Goal: Contribute content: Contribute content

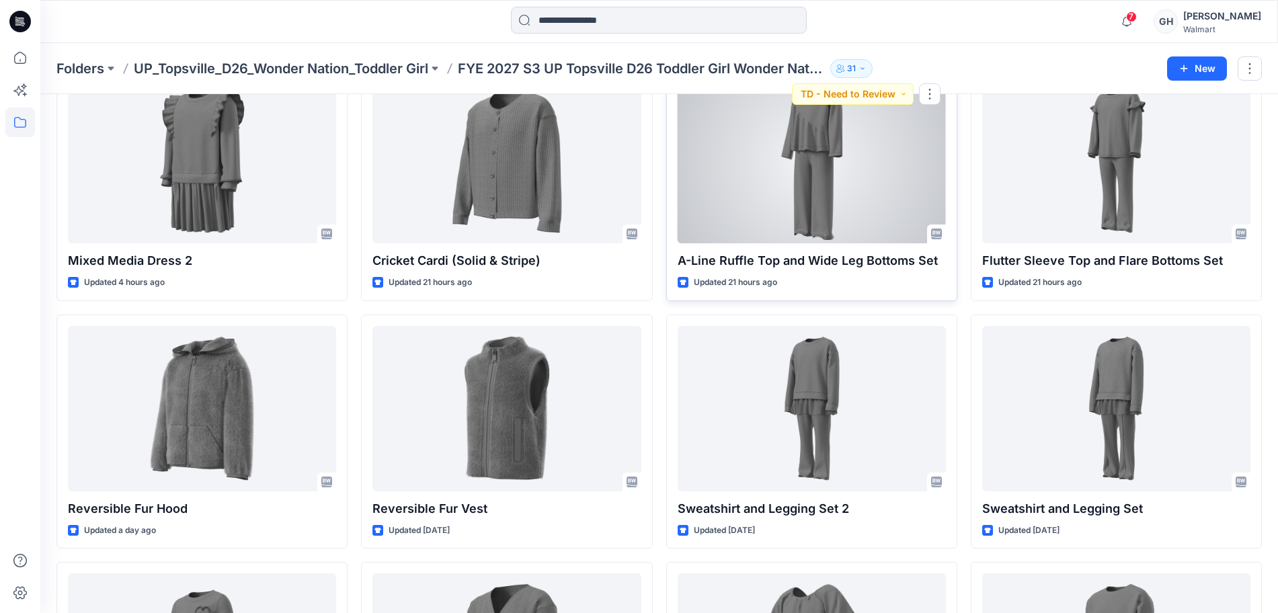
scroll to position [332, 0]
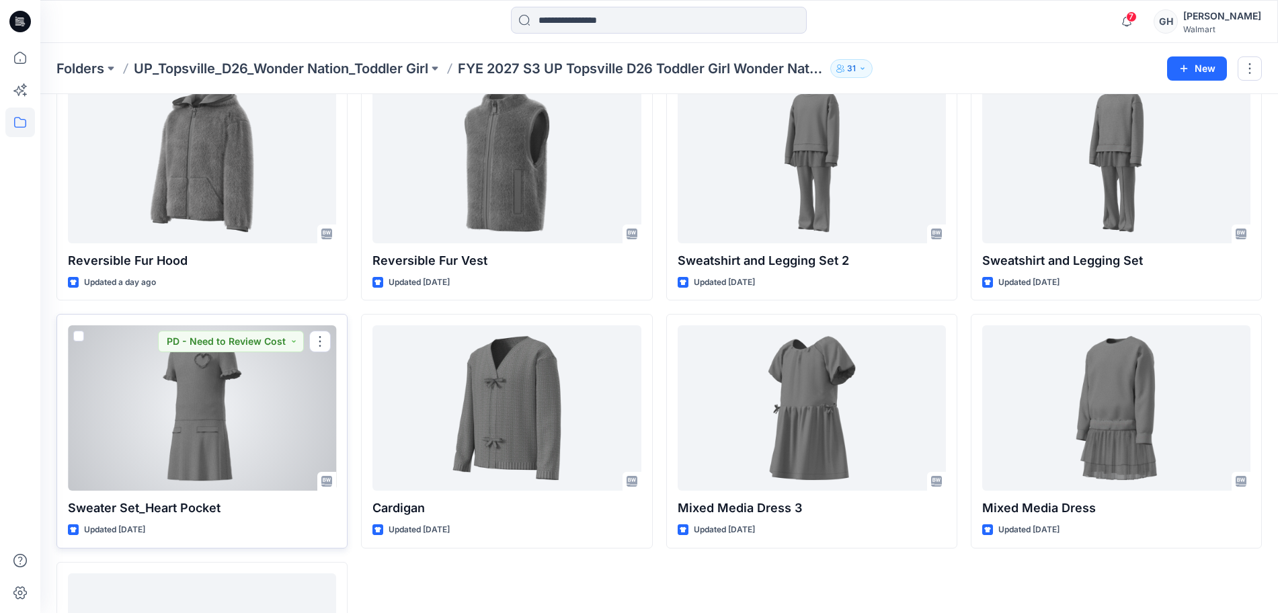
click at [239, 438] on div at bounding box center [202, 407] width 268 height 165
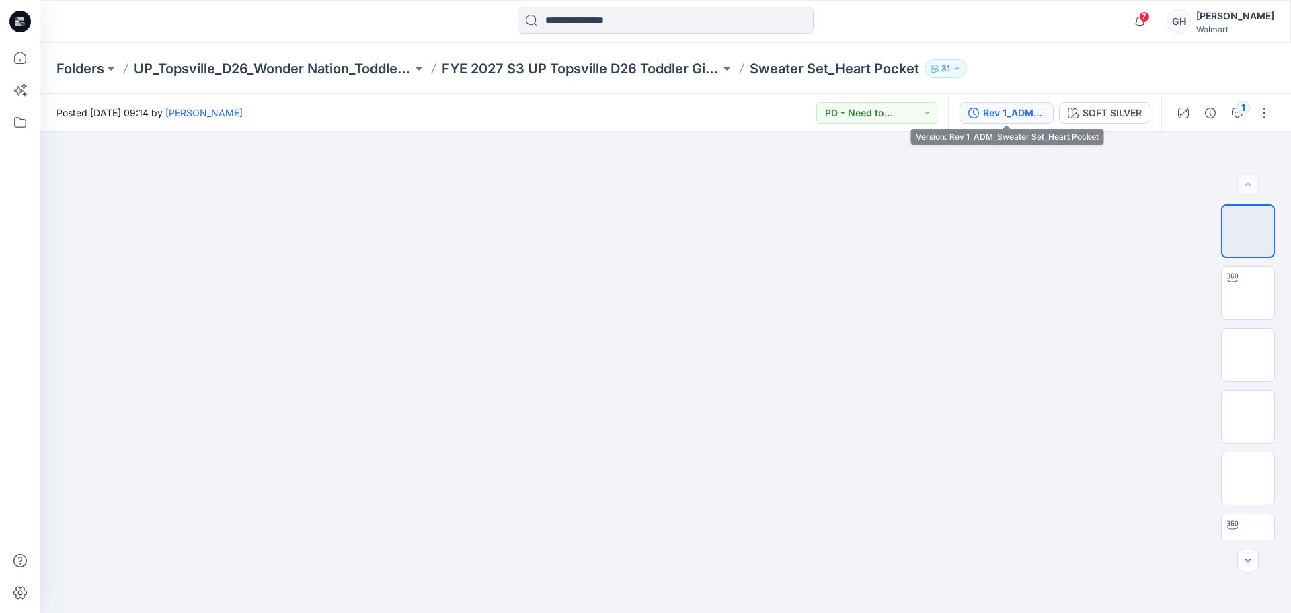
click at [1012, 108] on div "Rev 1_ADM_Sweater Set_Heart Pocket" at bounding box center [1014, 113] width 62 height 15
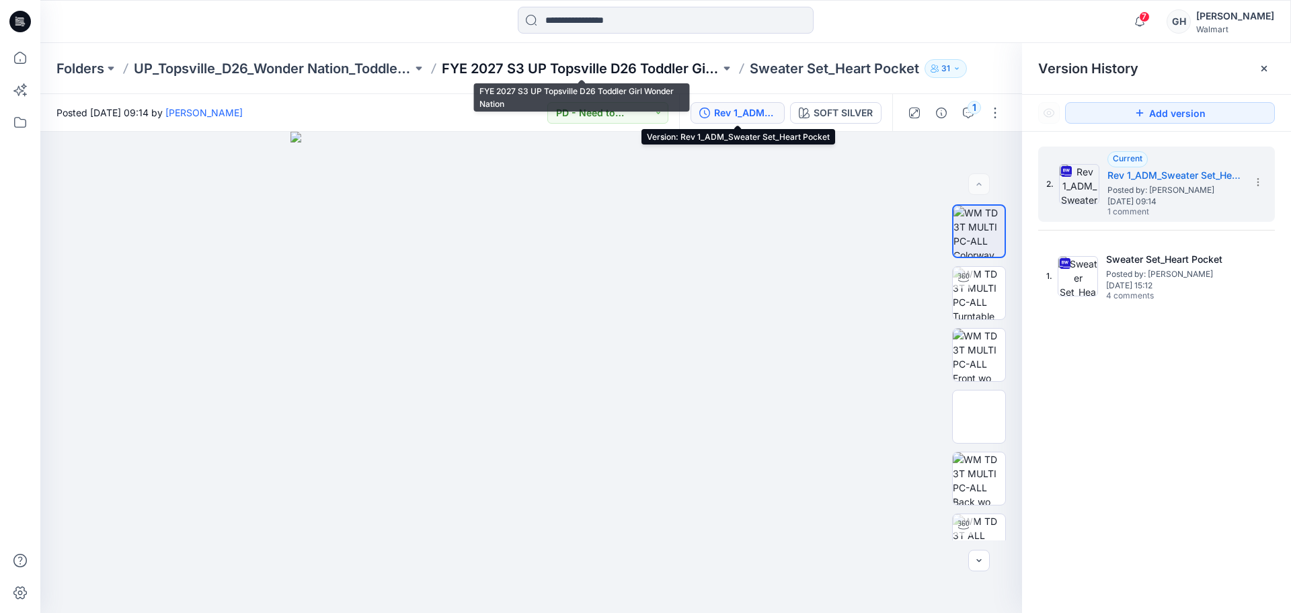
click at [618, 73] on p "FYE 2027 S3 UP Topsville D26 Toddler Girl Wonder Nation" at bounding box center [581, 68] width 278 height 19
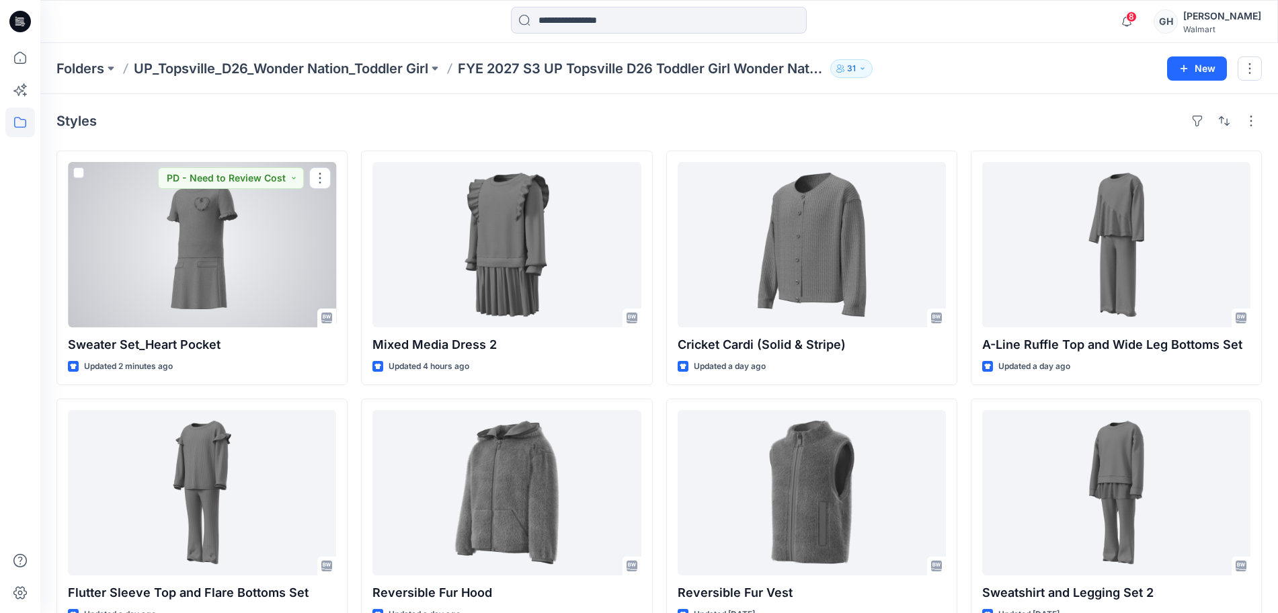
drag, startPoint x: 257, startPoint y: 282, endPoint x: 308, endPoint y: 295, distance: 52.0
click at [257, 282] on div at bounding box center [202, 244] width 268 height 165
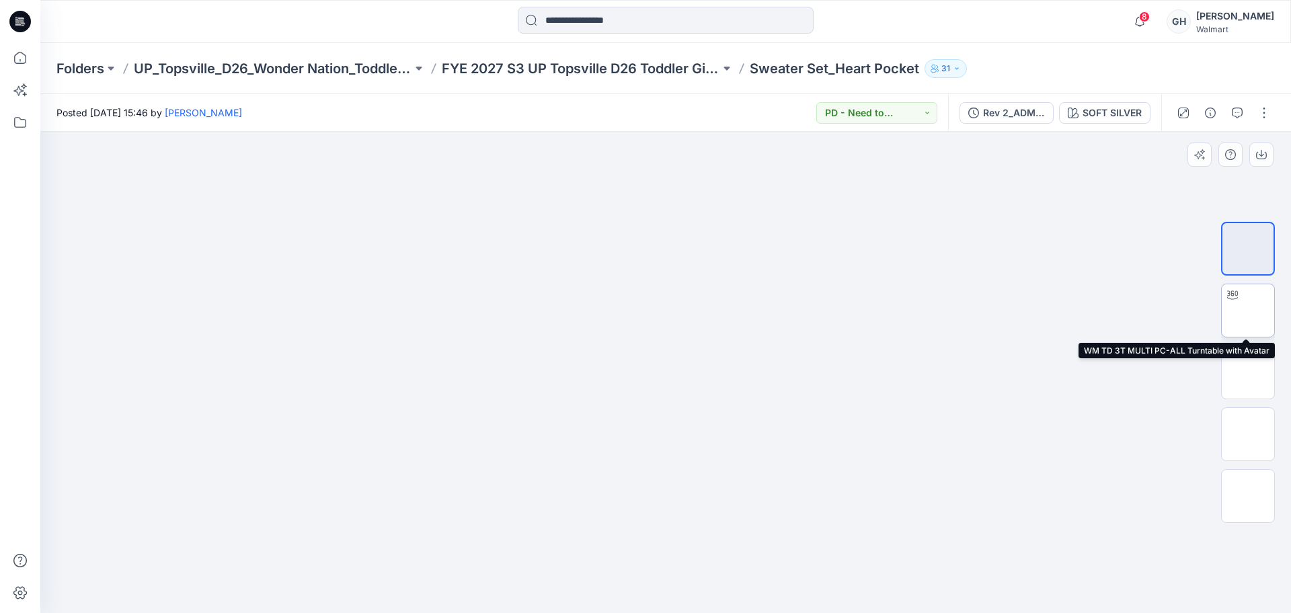
click at [1248, 311] on img at bounding box center [1248, 311] width 0 height 0
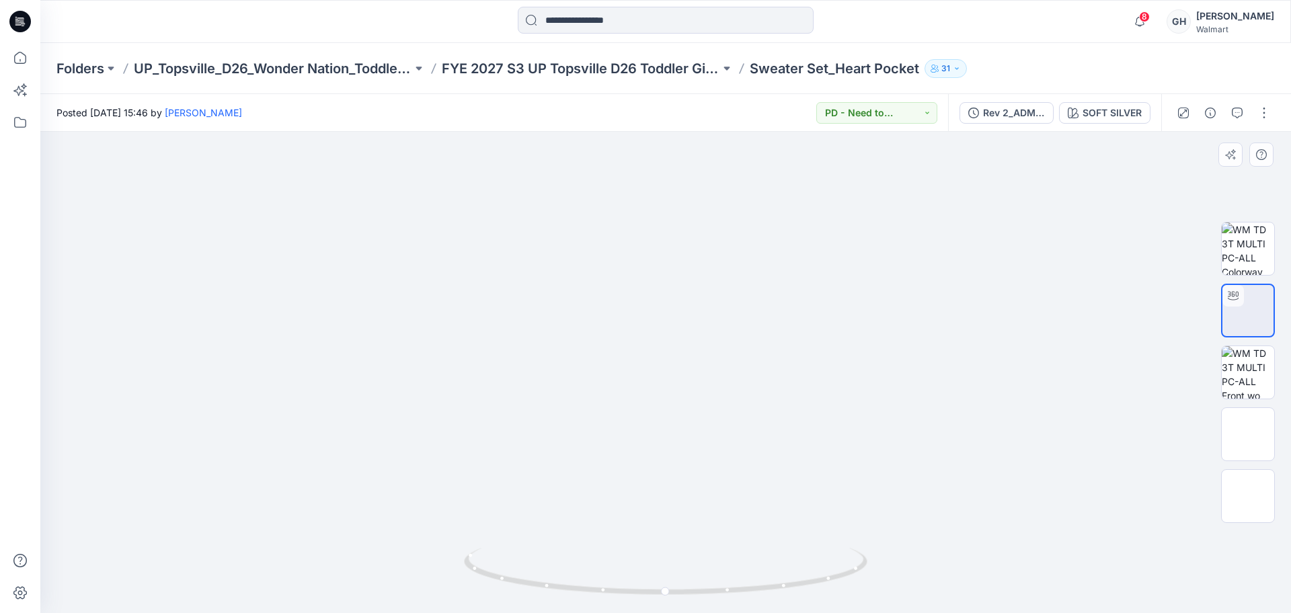
drag, startPoint x: 699, startPoint y: 314, endPoint x: 687, endPoint y: 391, distance: 78.3
click at [687, 37] on img at bounding box center [665, 37] width 747 height 0
drag, startPoint x: 668, startPoint y: 590, endPoint x: 409, endPoint y: 554, distance: 261.3
click at [324, 585] on div at bounding box center [665, 372] width 1250 height 481
click at [1268, 376] on img at bounding box center [1248, 372] width 52 height 52
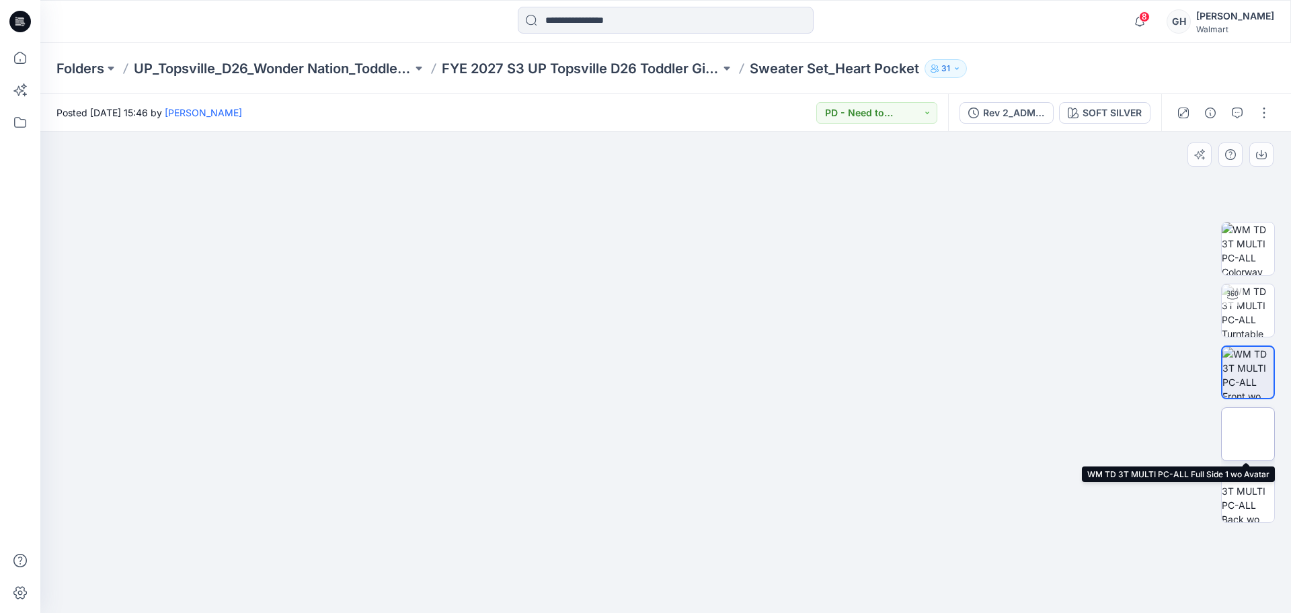
click at [1248, 434] on img at bounding box center [1248, 434] width 0 height 0
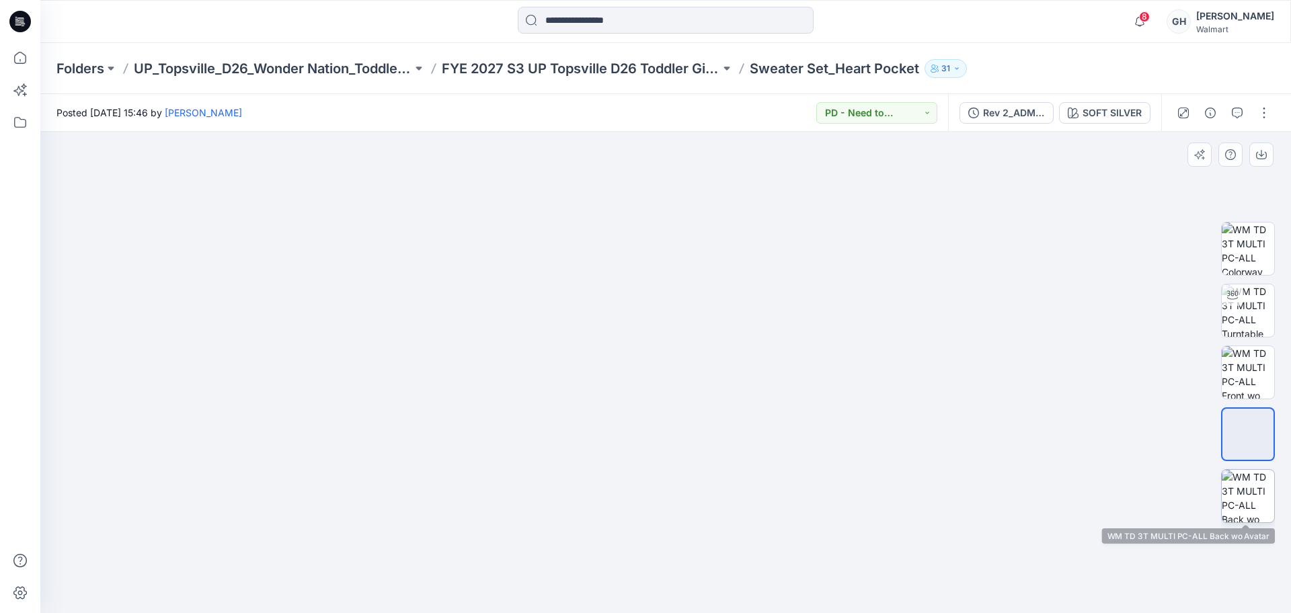
click at [1270, 518] on img at bounding box center [1248, 496] width 52 height 52
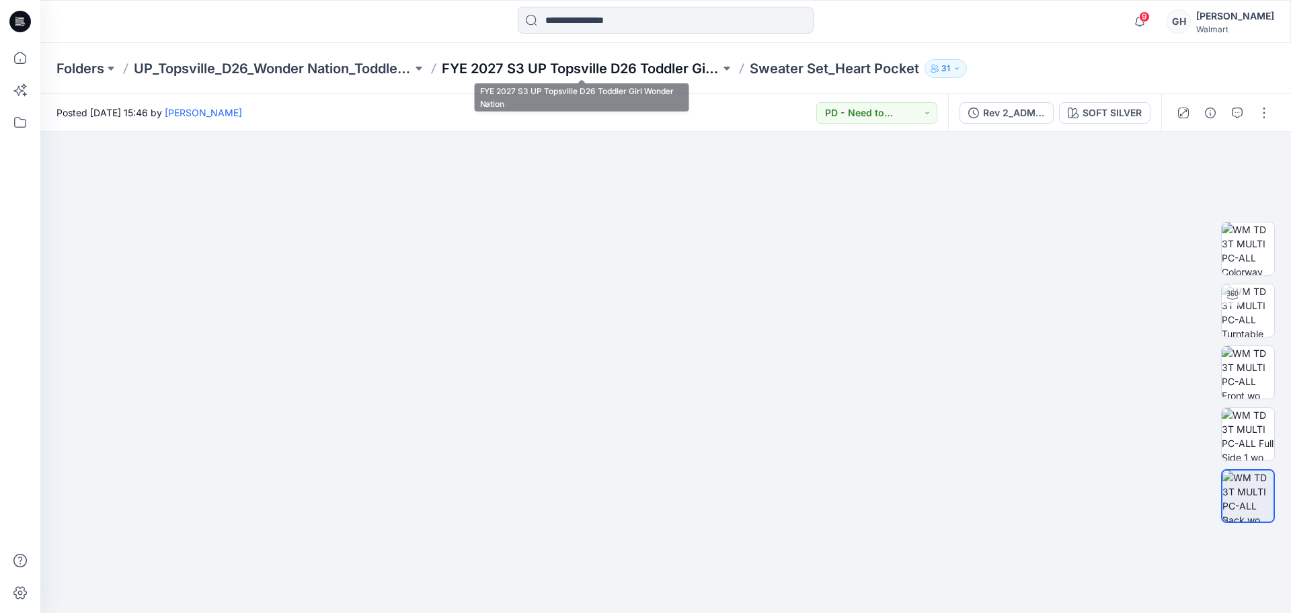
click at [582, 63] on p "FYE 2027 S3 UP Topsville D26 Toddler Girl Wonder Nation" at bounding box center [581, 68] width 278 height 19
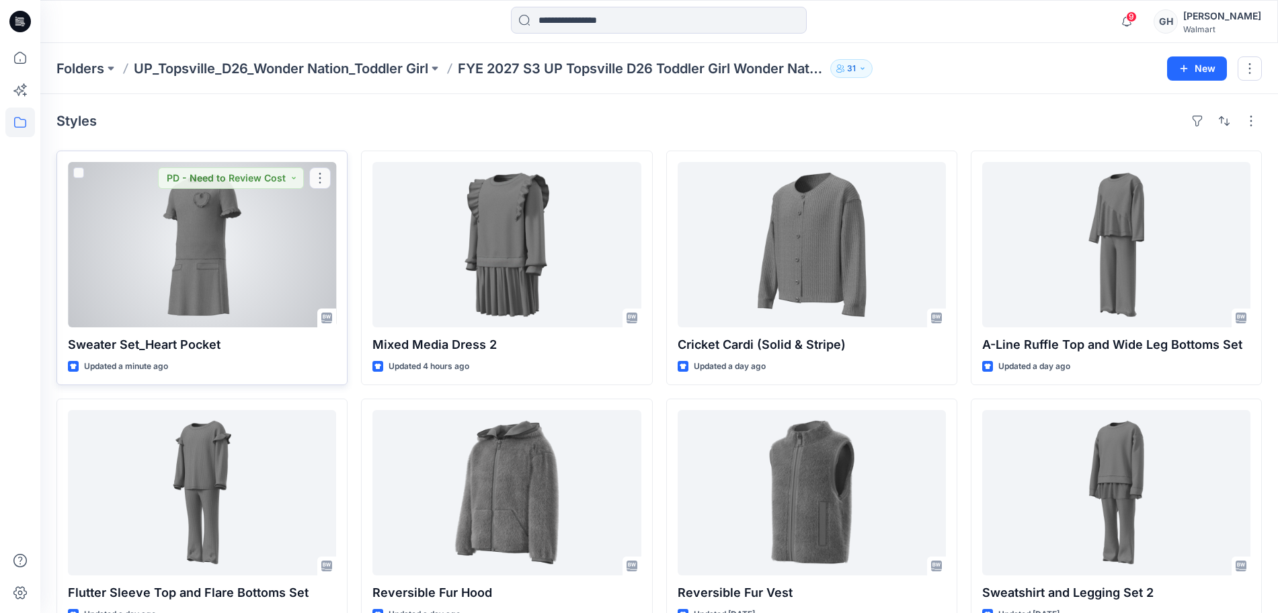
click at [223, 241] on div at bounding box center [202, 244] width 268 height 165
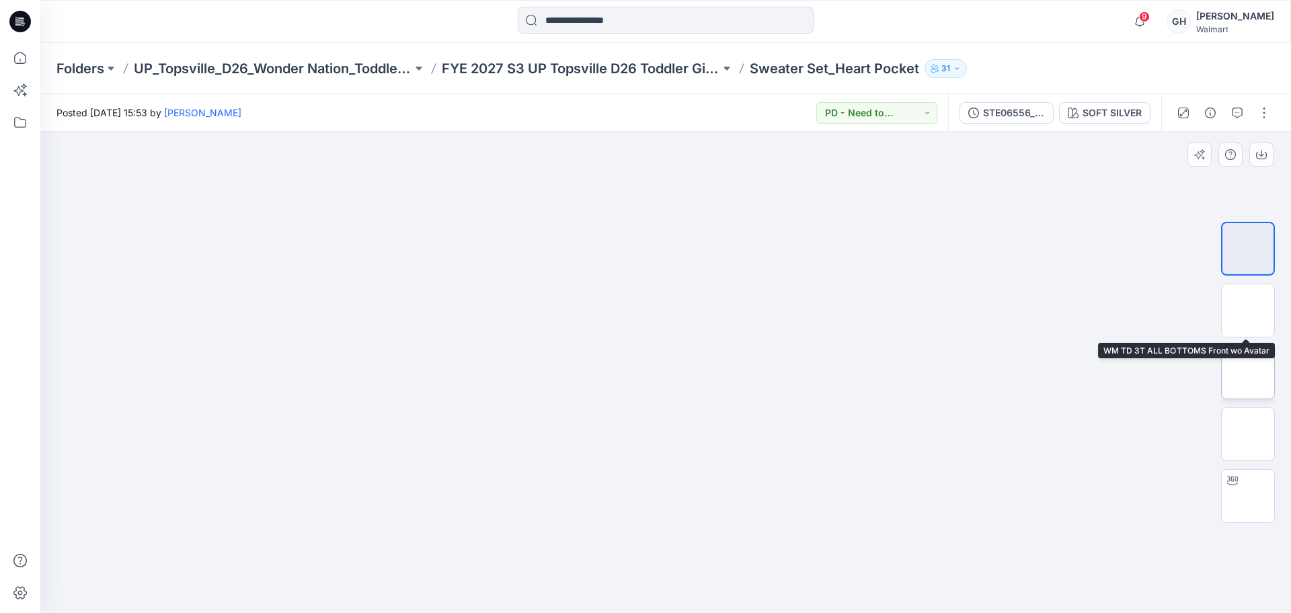
drag, startPoint x: 1243, startPoint y: 318, endPoint x: 1240, endPoint y: 376, distance: 57.9
click at [1248, 311] on img at bounding box center [1248, 311] width 0 height 0
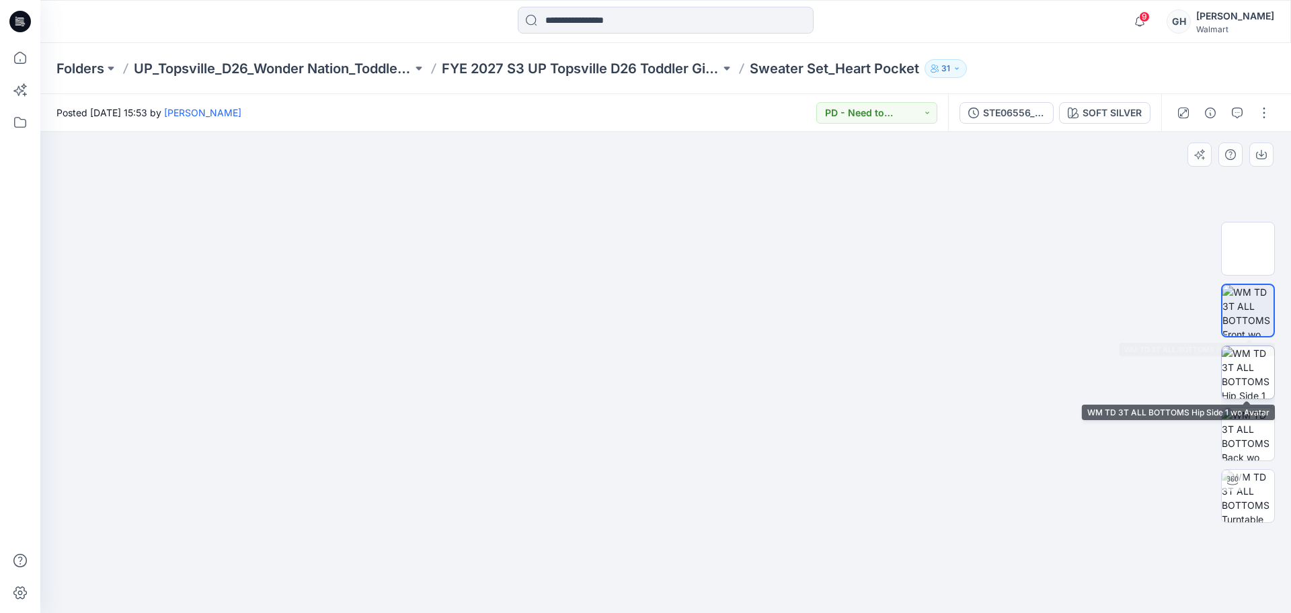
click at [1239, 376] on img at bounding box center [1248, 372] width 52 height 52
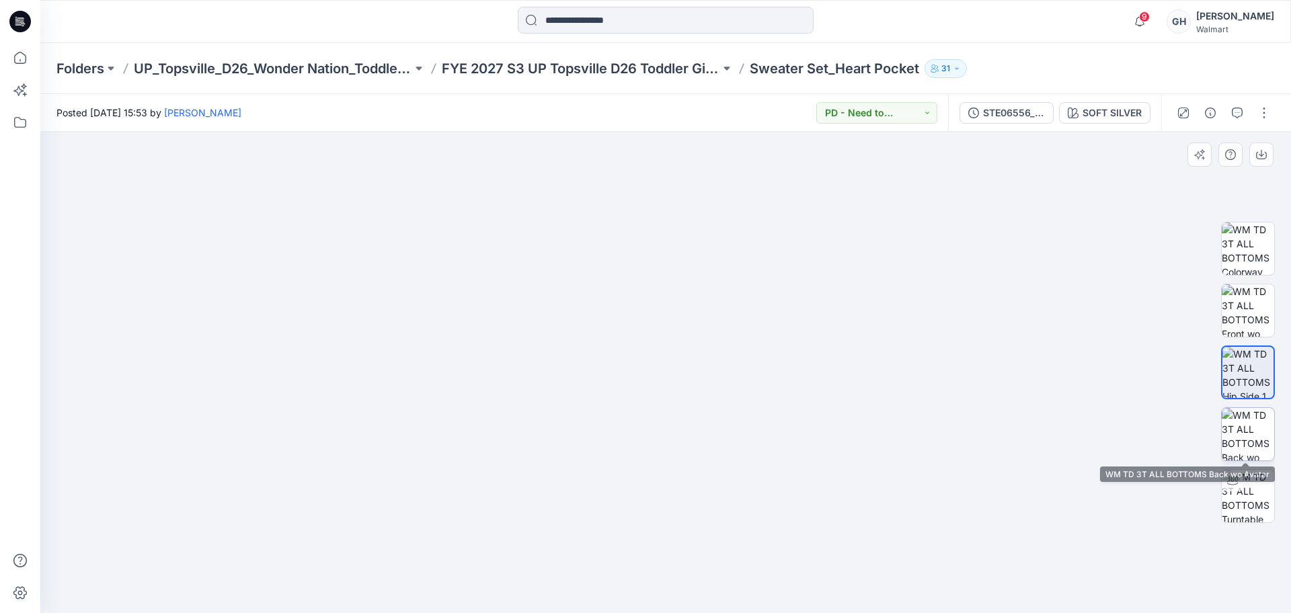
click at [1243, 428] on img at bounding box center [1248, 434] width 52 height 52
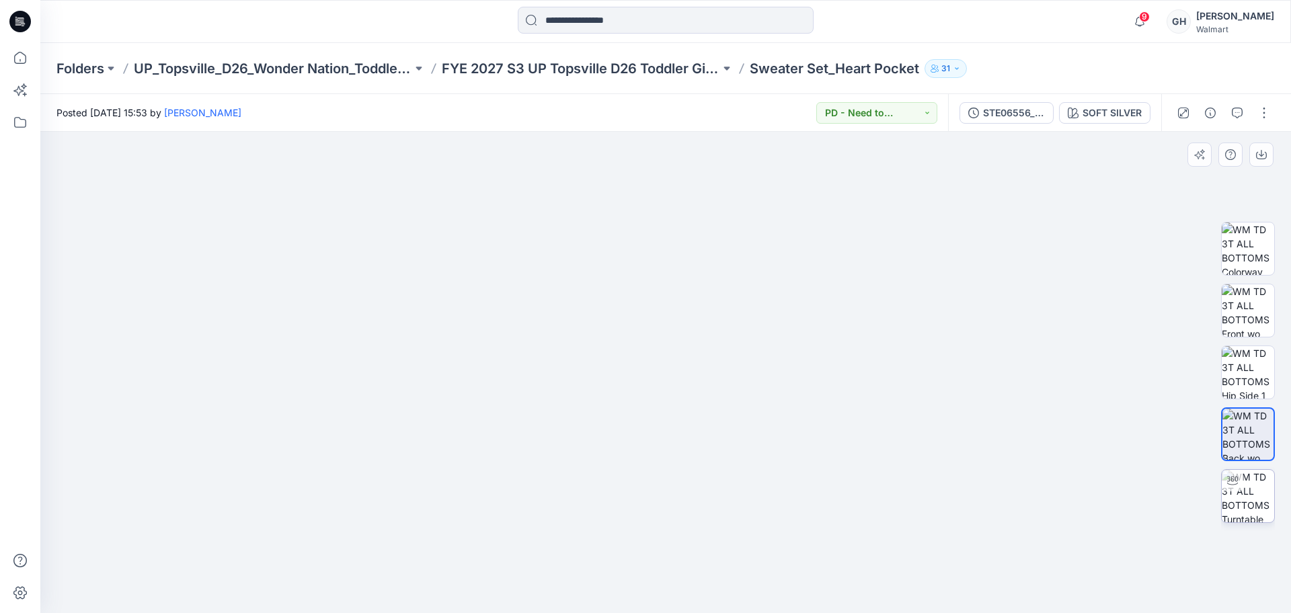
click at [1243, 480] on img at bounding box center [1248, 496] width 52 height 52
click at [1257, 110] on button "button" at bounding box center [1264, 113] width 22 height 22
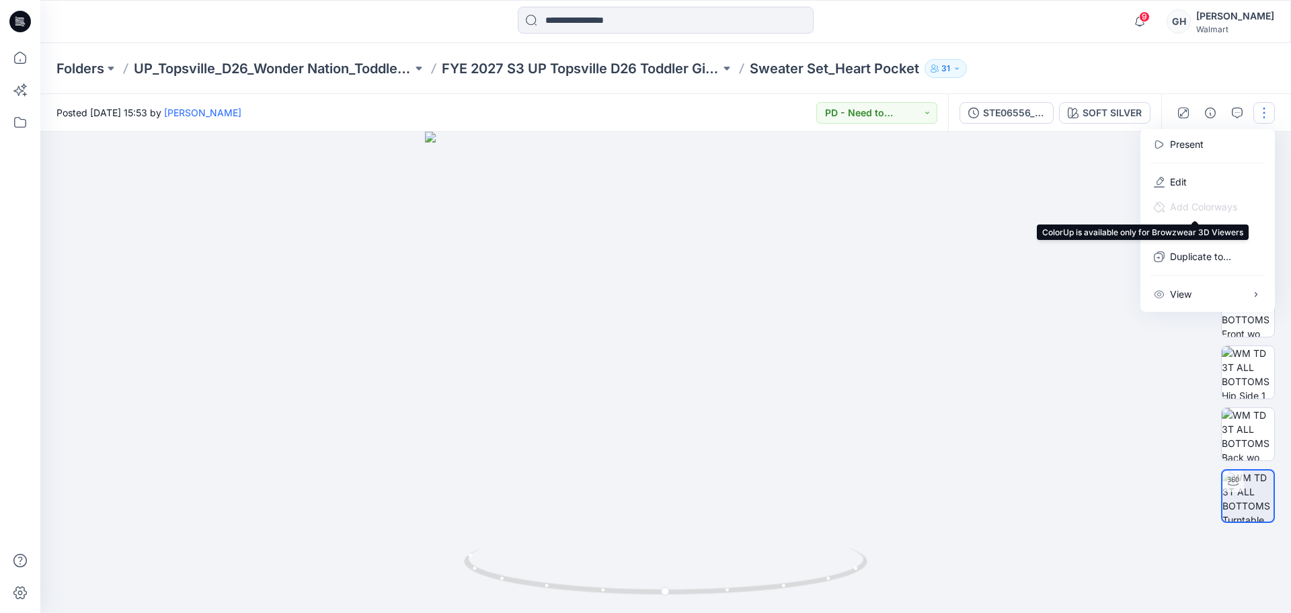
click at [1195, 194] on span "Add Colorways" at bounding box center [1195, 206] width 105 height 25
click at [1193, 184] on button "Edit" at bounding box center [1208, 181] width 124 height 25
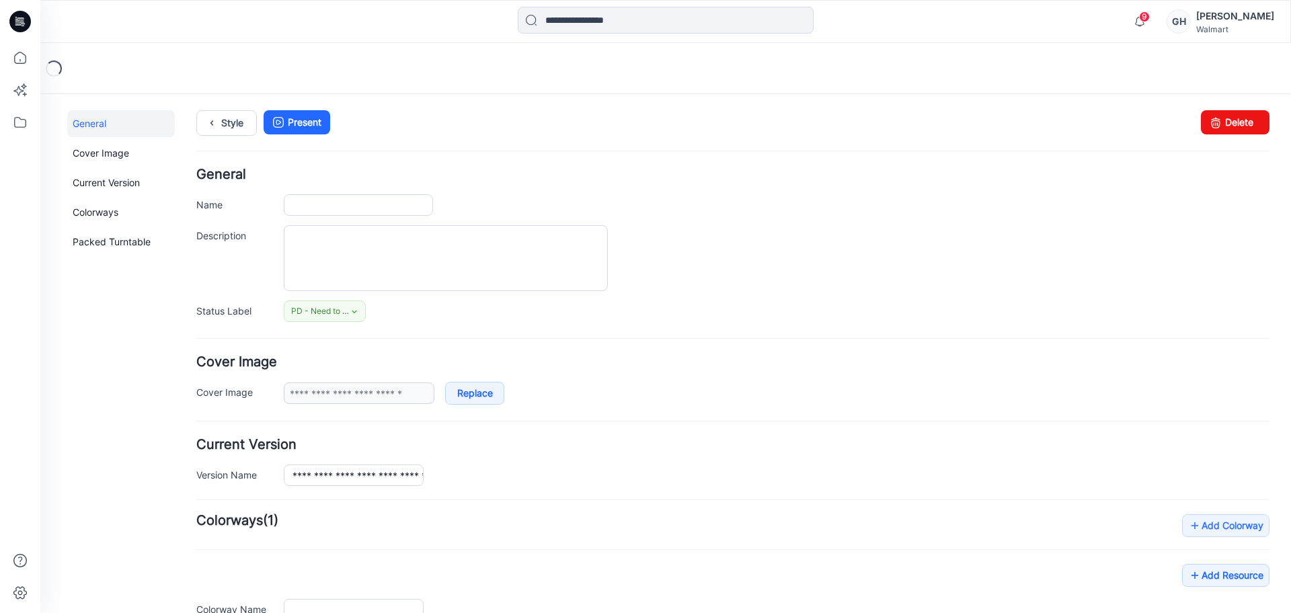
type input "**********"
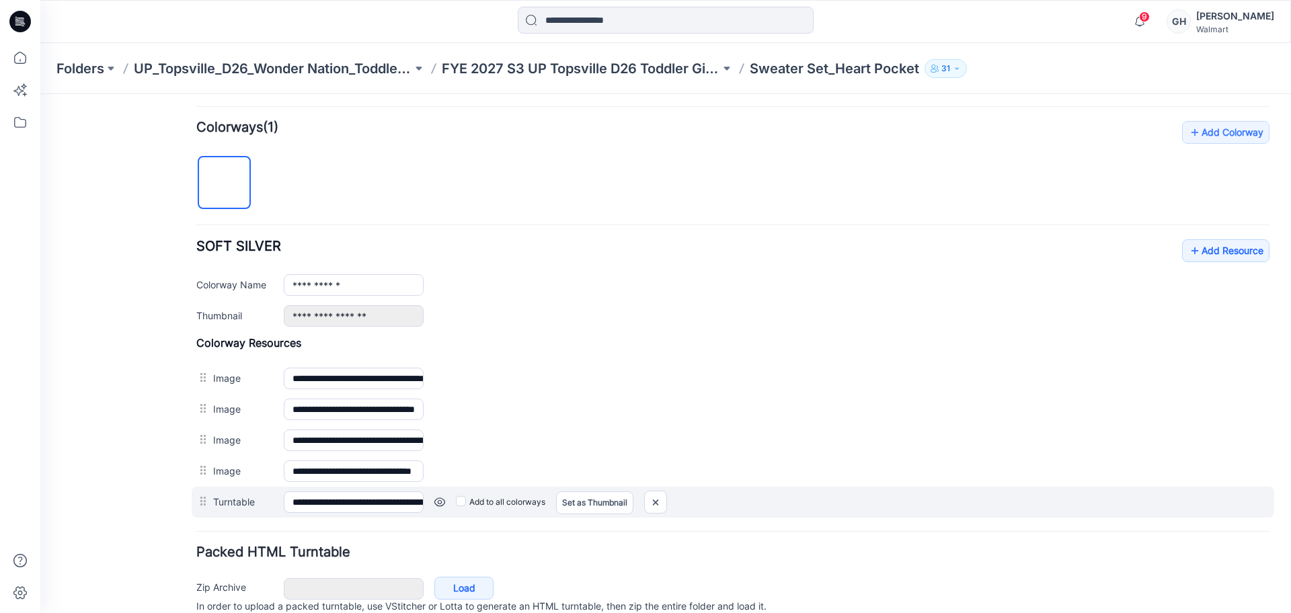
scroll to position [452, 0]
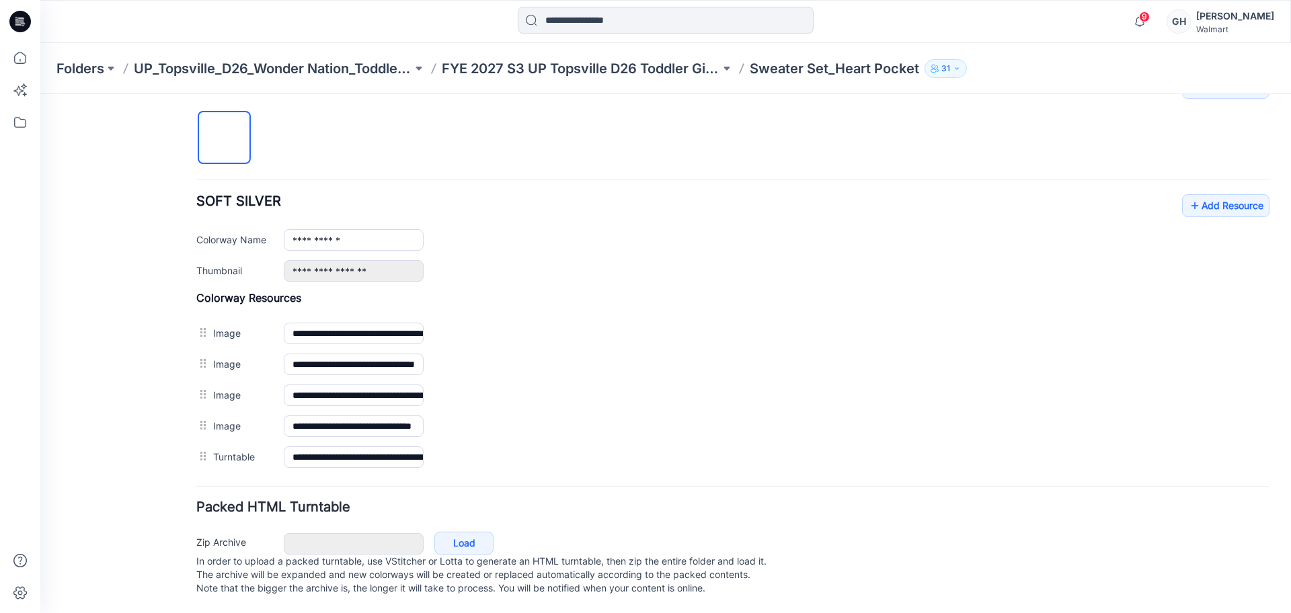
click at [606, 83] on div "Folders UP_Topsville_D26_Wonder Nation_Toddler Girl FYE 2027 S3 UP Topsville D2…" at bounding box center [665, 68] width 1250 height 51
click at [633, 53] on div "Folders UP_Topsville_D26_Wonder Nation_Toddler Girl FYE 2027 S3 UP Topsville D2…" at bounding box center [665, 68] width 1250 height 51
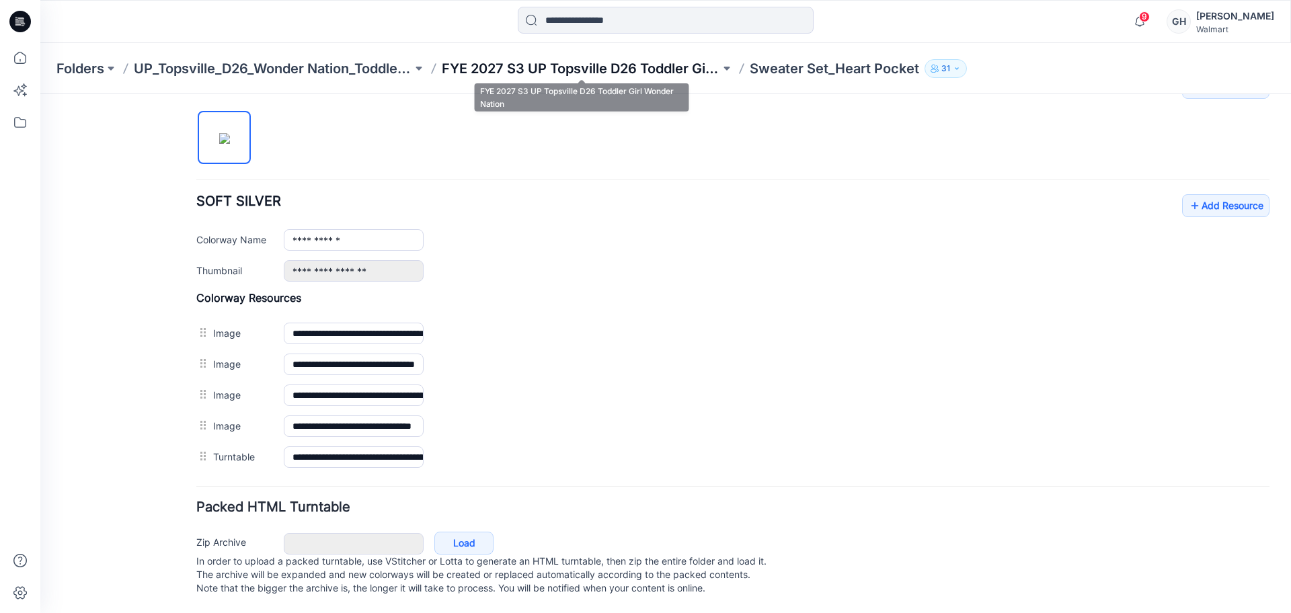
click at [658, 69] on p "FYE 2027 S3 UP Topsville D26 Toddler Girl Wonder Nation" at bounding box center [581, 68] width 278 height 19
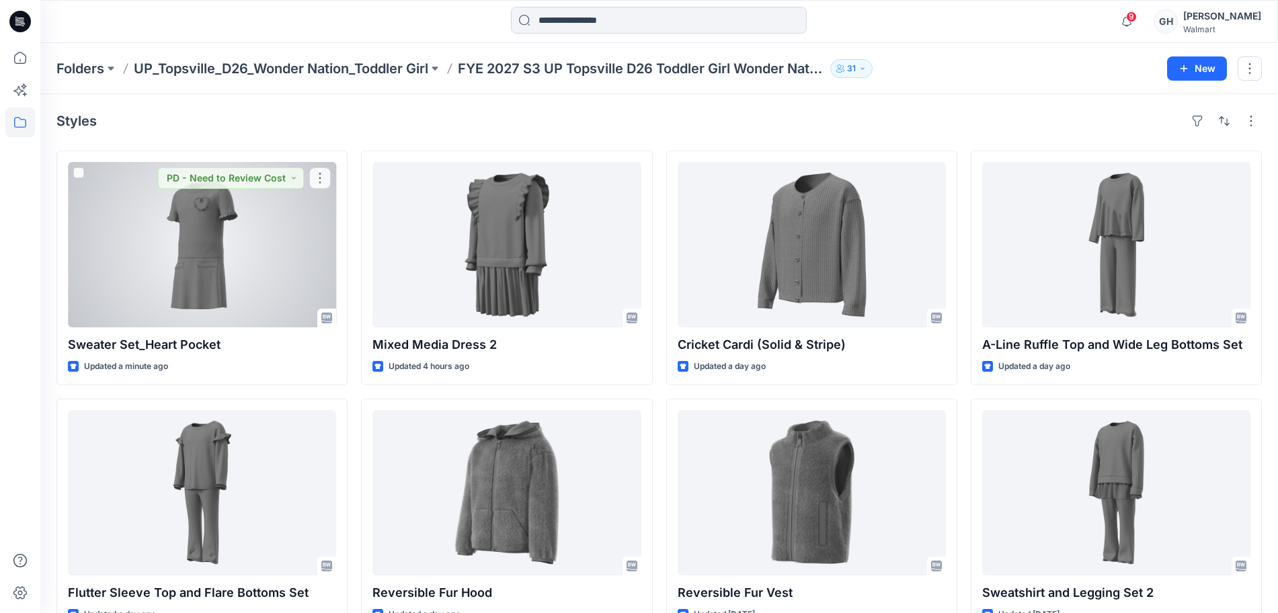
click at [257, 236] on div at bounding box center [202, 244] width 268 height 165
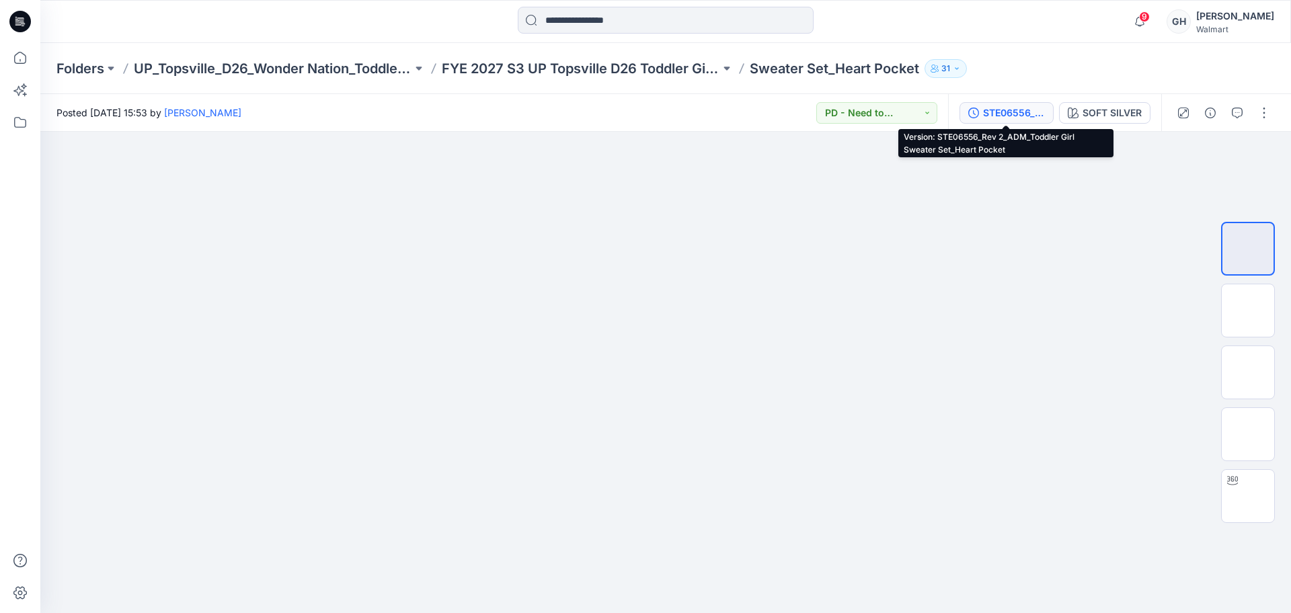
click at [1011, 104] on button "STE06556_Rev 2_ADM_Toddler Girl Sweater Set_Heart Pocket" at bounding box center [1006, 113] width 94 height 22
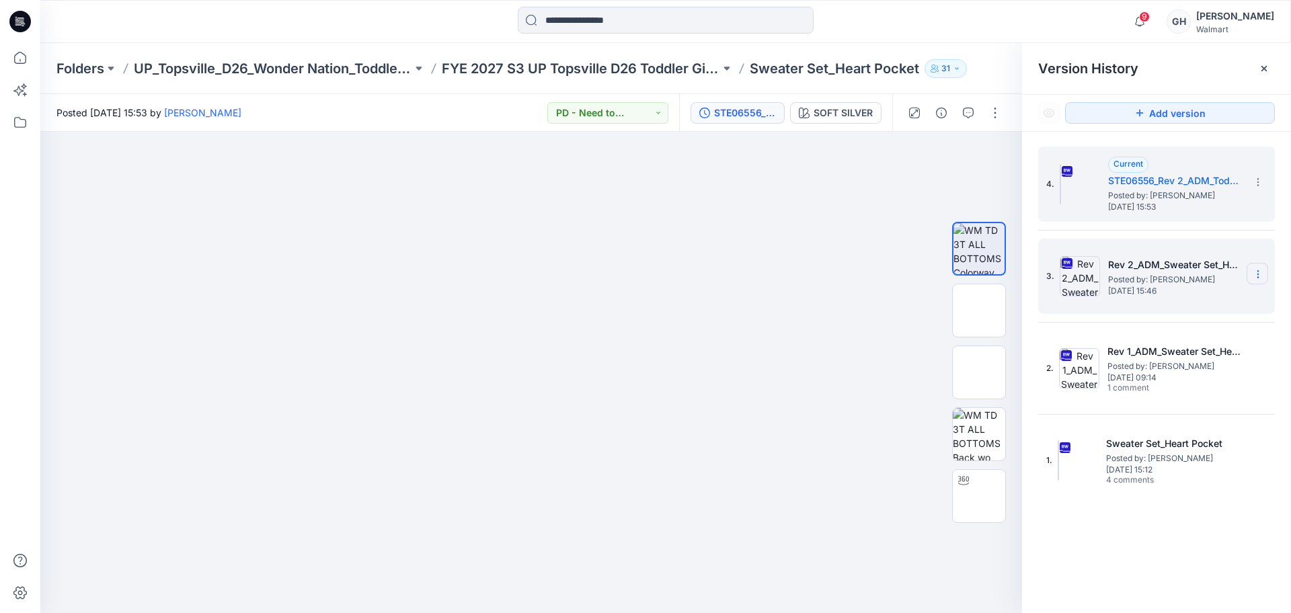
click at [1260, 274] on icon at bounding box center [1257, 274] width 11 height 11
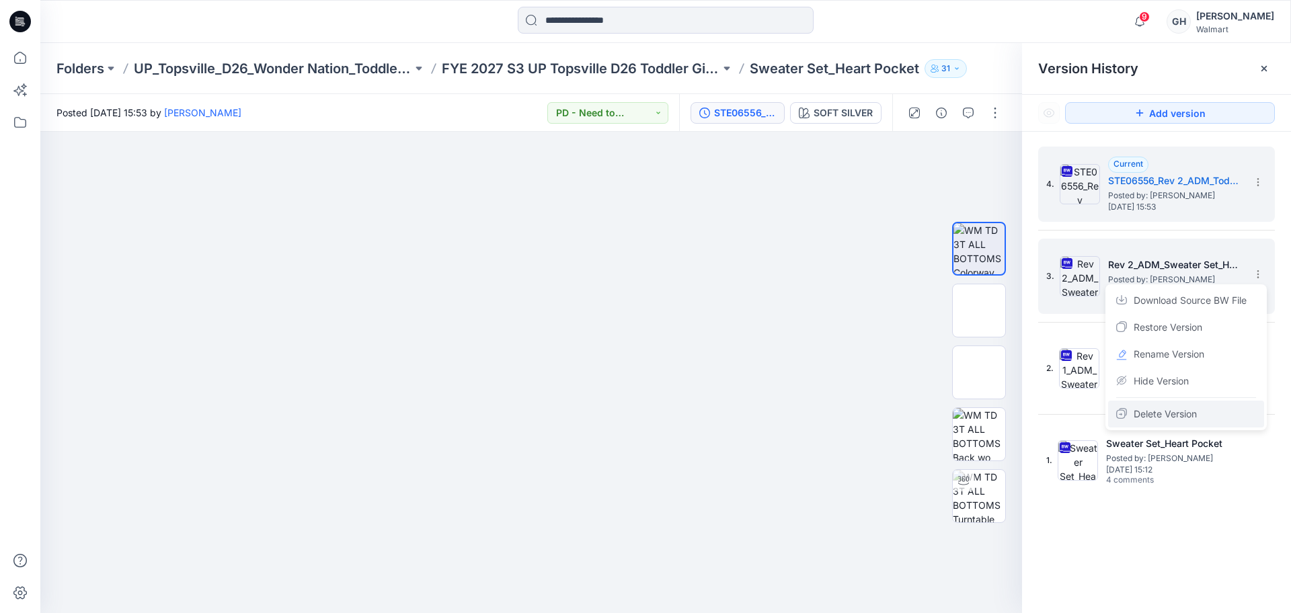
click at [1160, 408] on span "Delete Version" at bounding box center [1164, 414] width 63 height 16
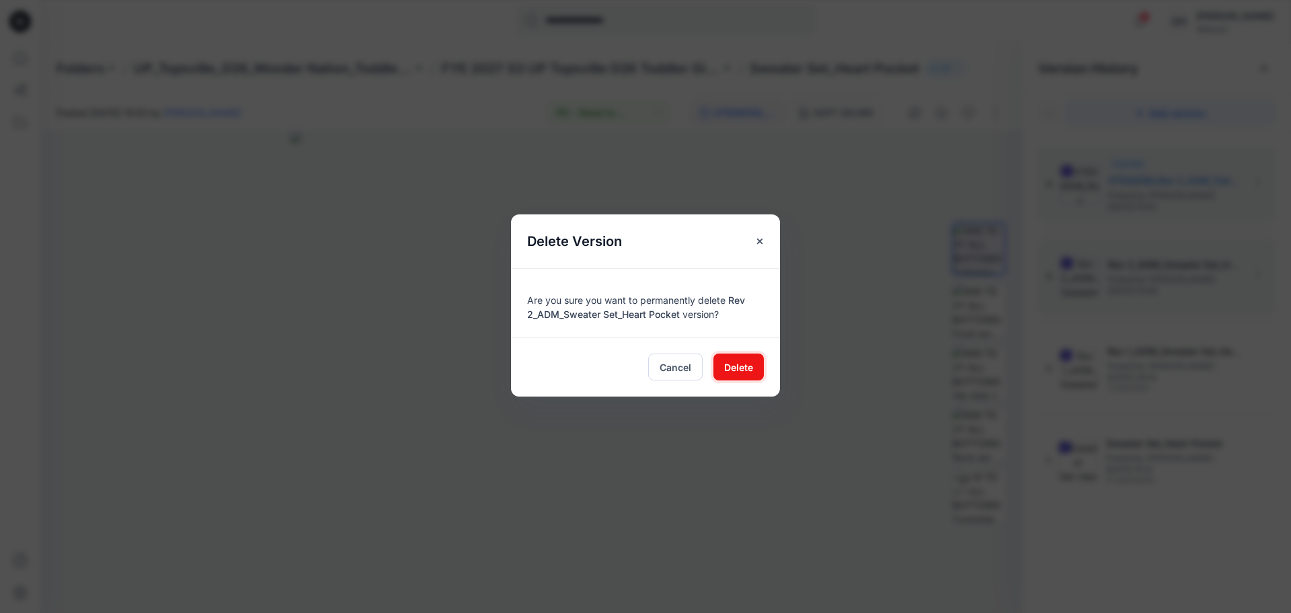
click at [746, 368] on span "Delete" at bounding box center [738, 367] width 29 height 14
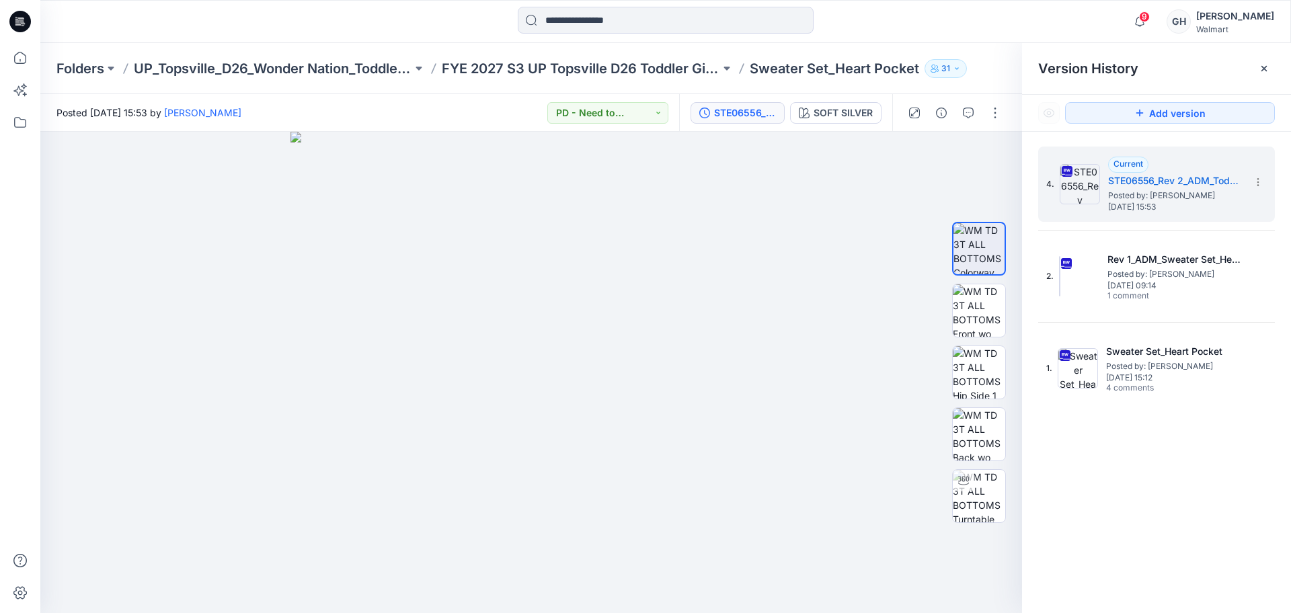
click at [1252, 82] on div "Version History" at bounding box center [1156, 68] width 269 height 51
click at [1259, 70] on icon at bounding box center [1264, 68] width 11 height 11
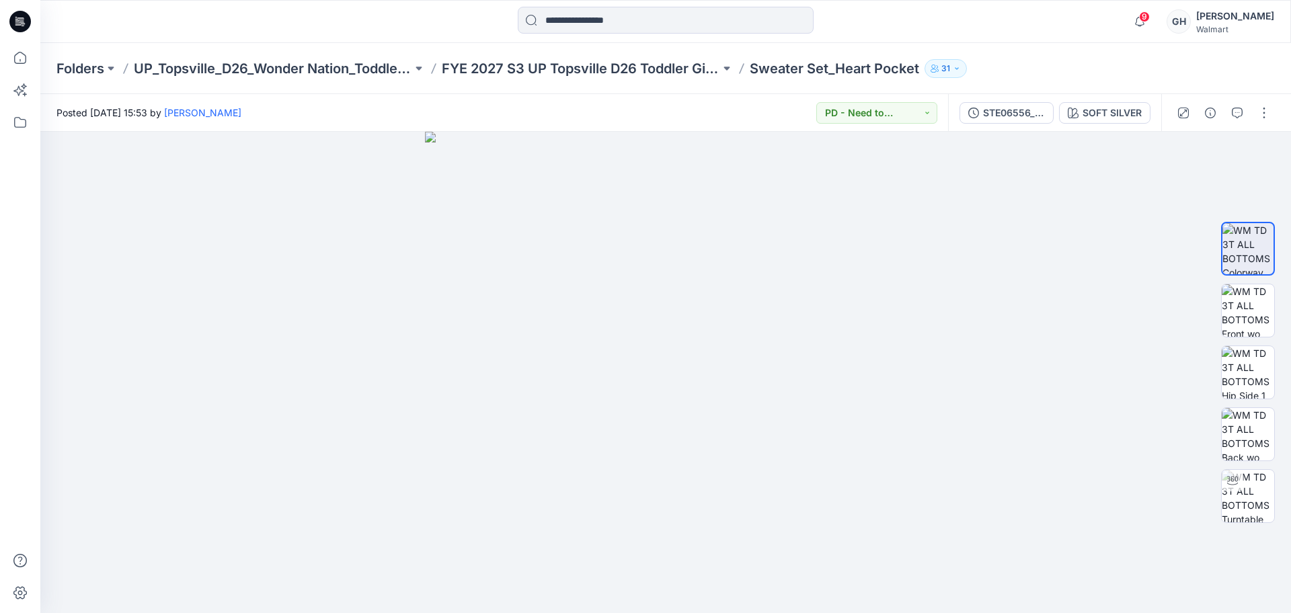
click at [1252, 112] on div at bounding box center [1223, 113] width 124 height 38
click at [1256, 112] on button "button" at bounding box center [1264, 113] width 22 height 22
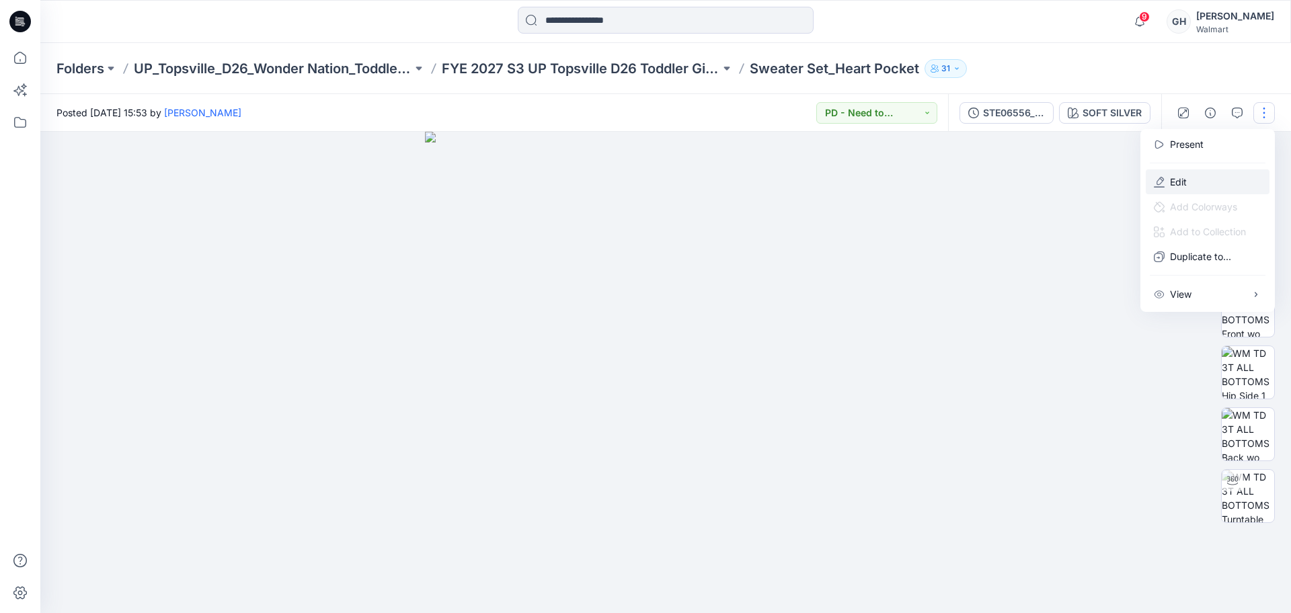
click at [1188, 177] on button "Edit" at bounding box center [1208, 181] width 124 height 25
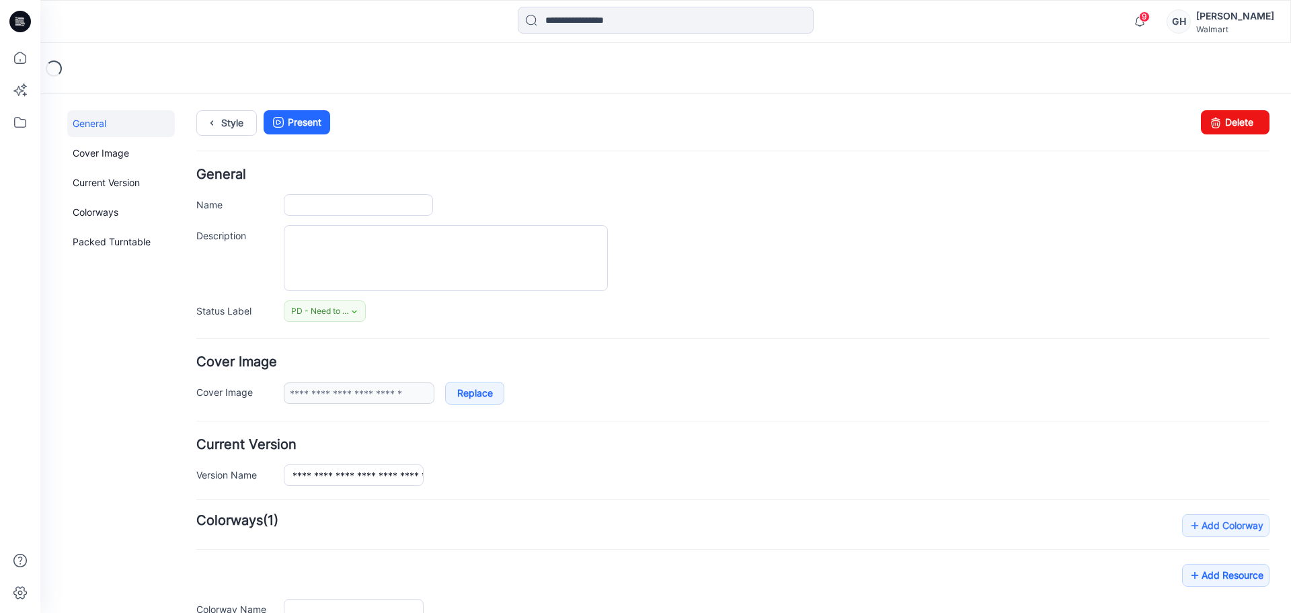
type input "**********"
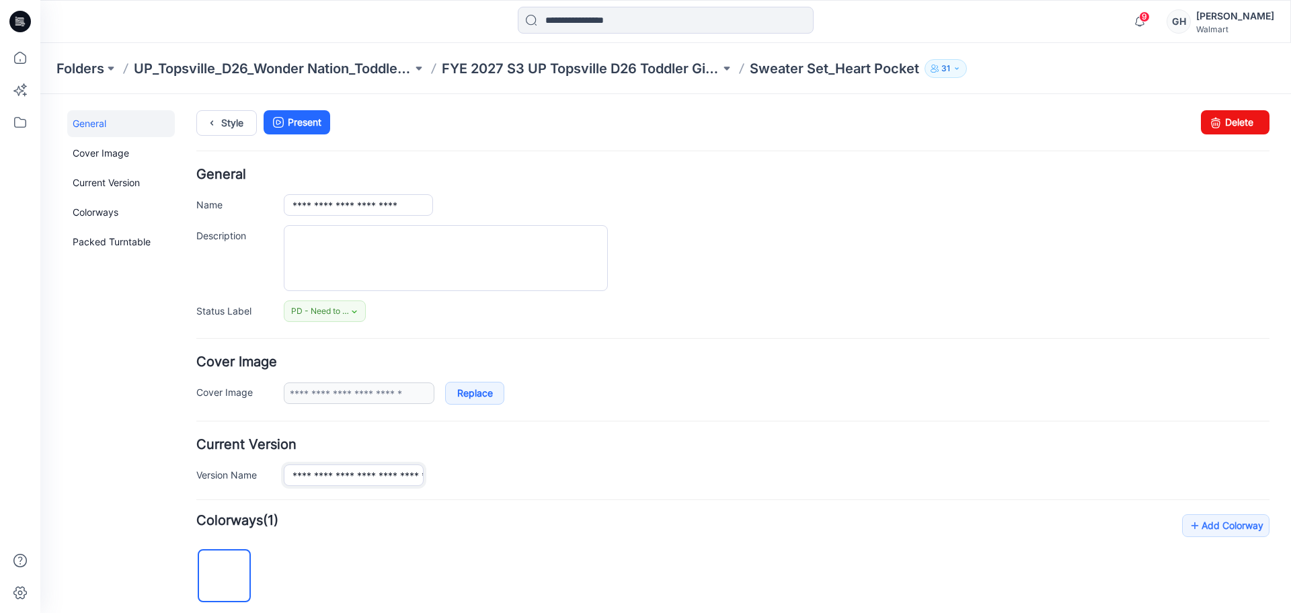
click at [356, 467] on input "**********" at bounding box center [354, 476] width 140 height 22
drag, startPoint x: 383, startPoint y: 480, endPoint x: 196, endPoint y: 474, distance: 187.7
click at [196, 474] on div "**********" at bounding box center [657, 572] width 1234 height 957
drag, startPoint x: 340, startPoint y: 476, endPoint x: 199, endPoint y: 481, distance: 140.6
click at [199, 481] on div "**********" at bounding box center [732, 476] width 1073 height 22
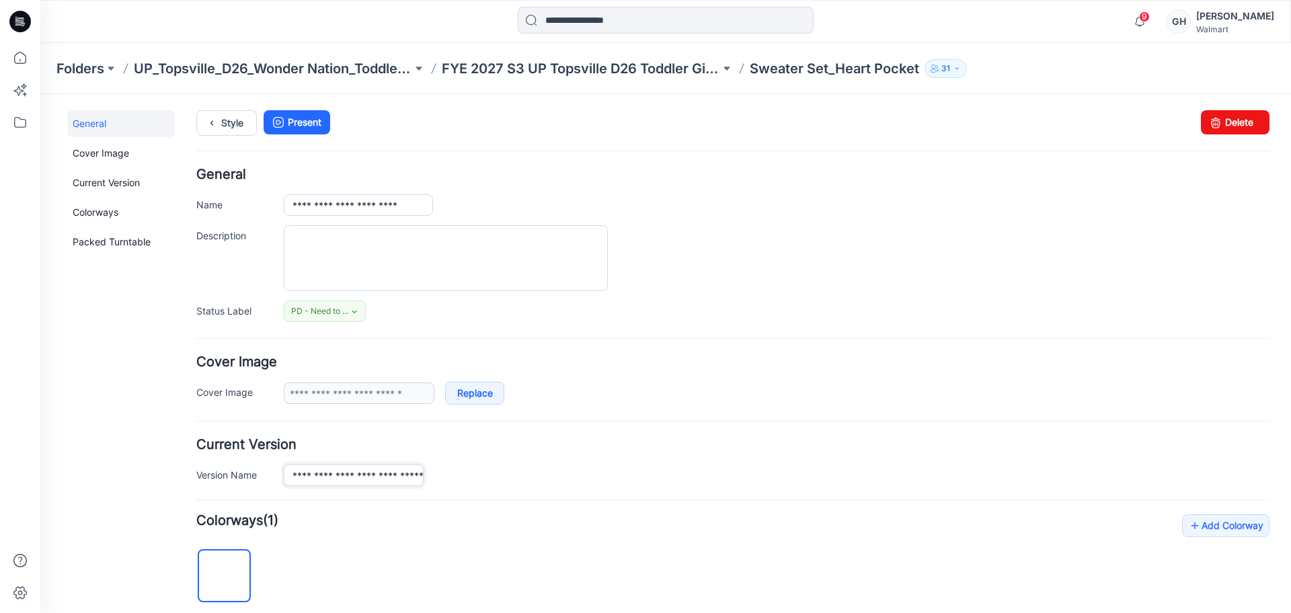
type input "**********"
click at [636, 440] on h4 "Current Version" at bounding box center [732, 444] width 1073 height 13
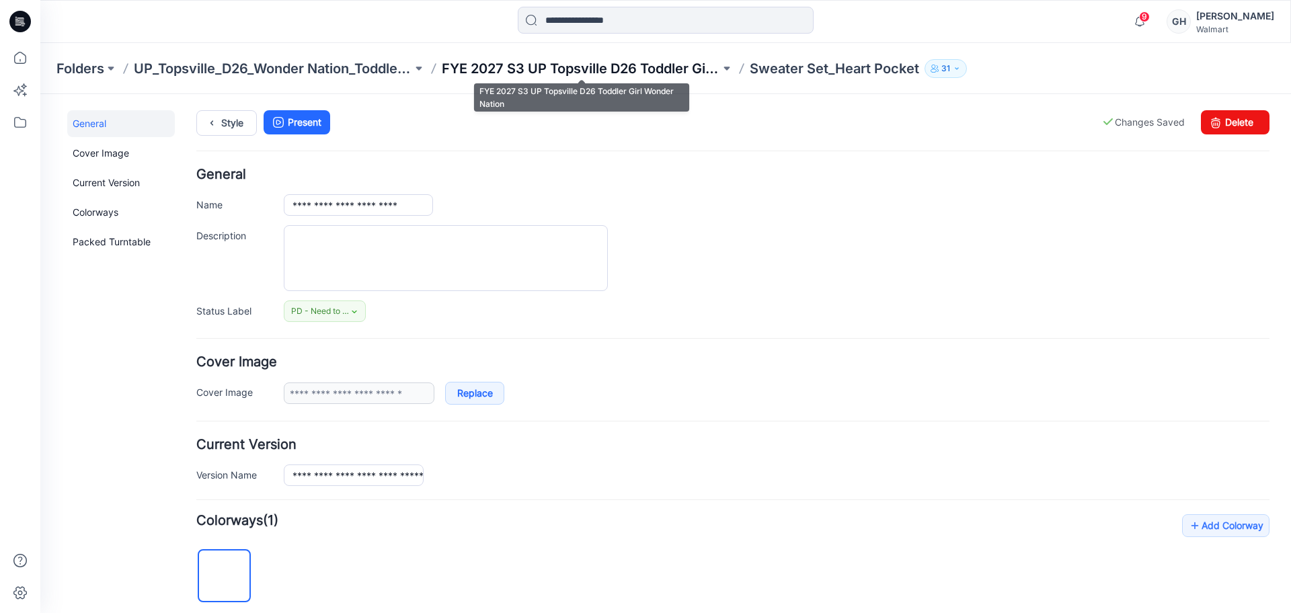
click at [672, 66] on p "FYE 2027 S3 UP Topsville D26 Toddler Girl Wonder Nation" at bounding box center [581, 68] width 278 height 19
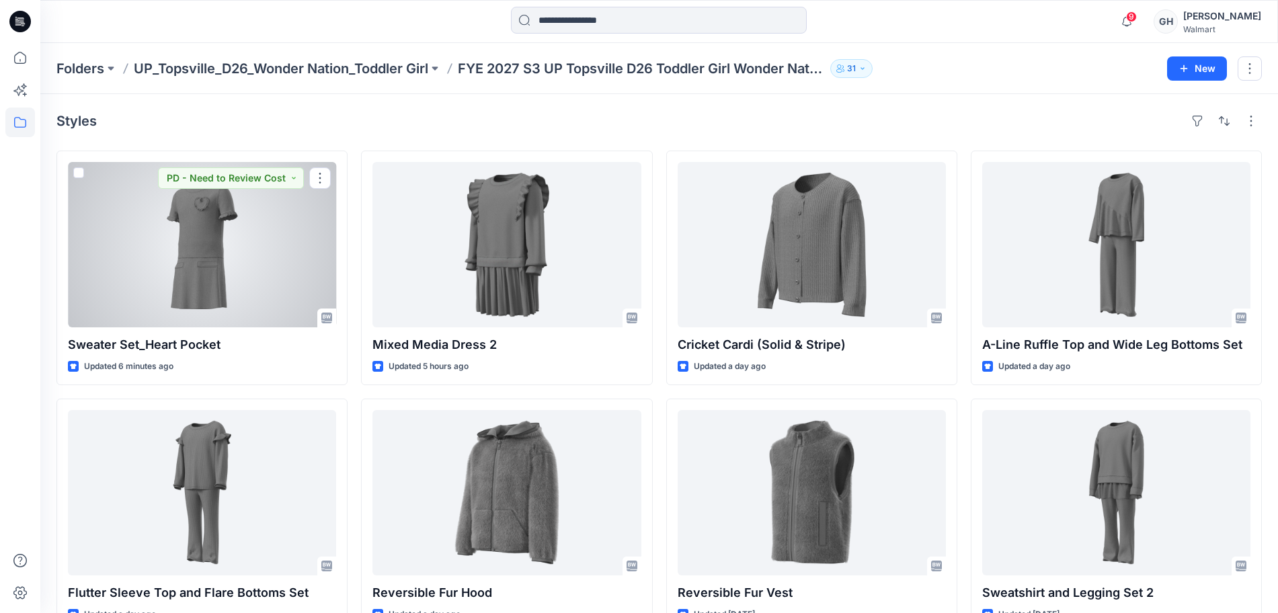
drag, startPoint x: 228, startPoint y: 299, endPoint x: 247, endPoint y: 292, distance: 20.0
click at [228, 299] on div at bounding box center [202, 244] width 268 height 165
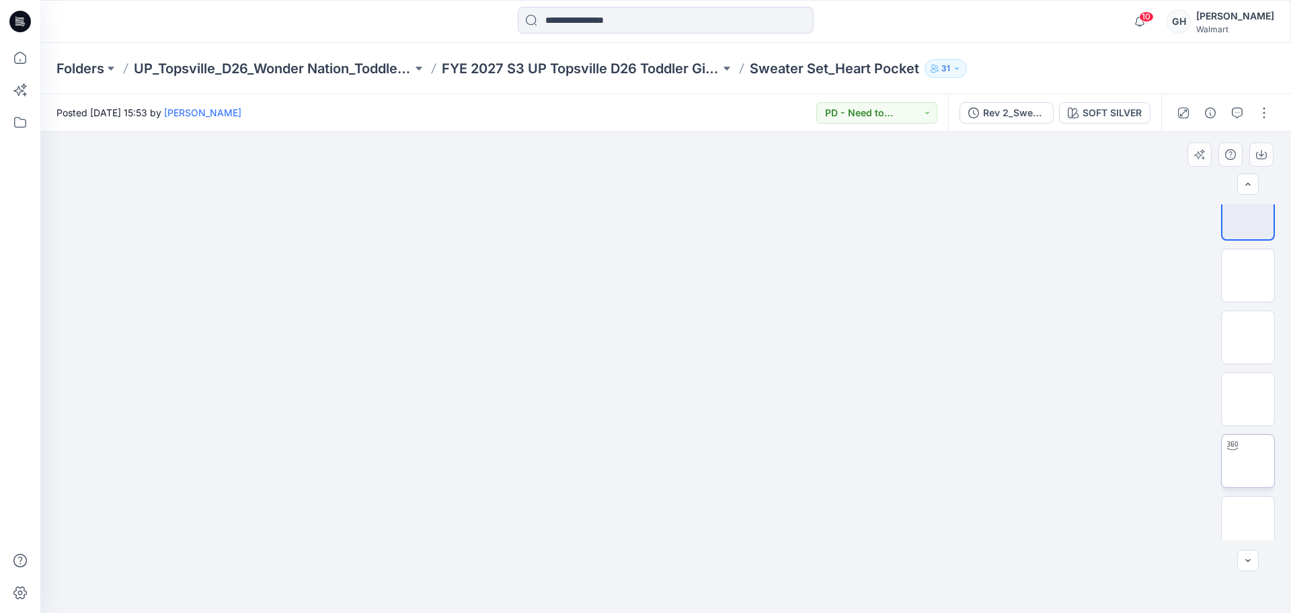
scroll to position [27, 0]
click at [1248, 514] on img at bounding box center [1248, 514] width 0 height 0
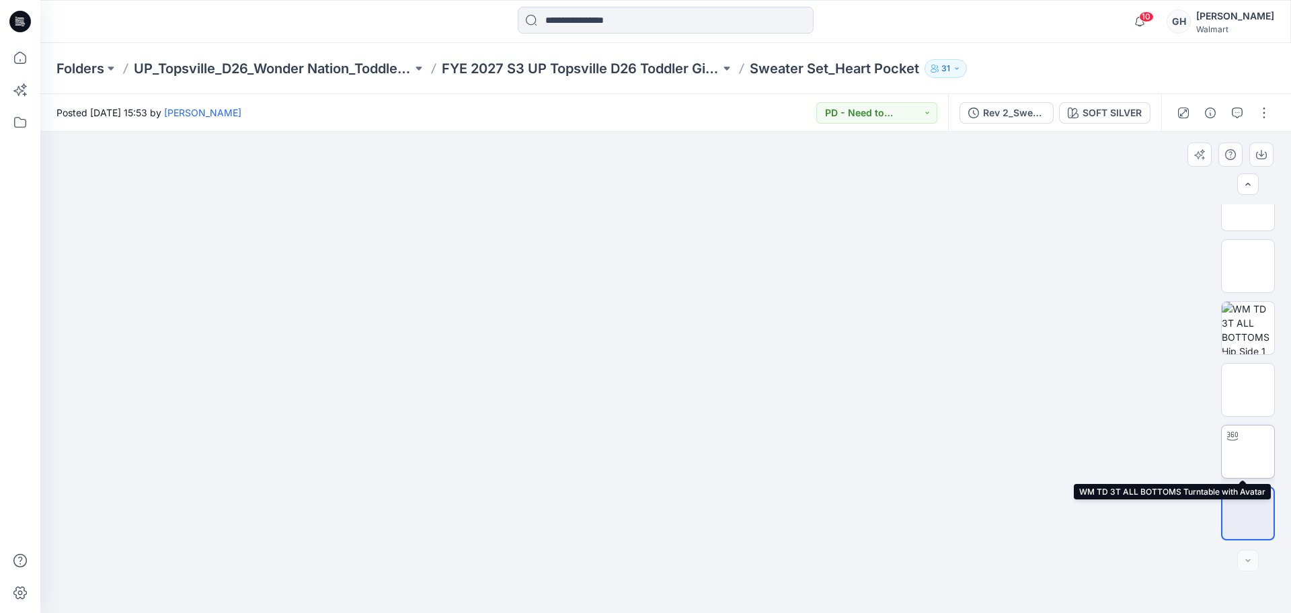
click at [1248, 452] on img at bounding box center [1248, 452] width 0 height 0
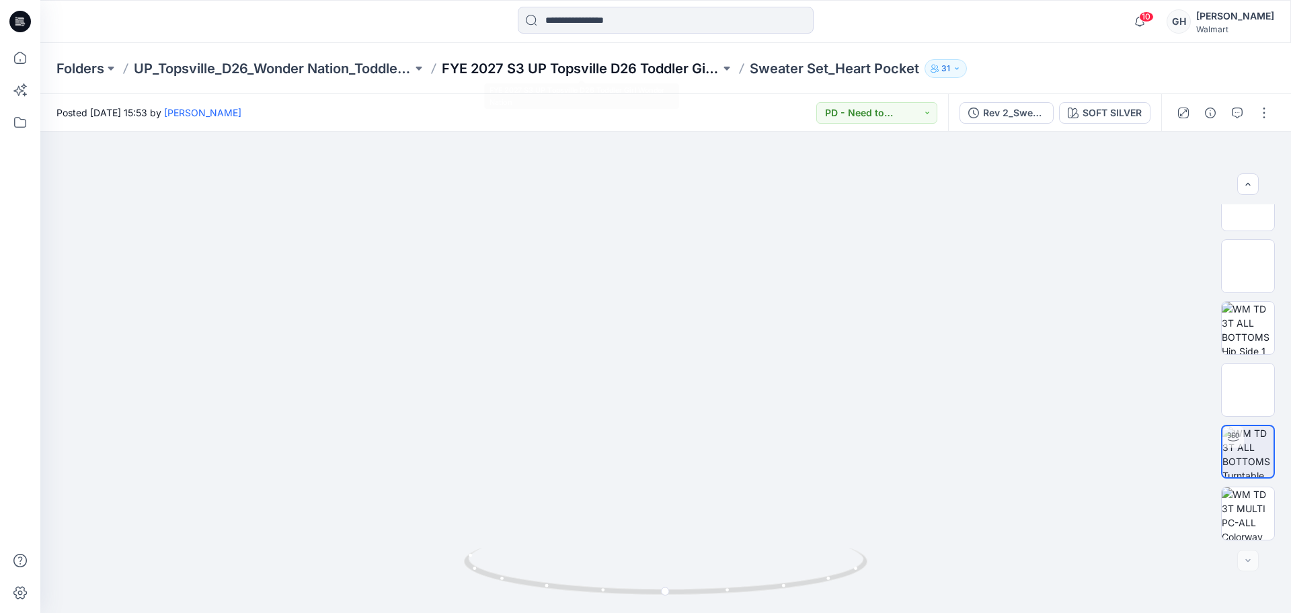
click at [662, 71] on p "FYE 2027 S3 UP Topsville D26 Toddler Girl Wonder Nation" at bounding box center [581, 68] width 278 height 19
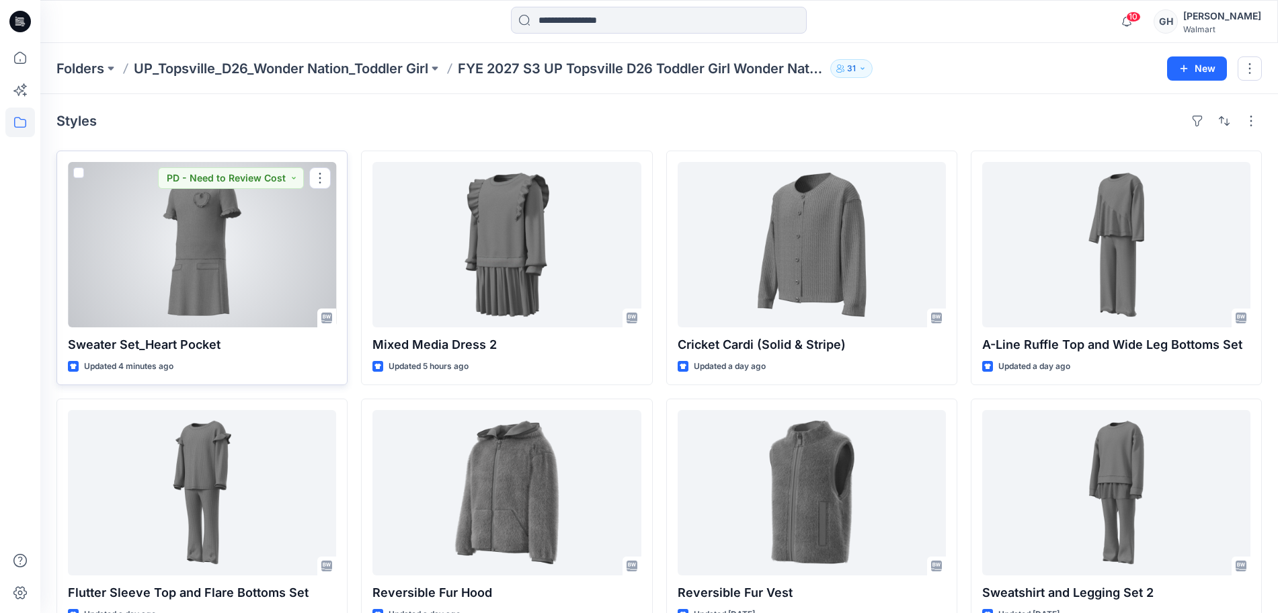
click at [258, 258] on div at bounding box center [202, 244] width 268 height 165
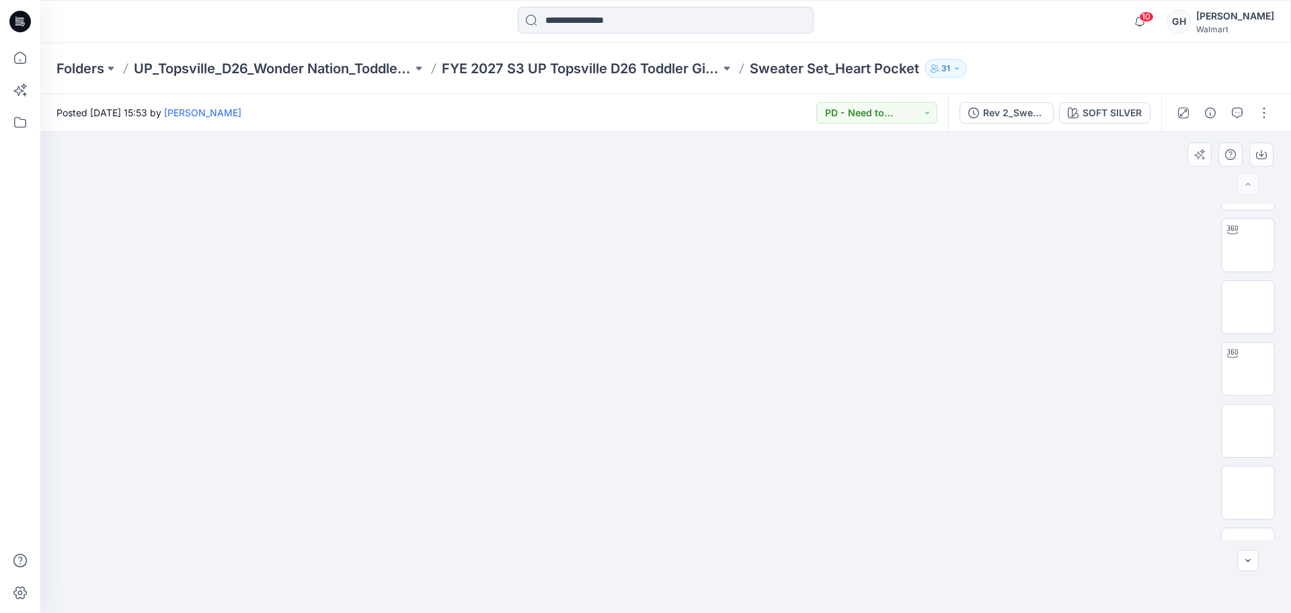
scroll to position [274, 0]
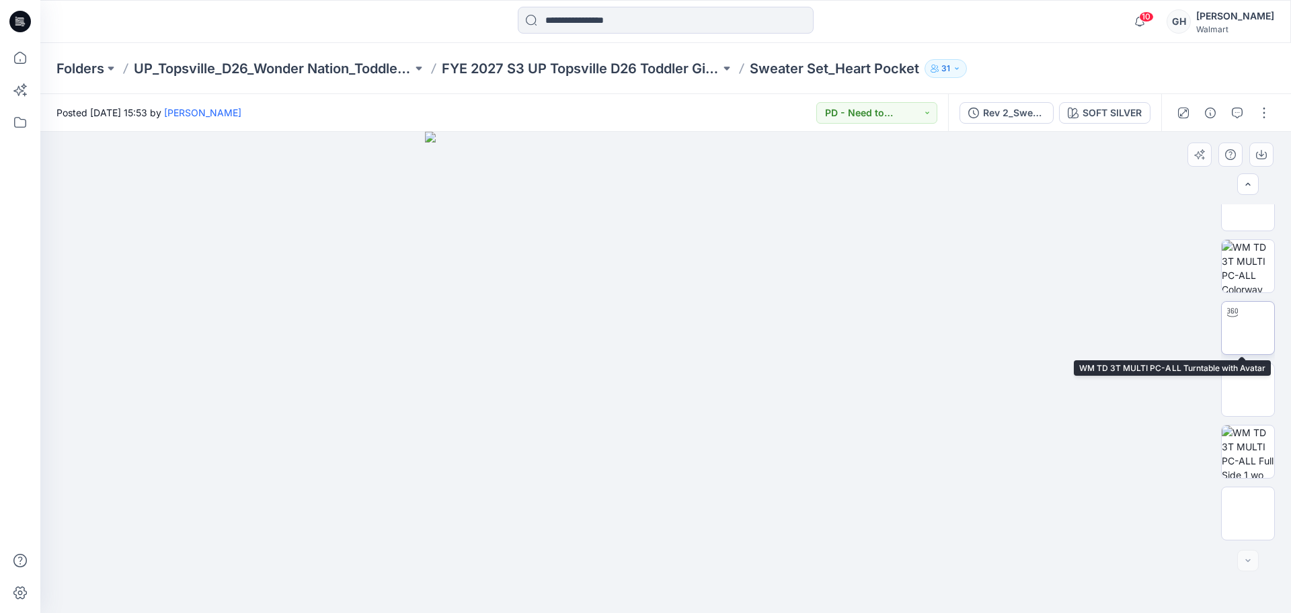
click at [1248, 328] on img at bounding box center [1248, 328] width 0 height 0
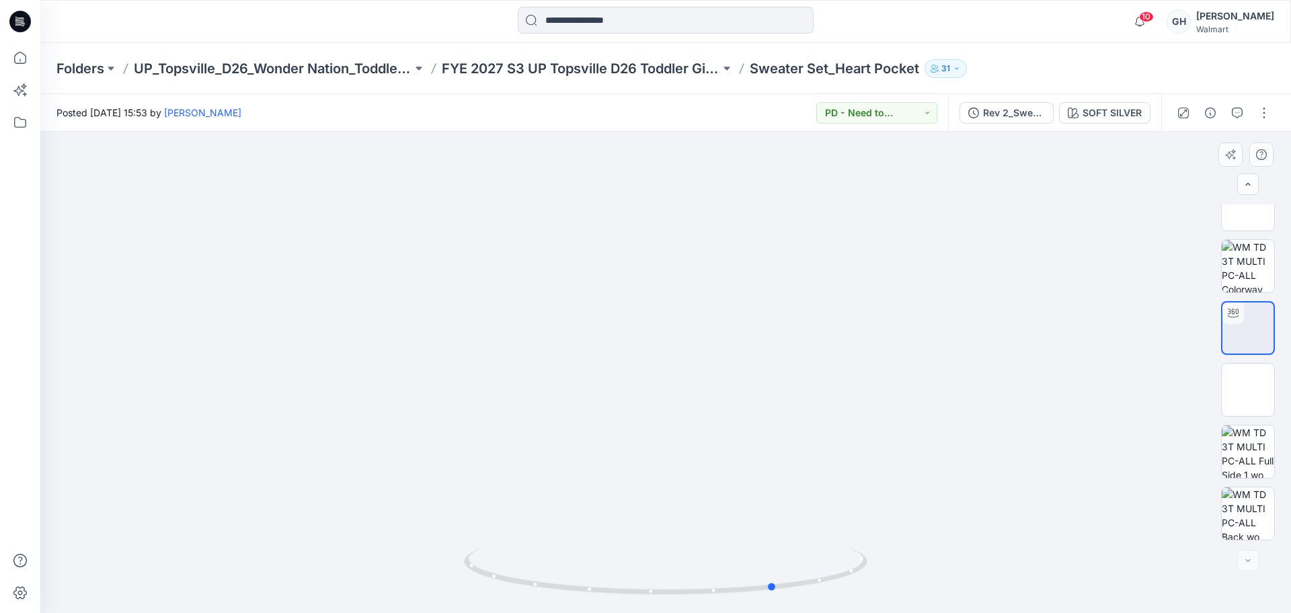
drag, startPoint x: 672, startPoint y: 593, endPoint x: 395, endPoint y: 600, distance: 277.1
click at [358, 610] on div at bounding box center [665, 372] width 1250 height 481
click at [1248, 390] on img at bounding box center [1248, 390] width 0 height 0
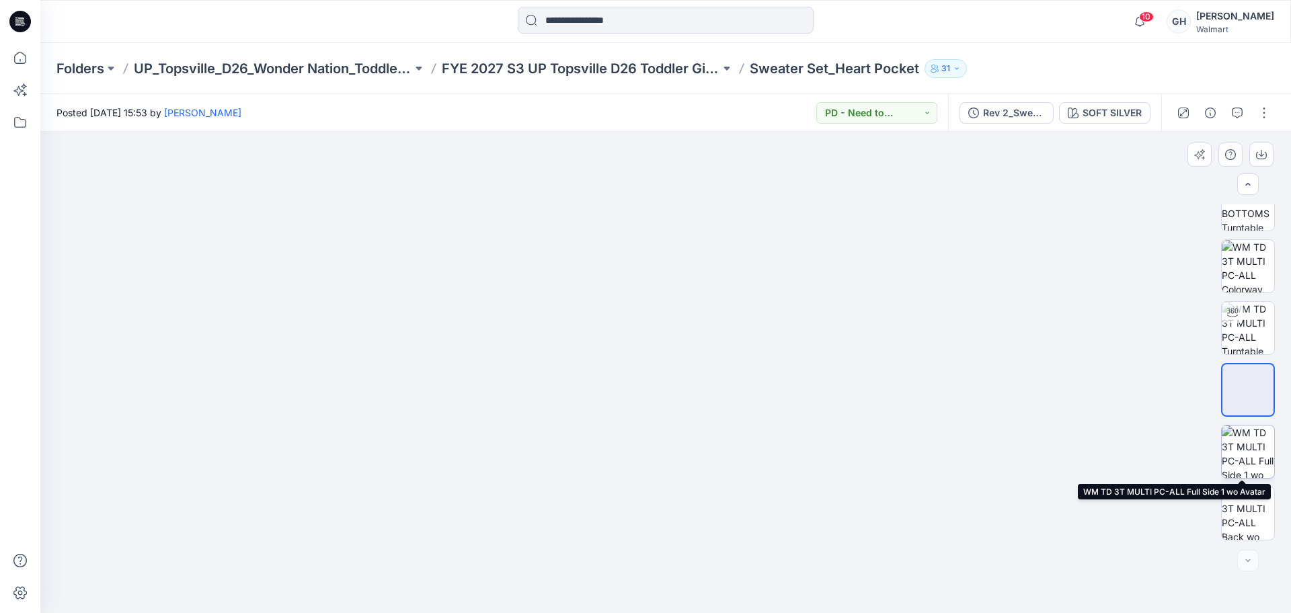
drag, startPoint x: 1240, startPoint y: 450, endPoint x: 1238, endPoint y: 496, distance: 46.5
click at [1240, 451] on img at bounding box center [1248, 452] width 52 height 52
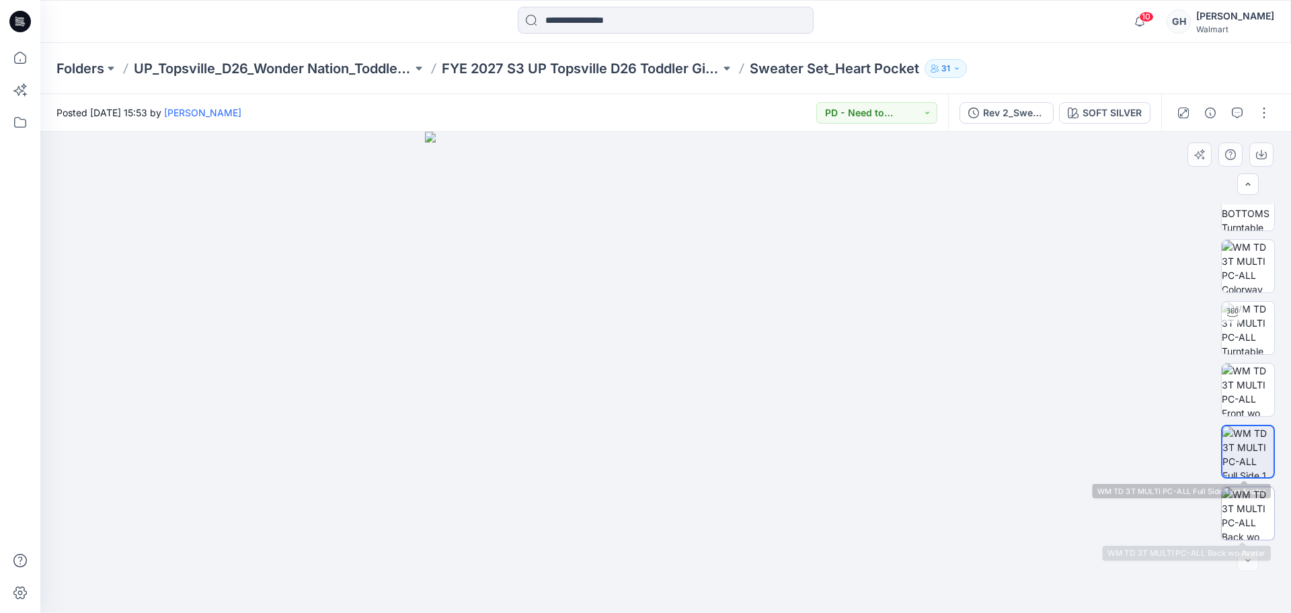
click at [1238, 502] on img at bounding box center [1248, 513] width 52 height 52
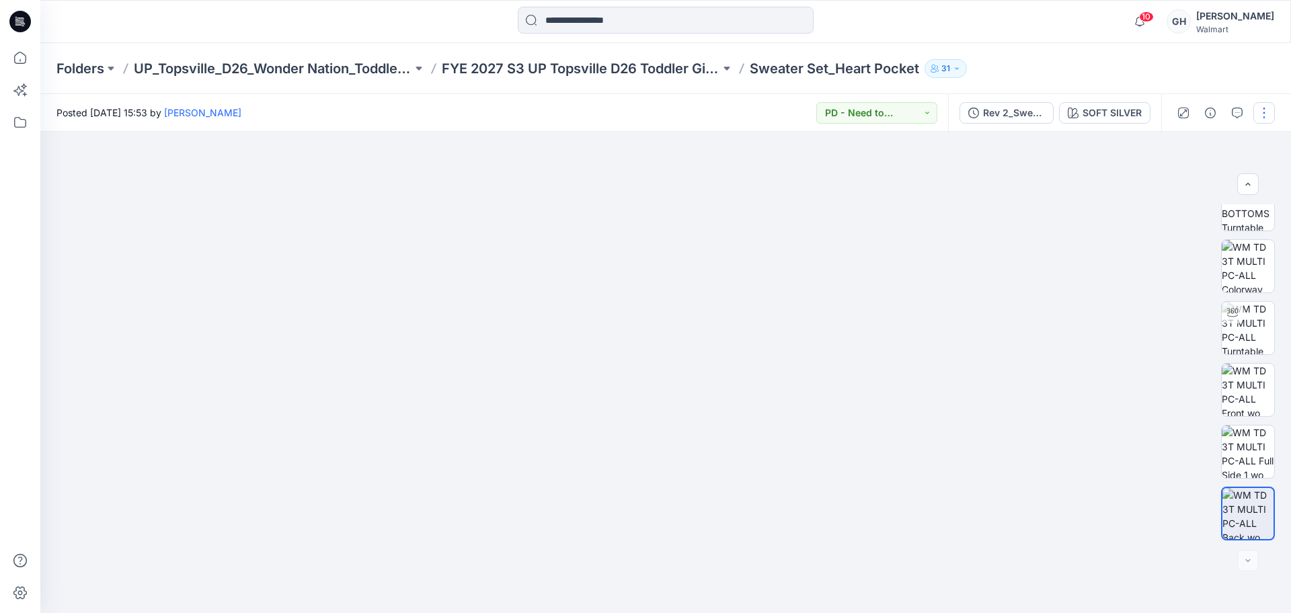
click at [1270, 104] on button "button" at bounding box center [1264, 113] width 22 height 22
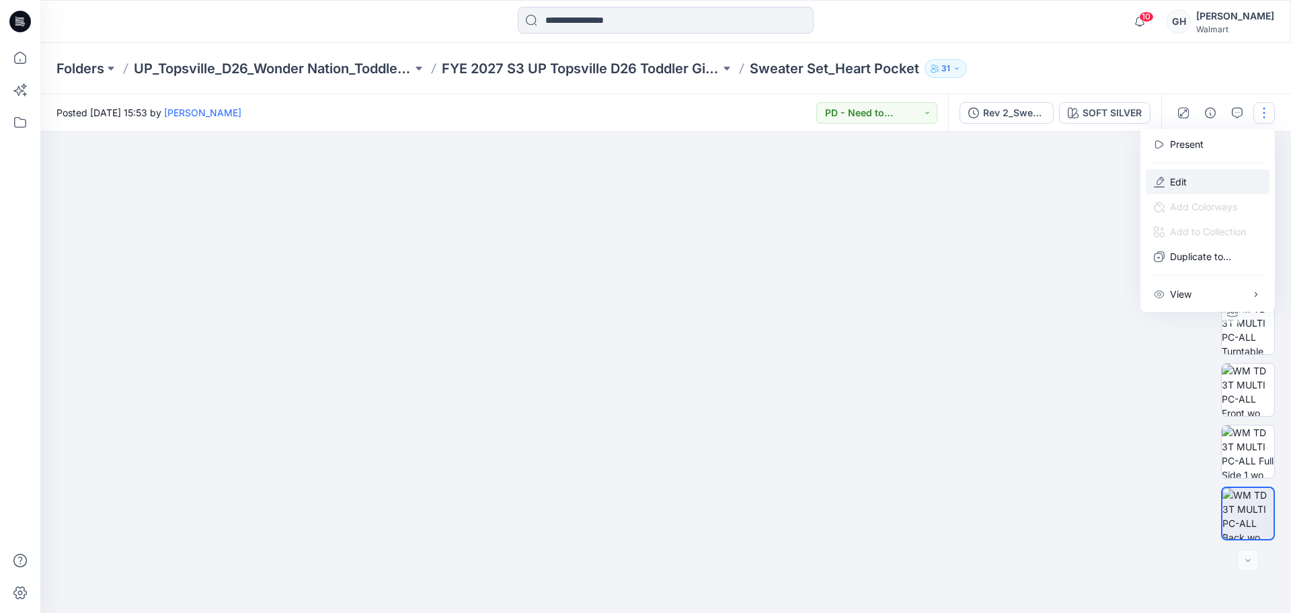
click at [1179, 185] on p "Edit" at bounding box center [1178, 182] width 17 height 14
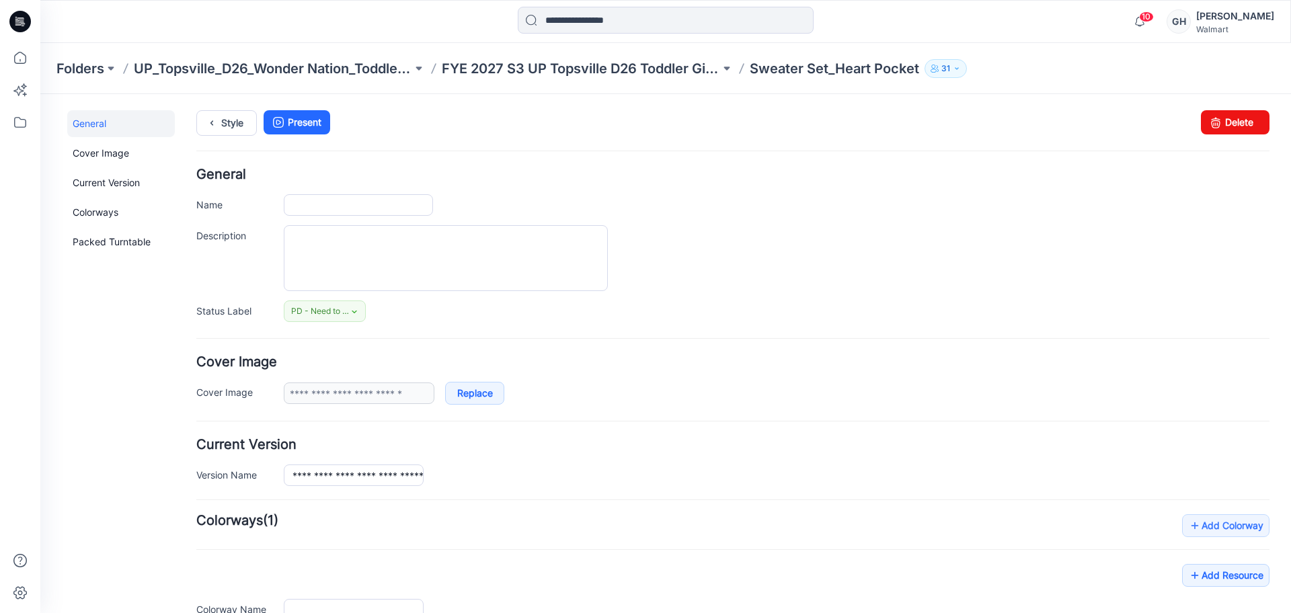
type input "**********"
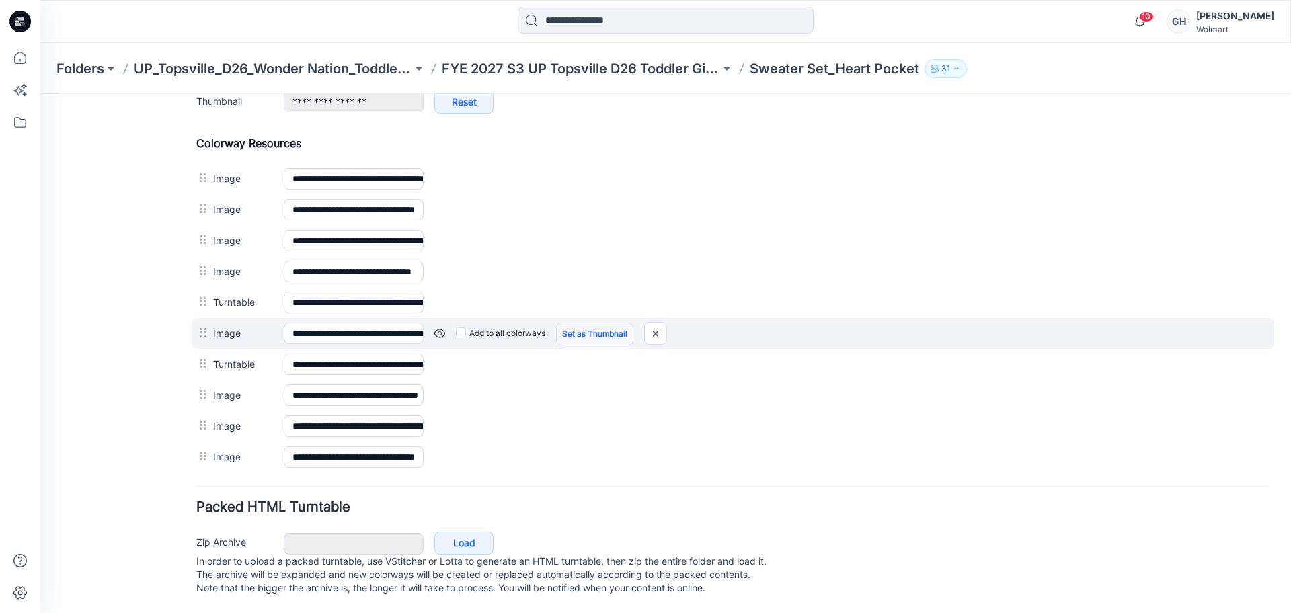
click at [598, 323] on link "Set as Thumbnail" at bounding box center [594, 334] width 77 height 23
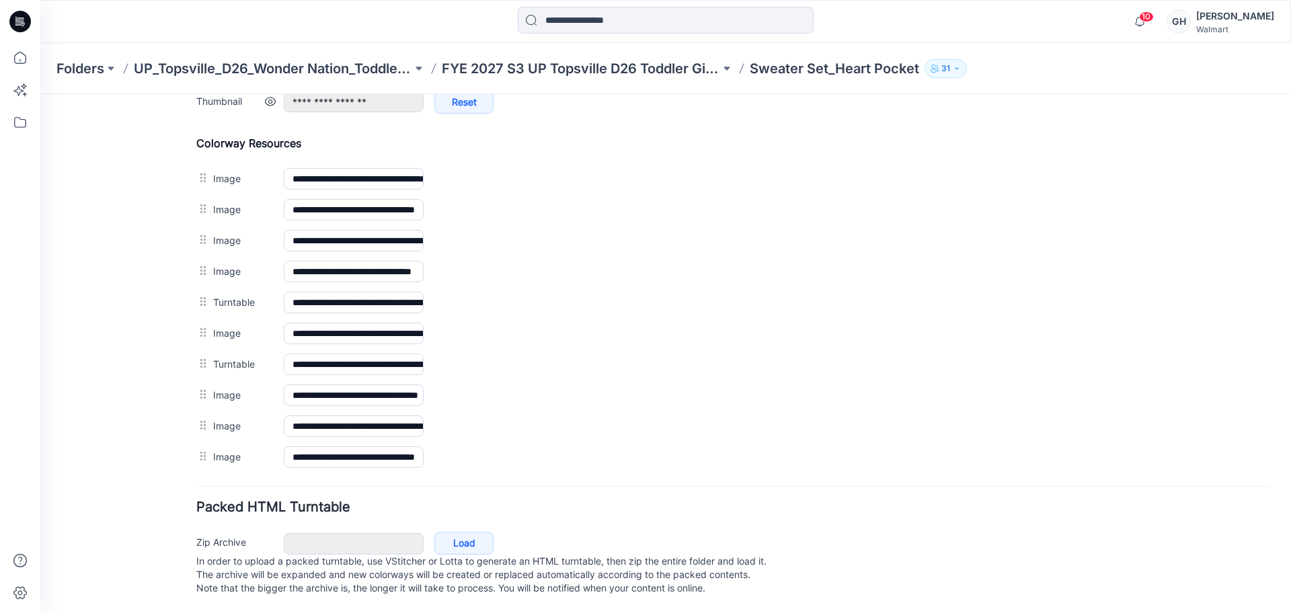
drag, startPoint x: 655, startPoint y: 161, endPoint x: 708, endPoint y: 98, distance: 82.1
click at [40, 94] on img at bounding box center [40, 94] width 0 height 0
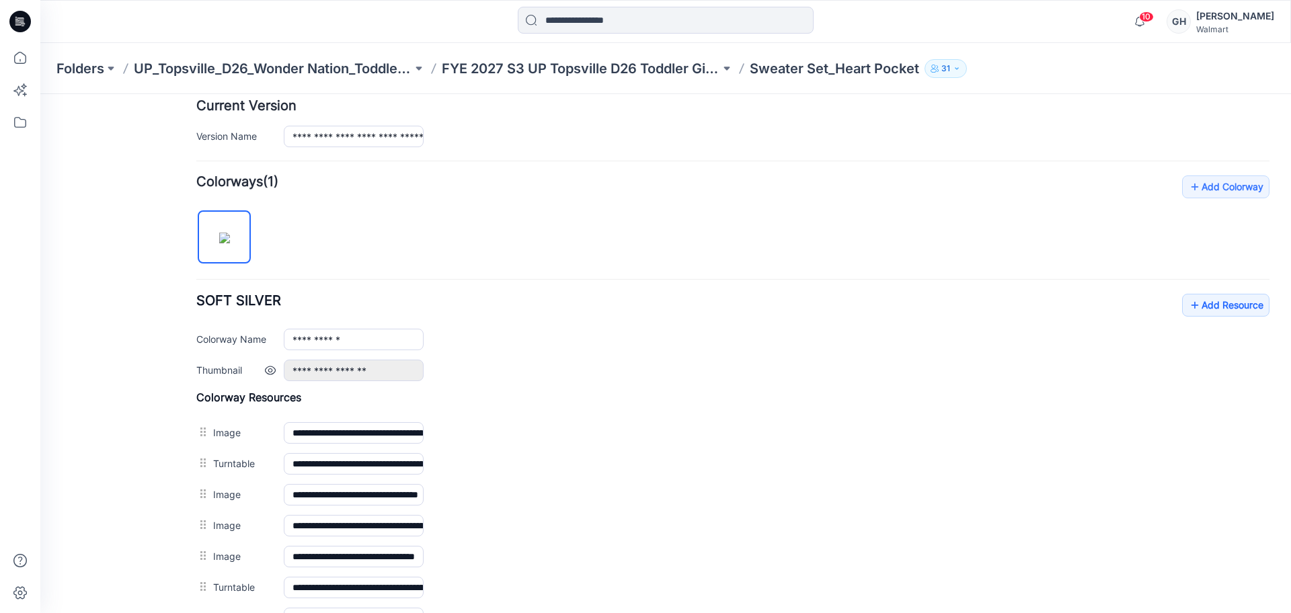
scroll to position [239, 0]
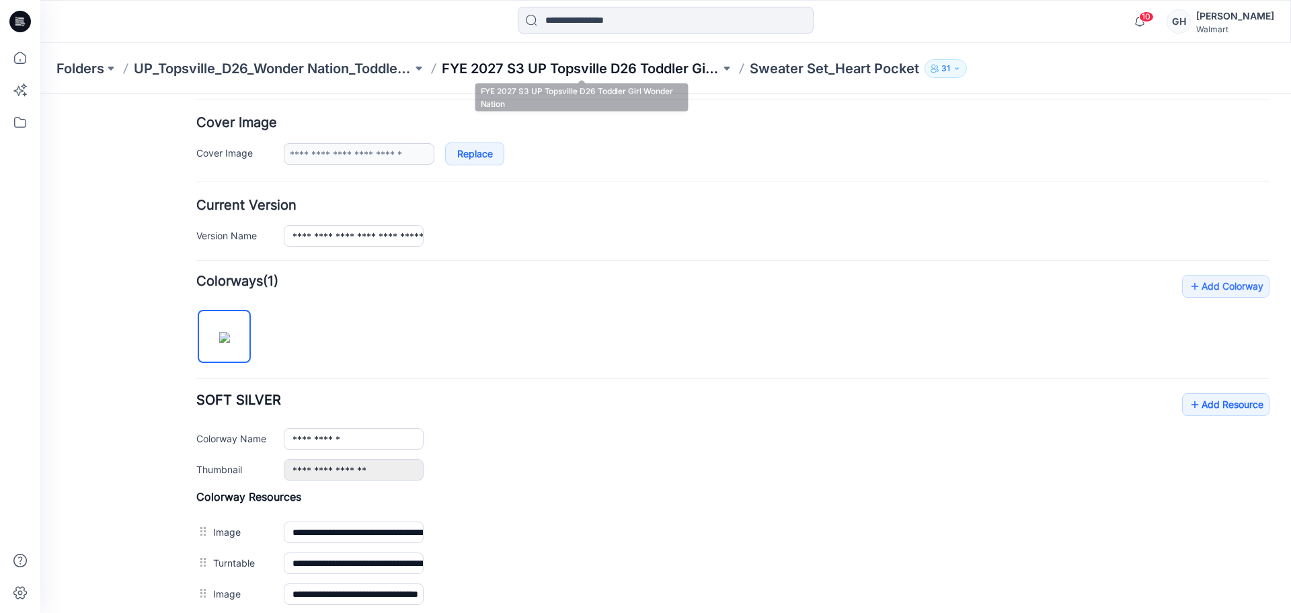
click at [515, 71] on p "FYE 2027 S3 UP Topsville D26 Toddler Girl Wonder Nation" at bounding box center [581, 68] width 278 height 19
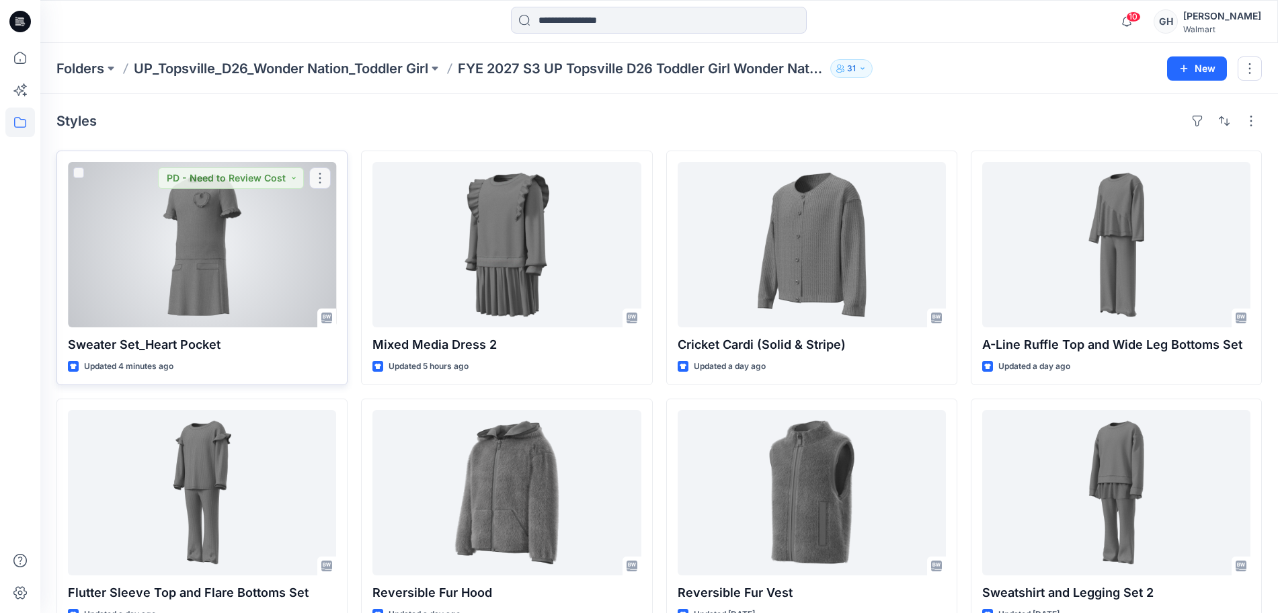
click at [237, 290] on div at bounding box center [202, 244] width 268 height 165
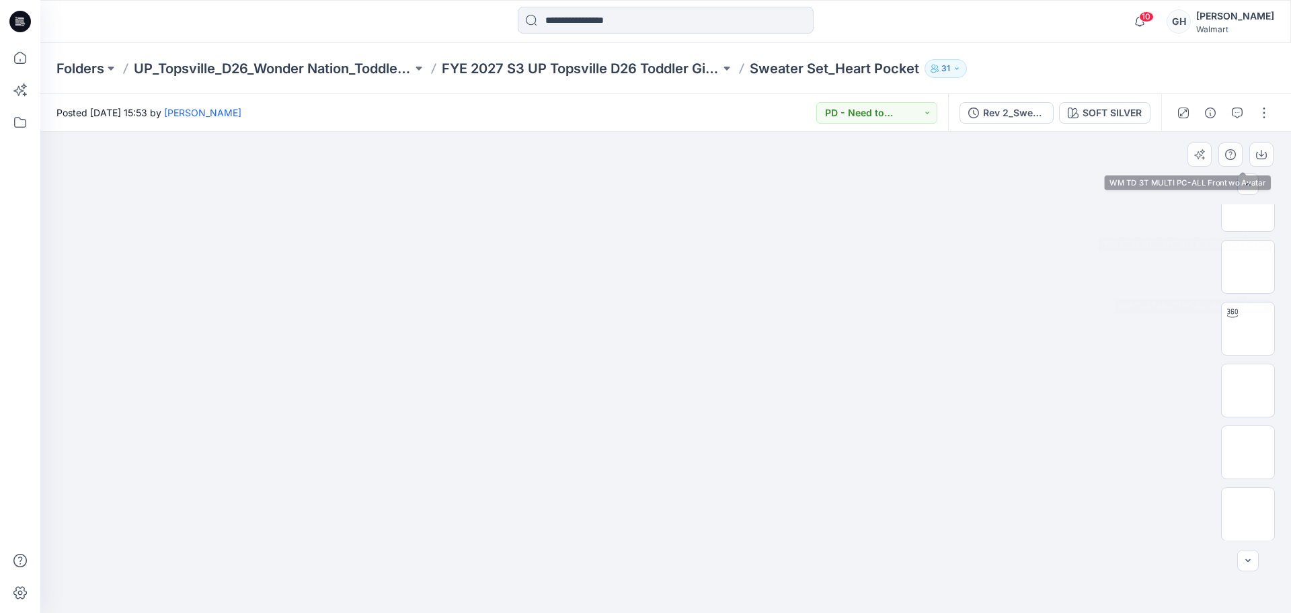
scroll to position [212, 0]
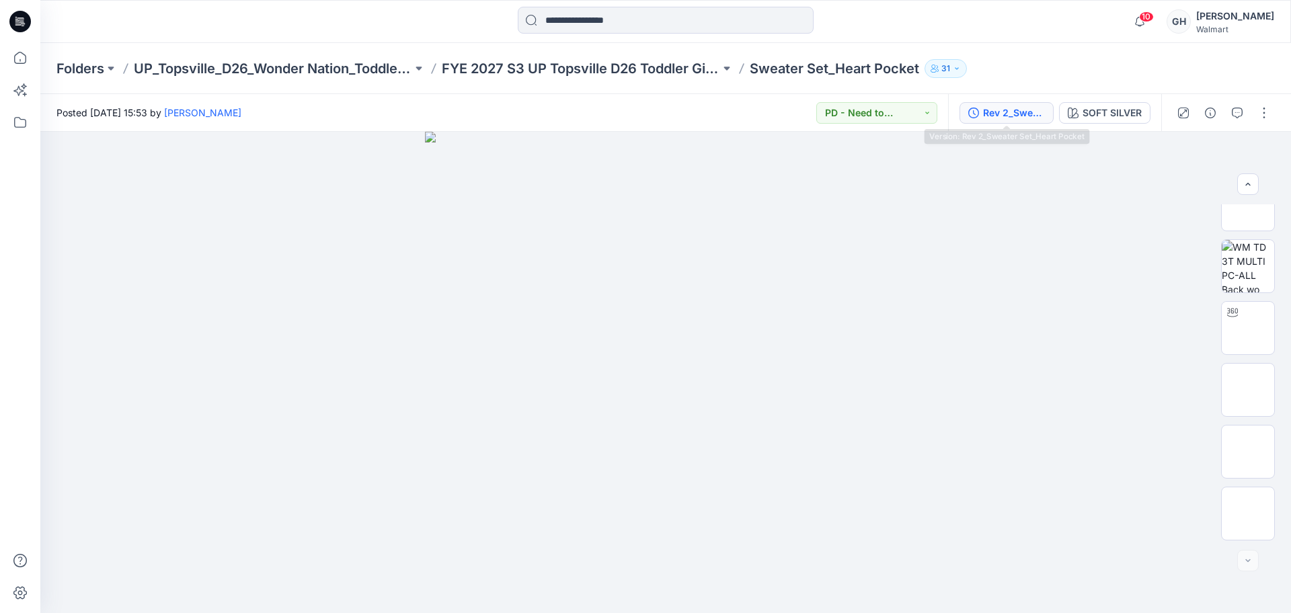
click at [980, 119] on button "Rev 2_Sweater Set_Heart Pocket" at bounding box center [1006, 113] width 94 height 22
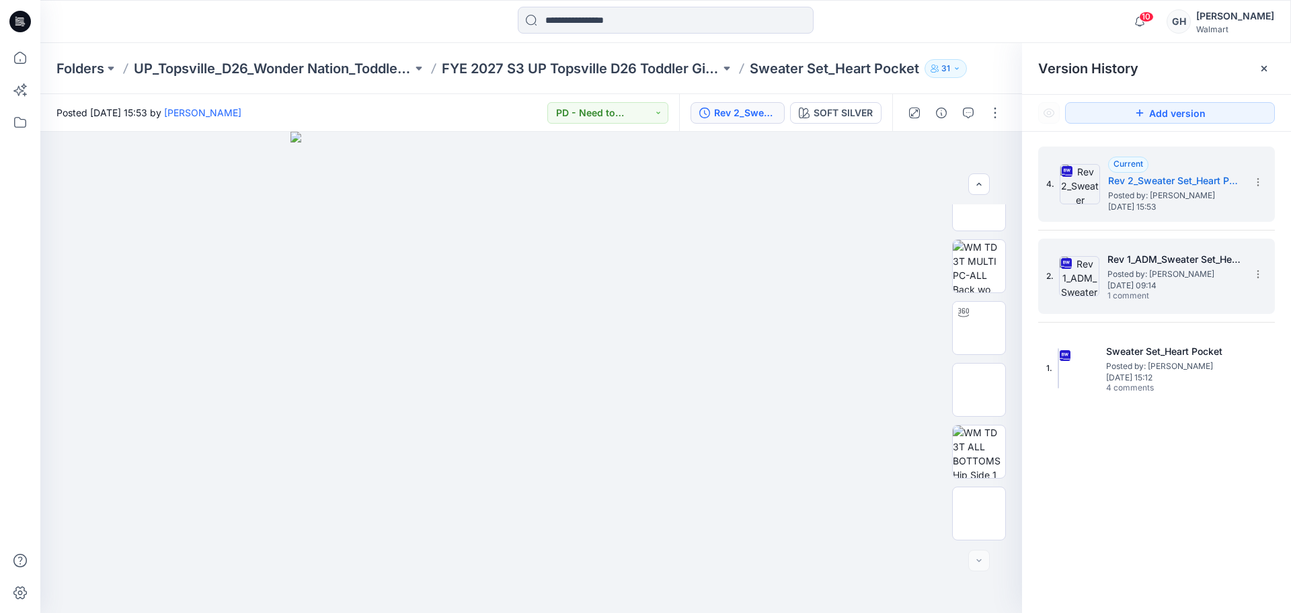
click at [1133, 262] on h5 "Rev 1_ADM_Sweater Set_Heart Pocket" at bounding box center [1174, 259] width 134 height 16
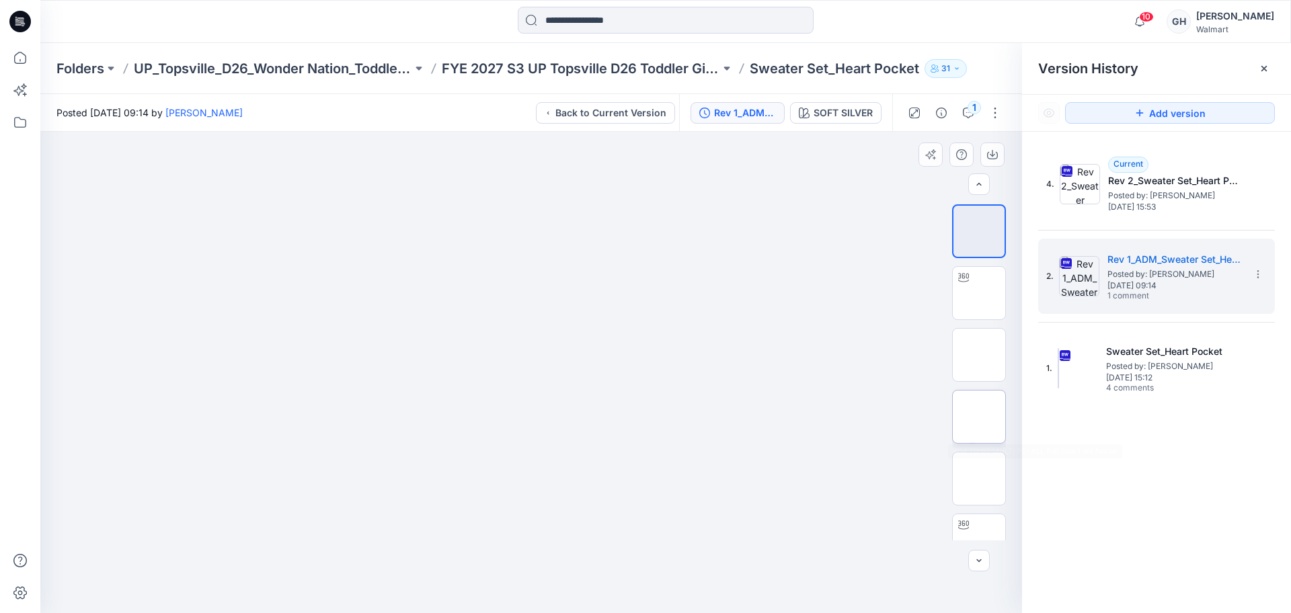
scroll to position [460, 0]
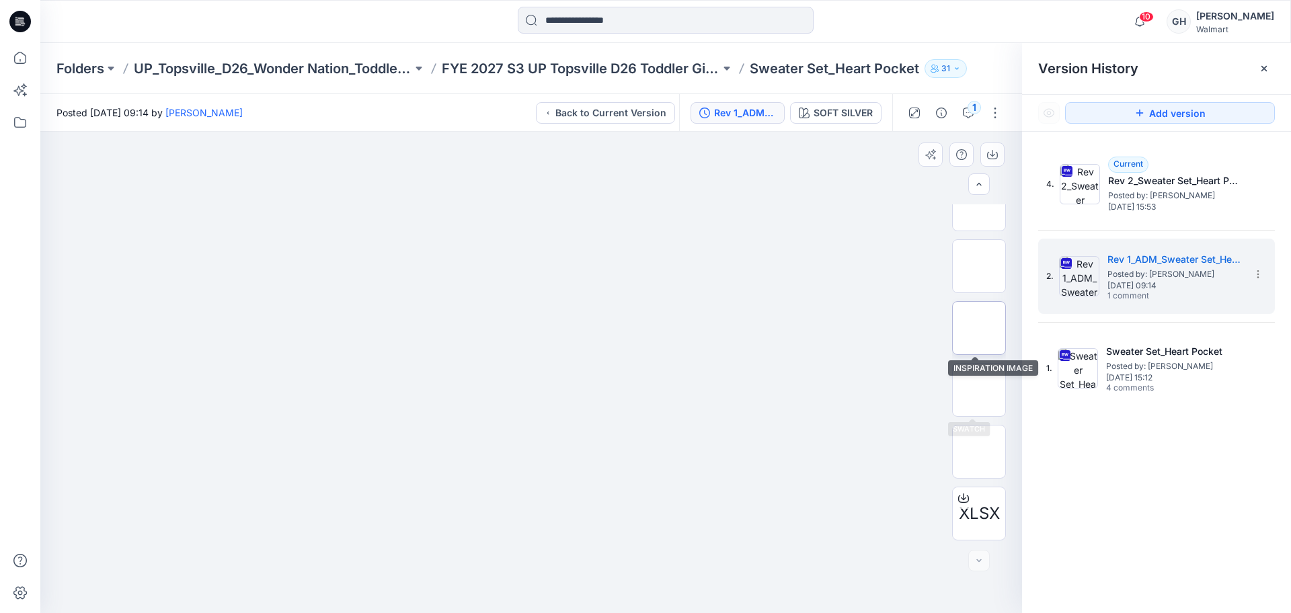
click at [979, 328] on img at bounding box center [979, 328] width 0 height 0
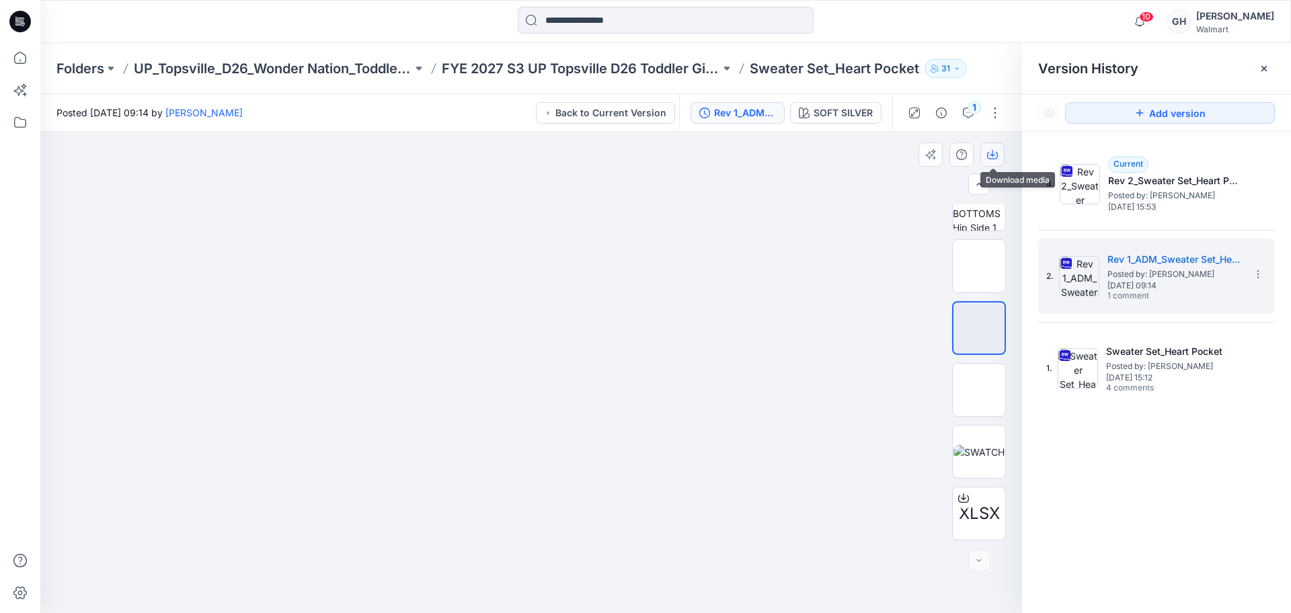
click at [988, 151] on icon "button" at bounding box center [992, 154] width 11 height 11
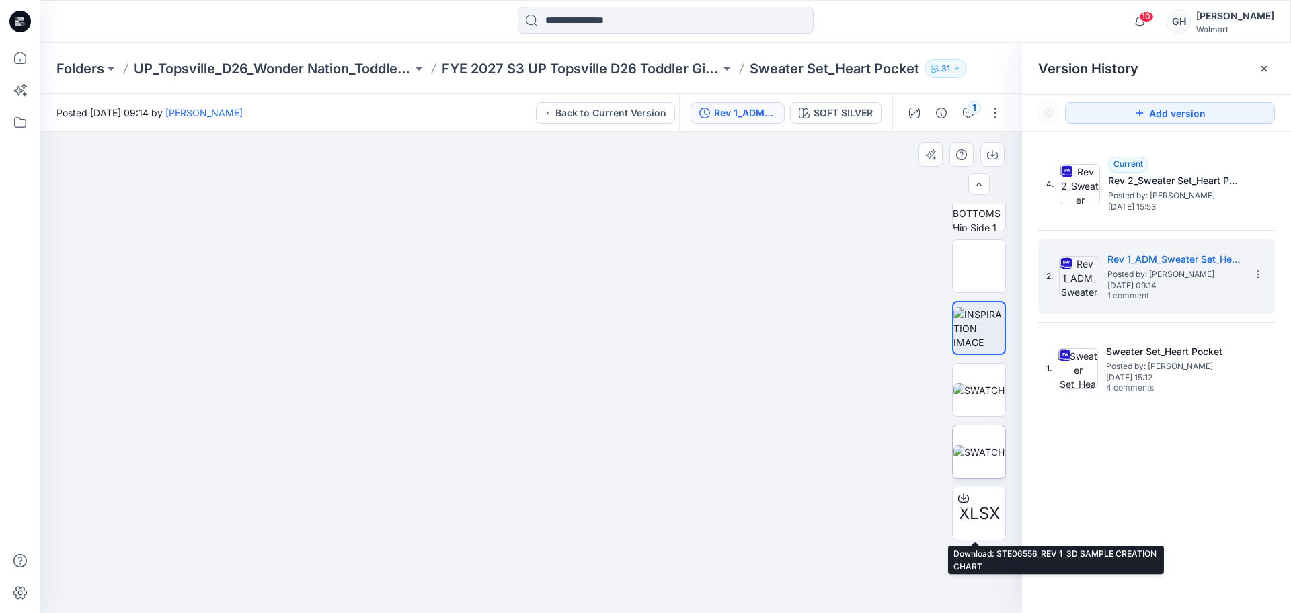
click at [969, 458] on img at bounding box center [978, 452] width 51 height 14
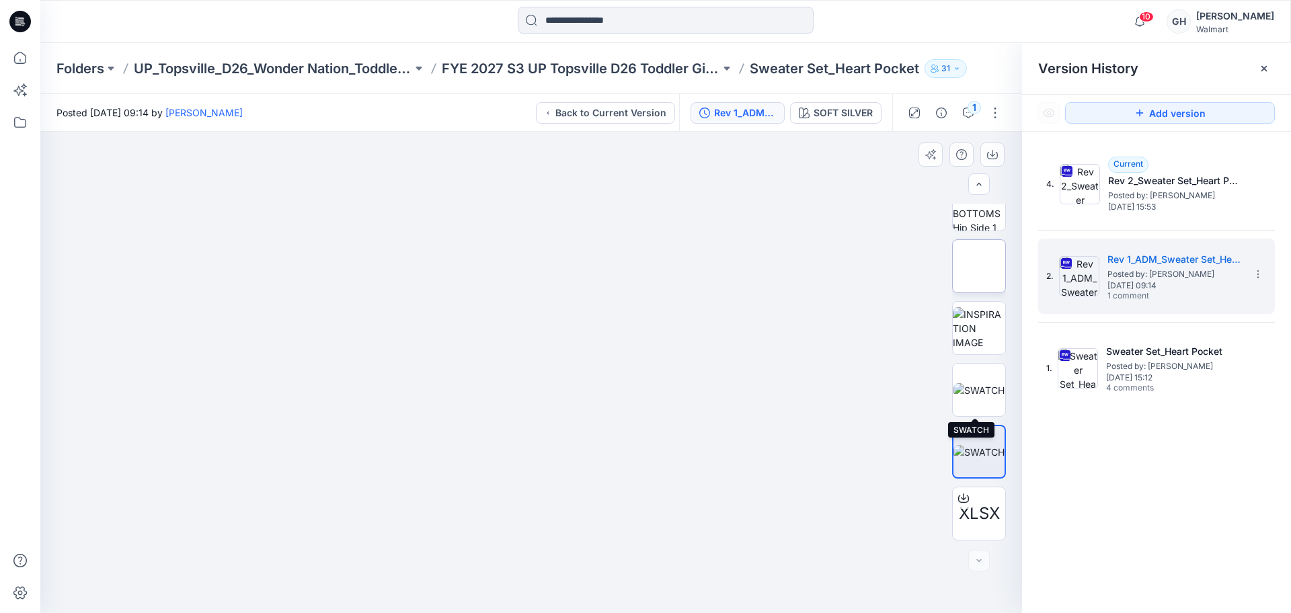
drag, startPoint x: 970, startPoint y: 400, endPoint x: 988, endPoint y: 275, distance: 126.3
click at [970, 397] on img at bounding box center [978, 390] width 51 height 14
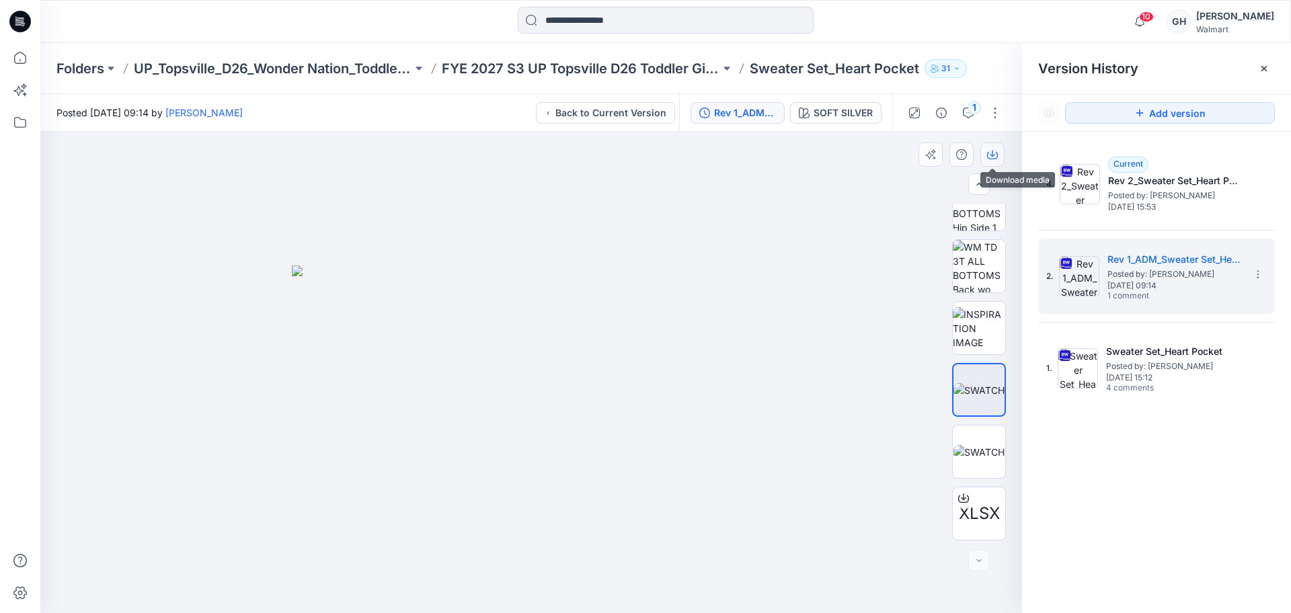
click at [987, 162] on button "button" at bounding box center [992, 155] width 24 height 24
click at [969, 445] on img at bounding box center [978, 452] width 51 height 14
click at [995, 158] on icon "button" at bounding box center [992, 154] width 11 height 11
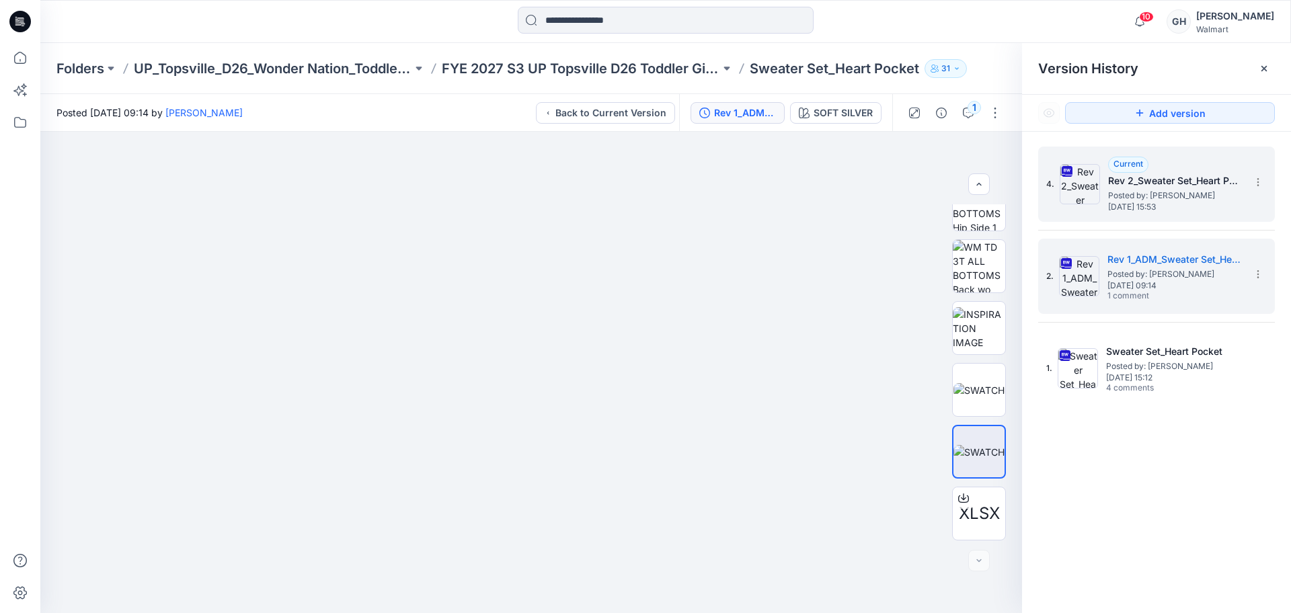
click at [1155, 184] on h5 "Rev 2_Sweater Set_Heart Pocket" at bounding box center [1175, 181] width 134 height 16
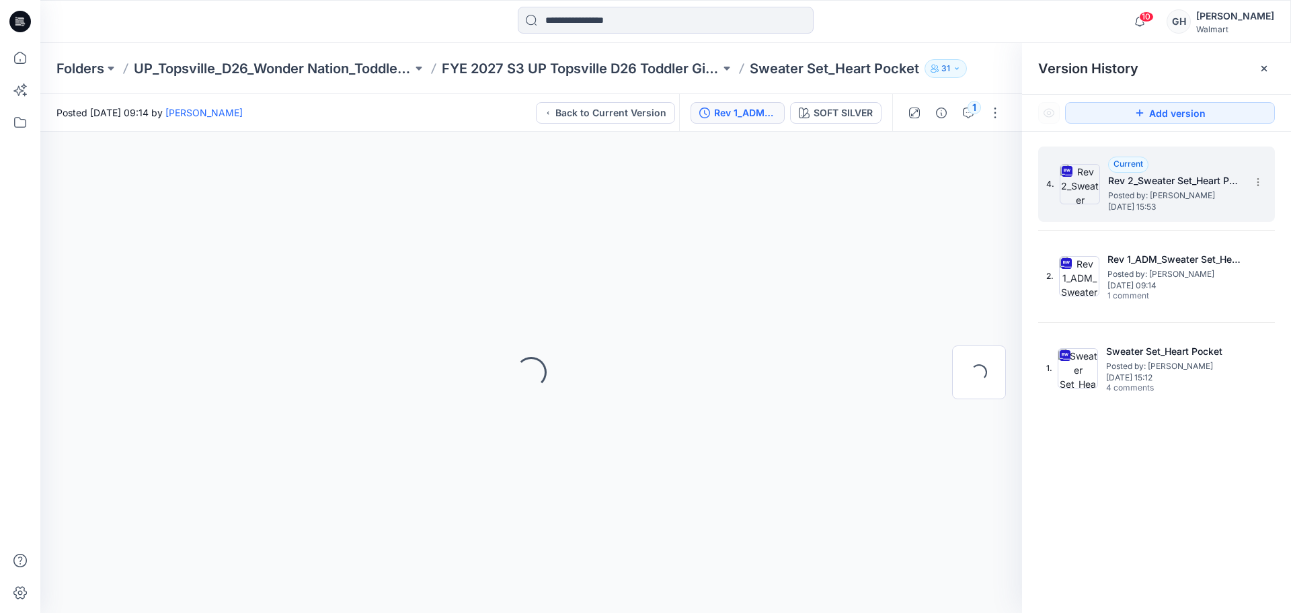
scroll to position [0, 0]
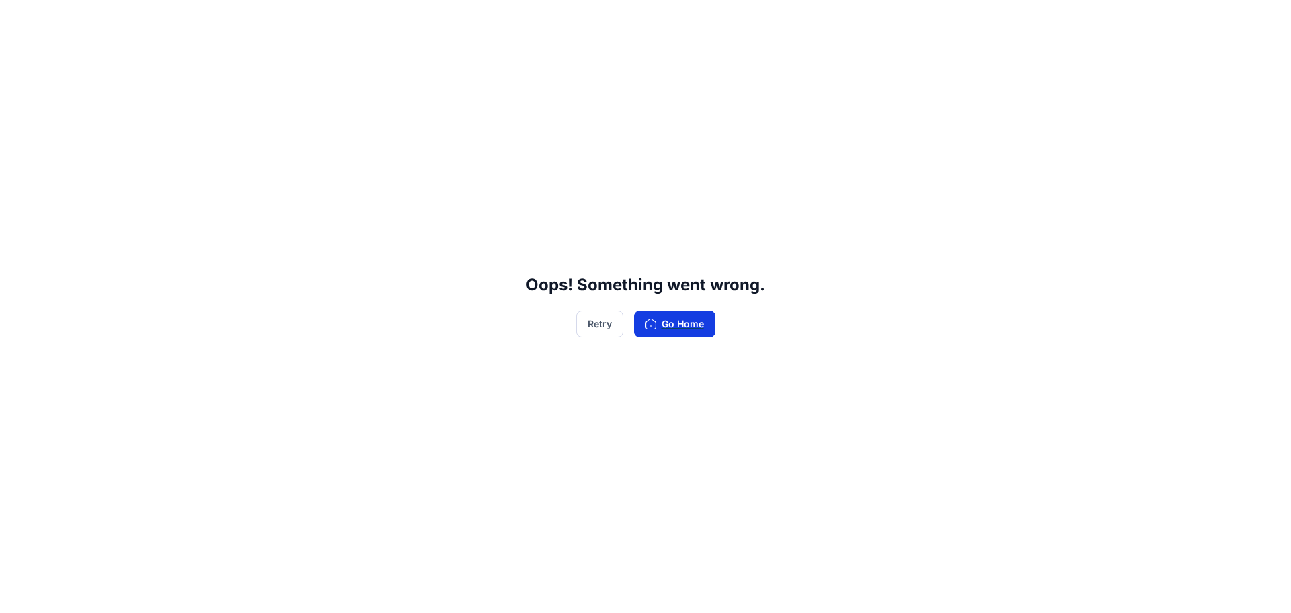
click at [699, 317] on button "Go Home" at bounding box center [674, 324] width 81 height 27
click at [591, 323] on button "Retry" at bounding box center [599, 324] width 47 height 27
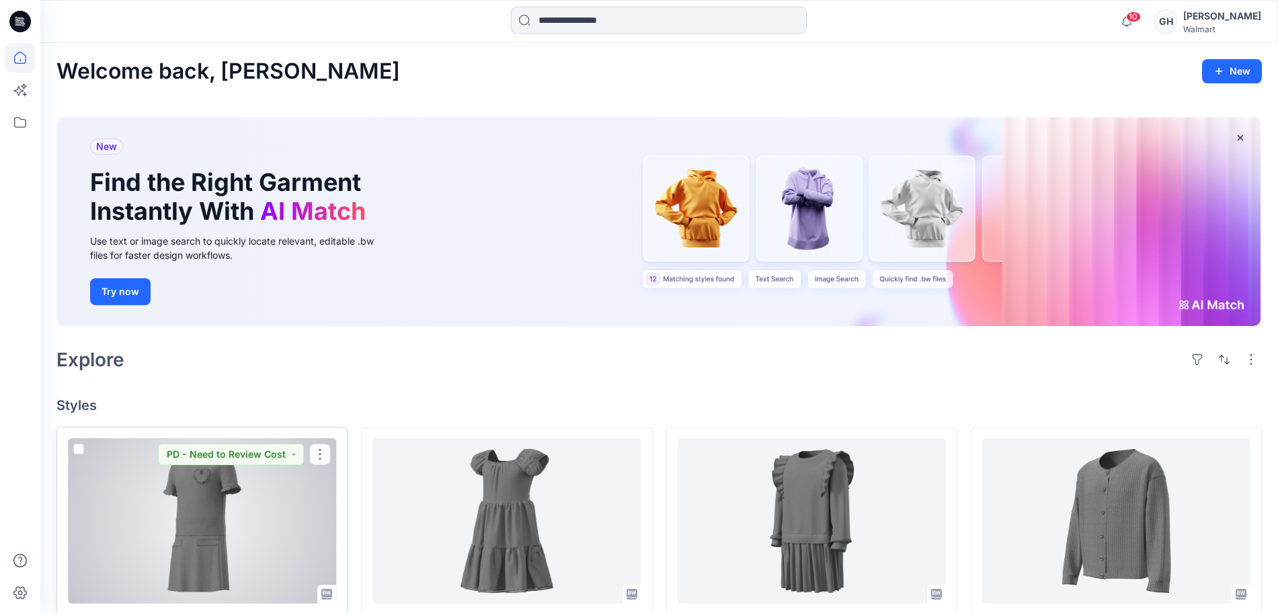
click at [216, 556] on div at bounding box center [202, 520] width 268 height 165
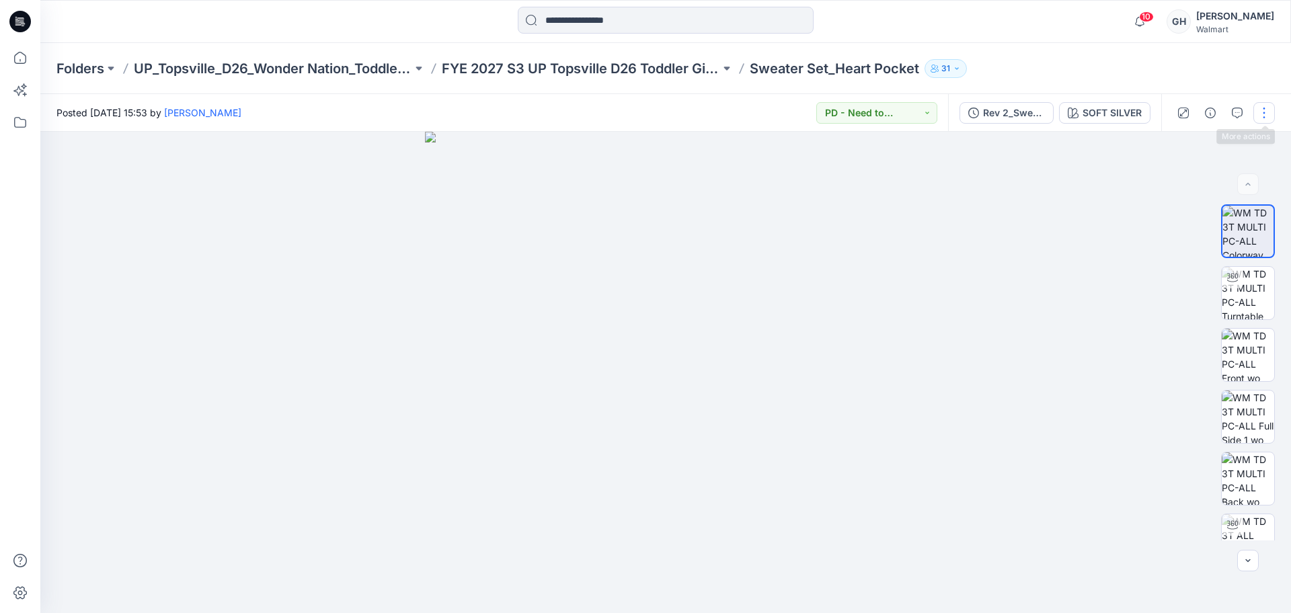
click at [1265, 118] on button "button" at bounding box center [1264, 113] width 22 height 22
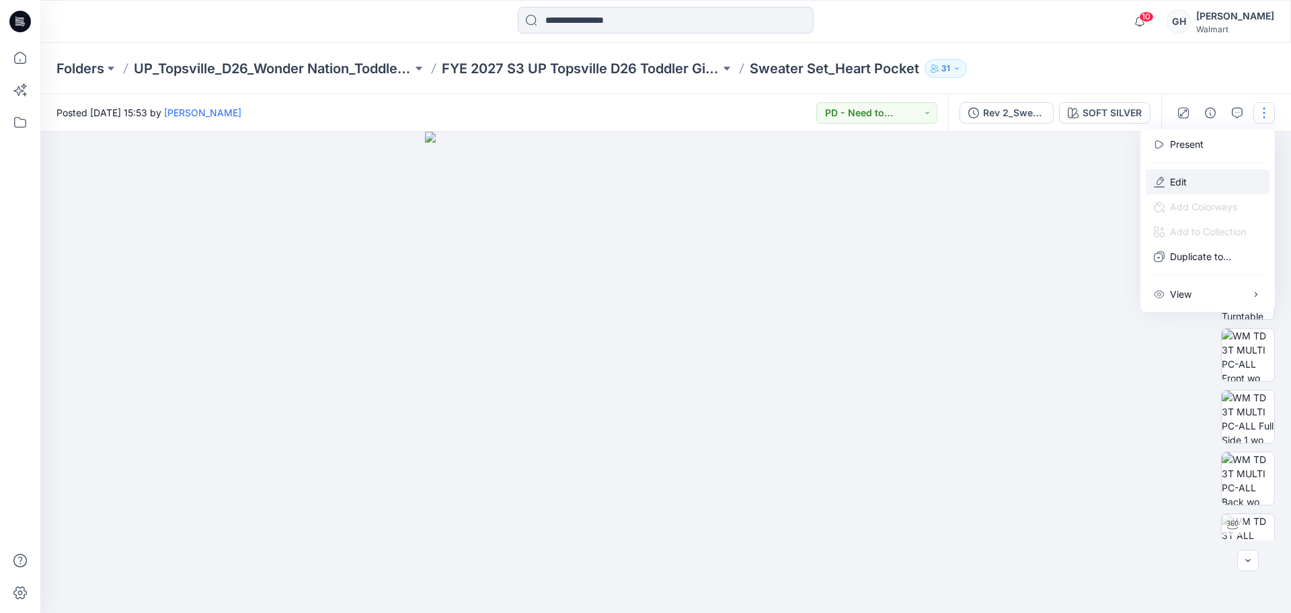
click at [1203, 182] on button "Edit" at bounding box center [1208, 181] width 124 height 25
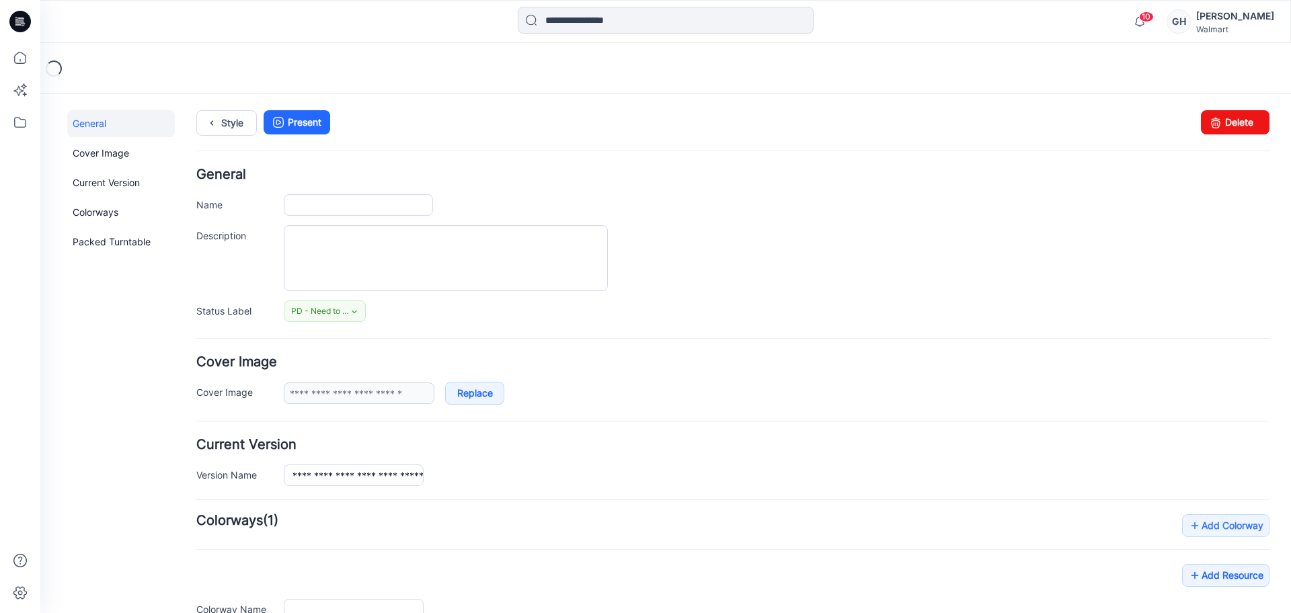
type input "**********"
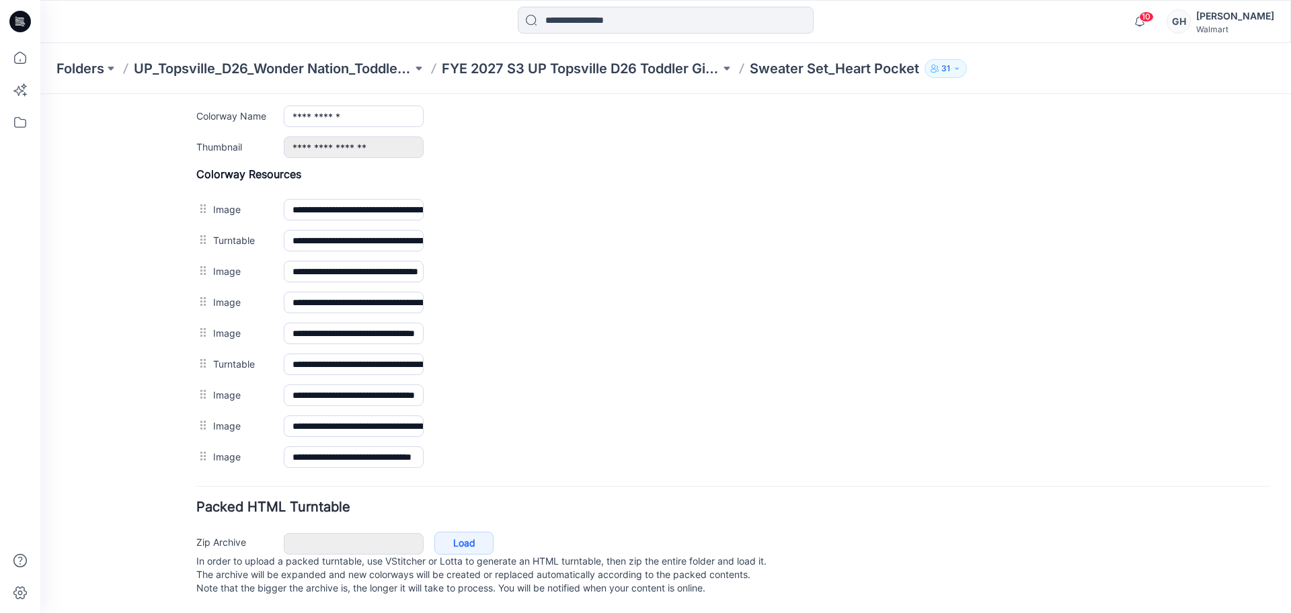
scroll to position [155, 0]
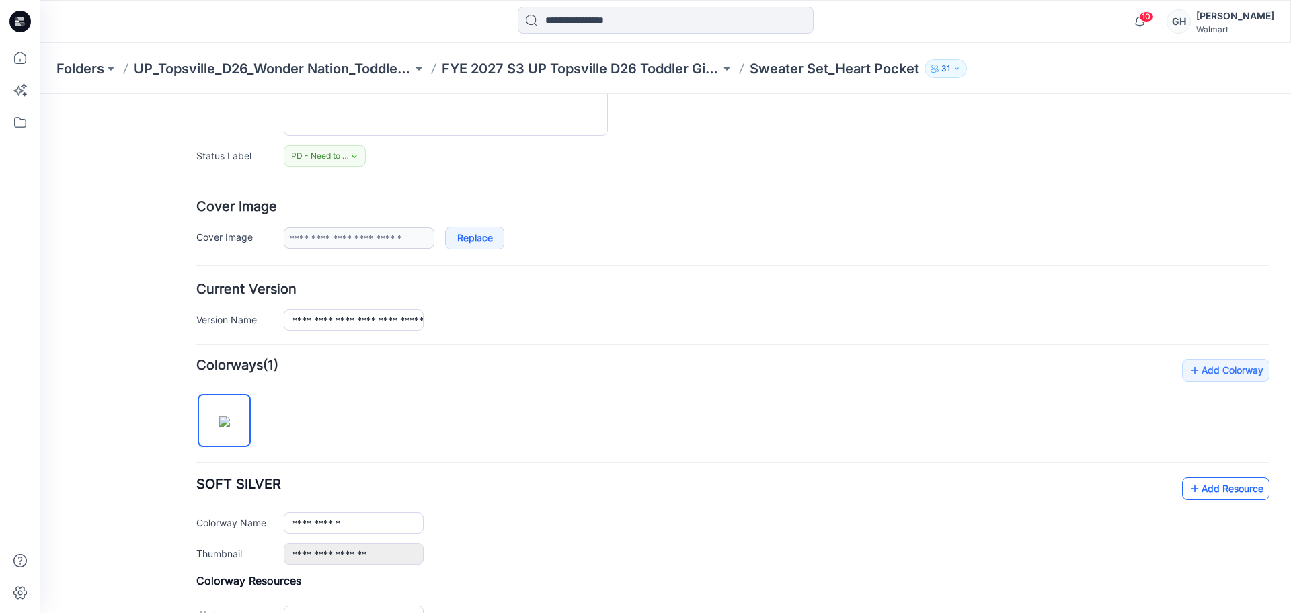
click at [1201, 489] on link "Add Resource" at bounding box center [1225, 488] width 87 height 23
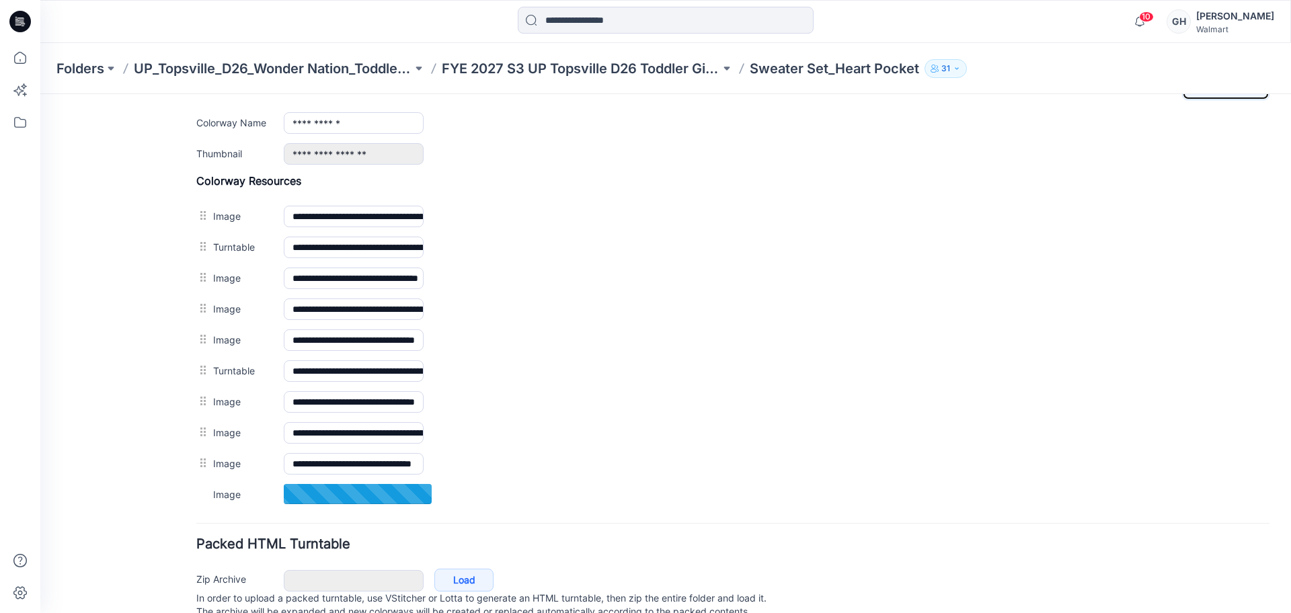
scroll to position [575, 0]
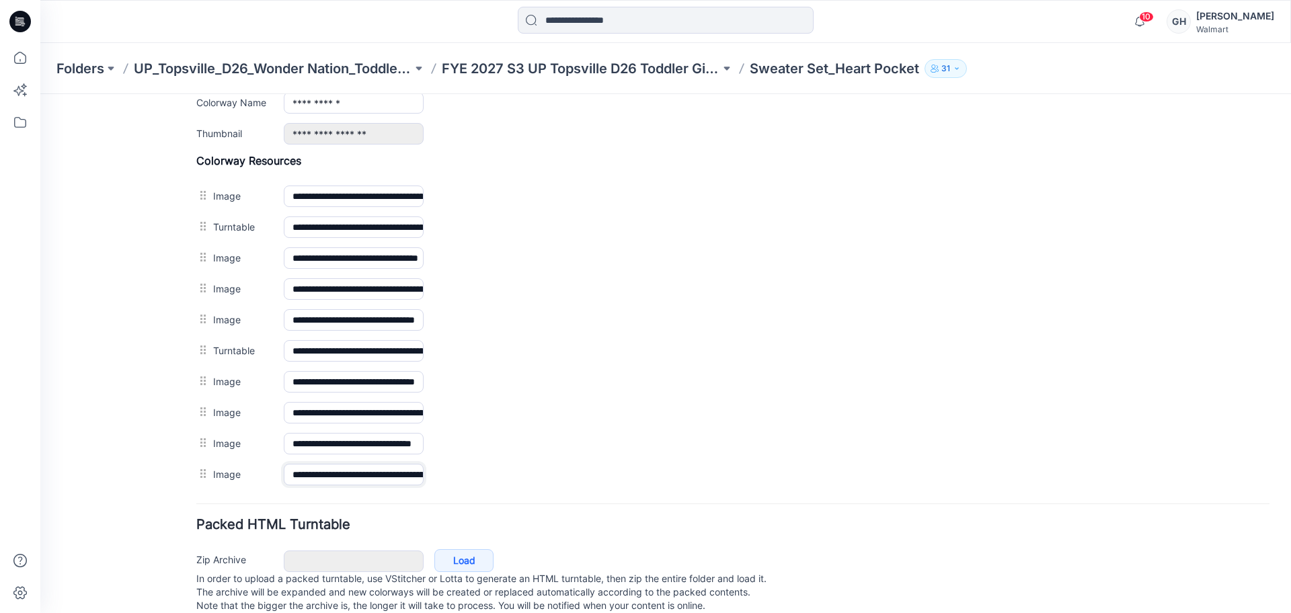
click at [398, 481] on input "**********" at bounding box center [354, 475] width 140 height 22
type input "**********"
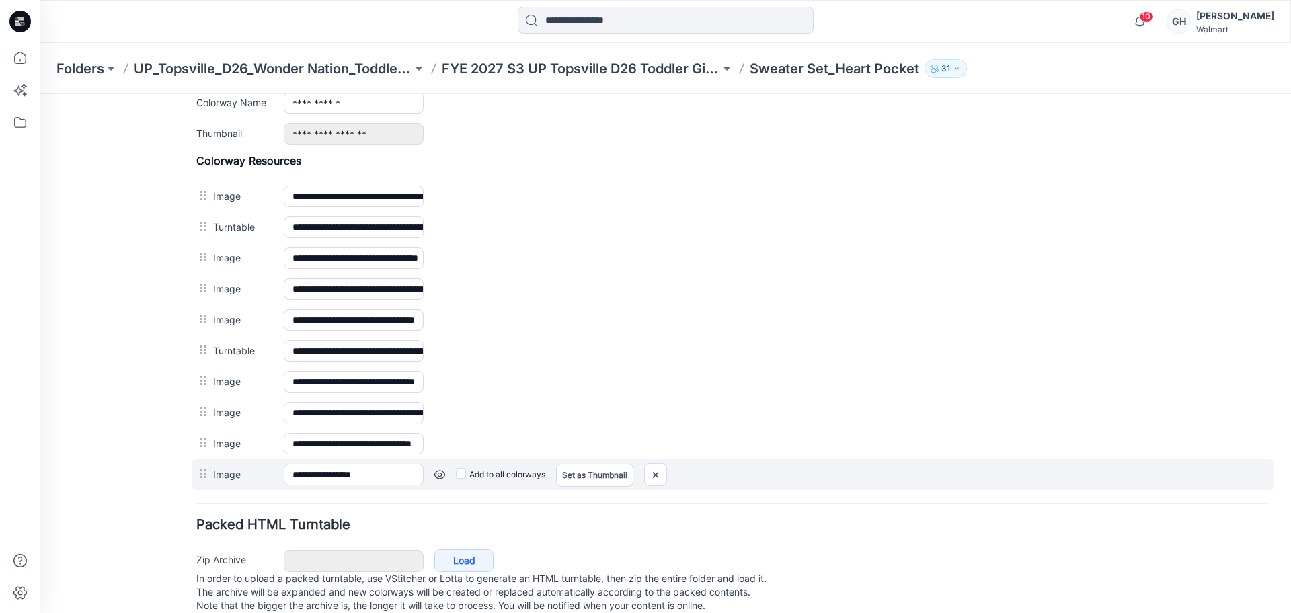
drag, startPoint x: 462, startPoint y: 510, endPoint x: 559, endPoint y: 478, distance: 102.0
click at [461, 510] on form "**********" at bounding box center [732, 105] width 1073 height 1025
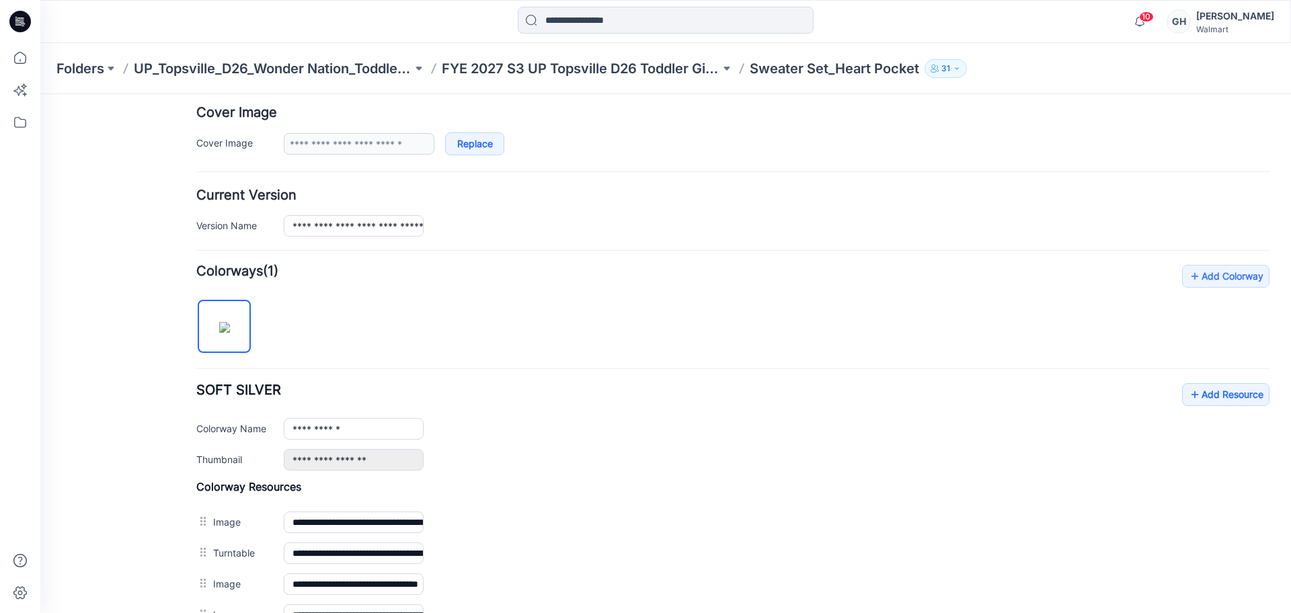
scroll to position [239, 0]
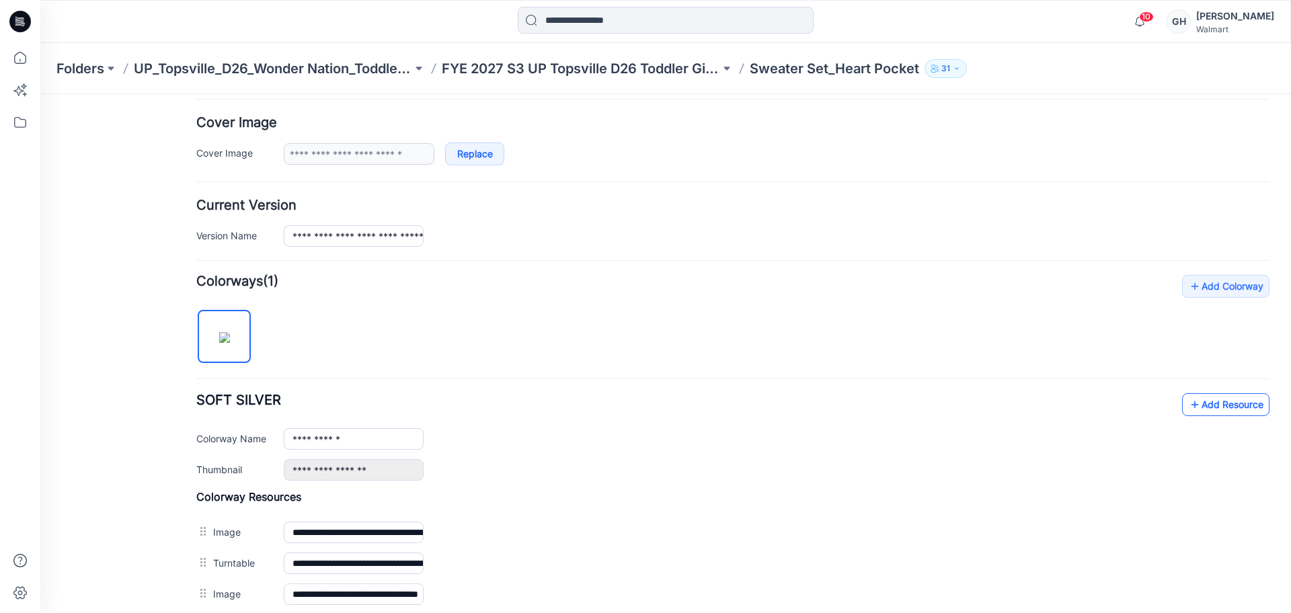
click at [1207, 405] on link "Add Resource" at bounding box center [1225, 404] width 87 height 23
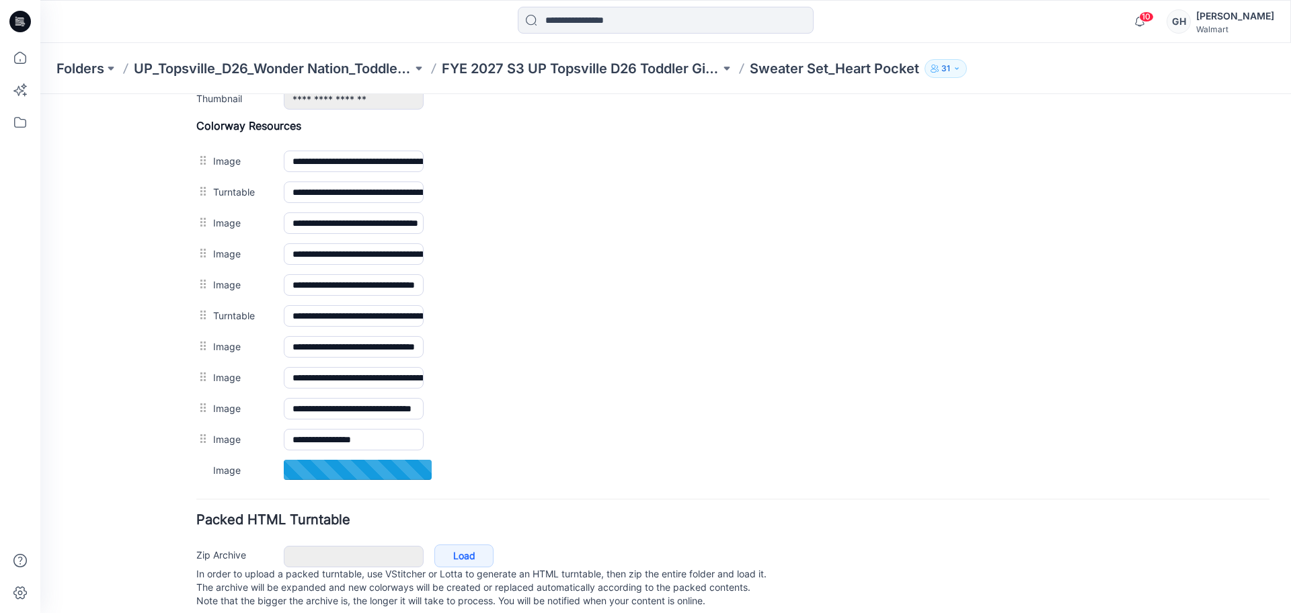
scroll to position [637, 0]
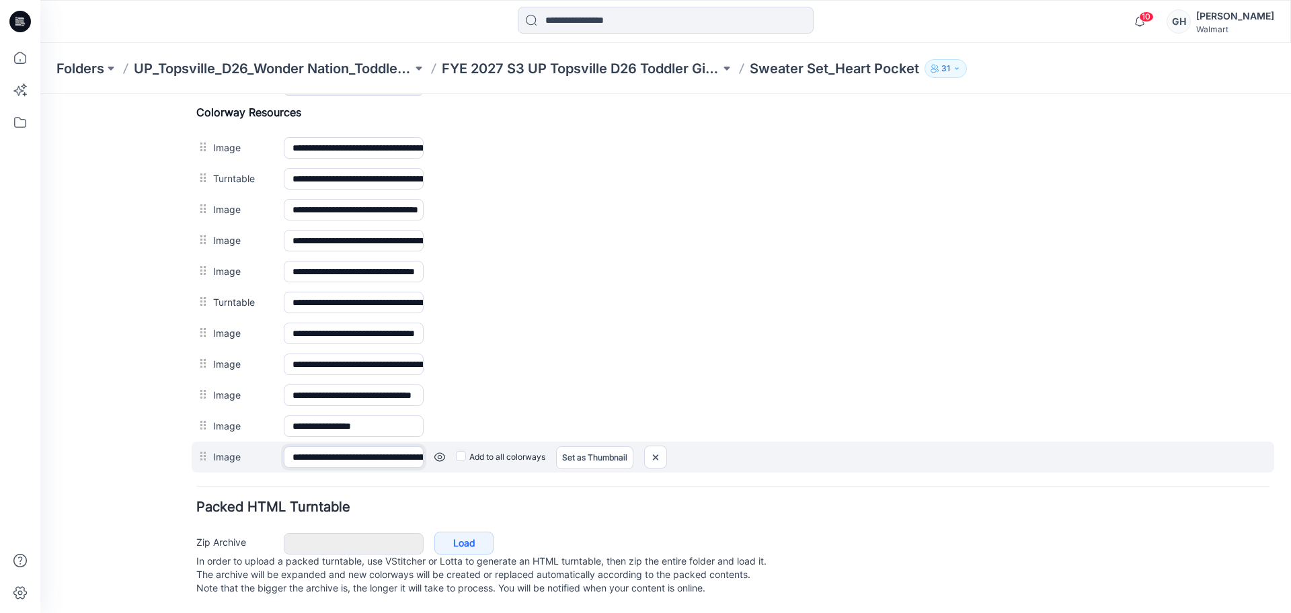
click at [344, 451] on input "**********" at bounding box center [354, 457] width 140 height 22
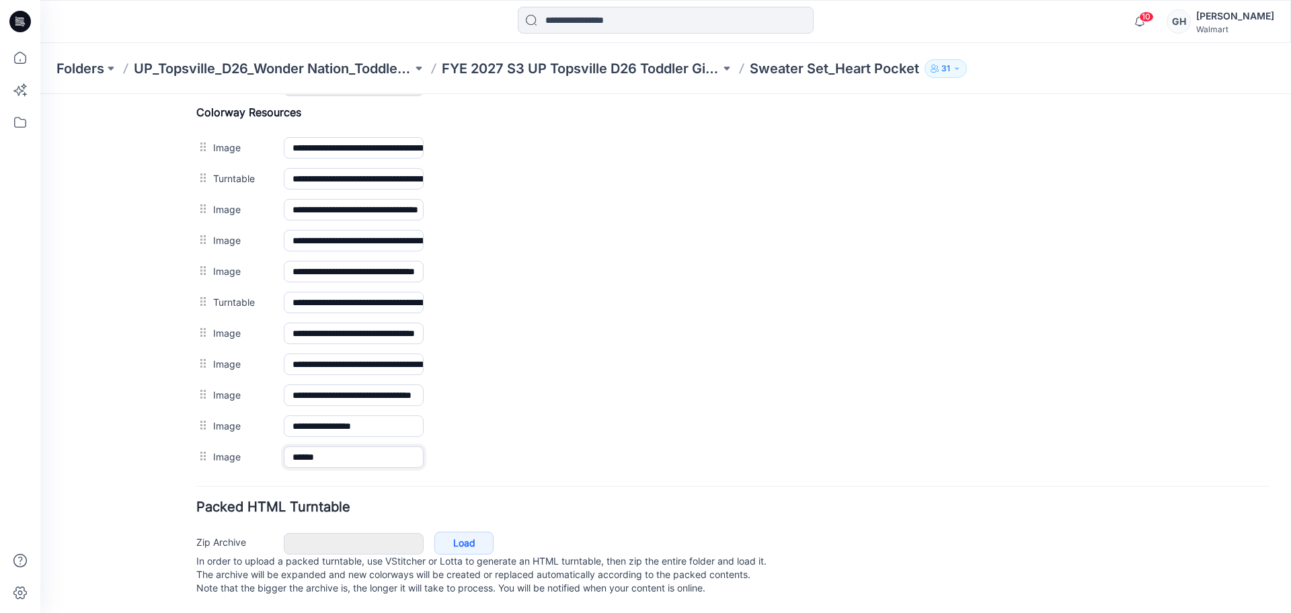
type input "******"
click at [139, 436] on div "General Cover Image Current Version Colorways Packed Turntable" at bounding box center [121, 49] width 108 height 1127
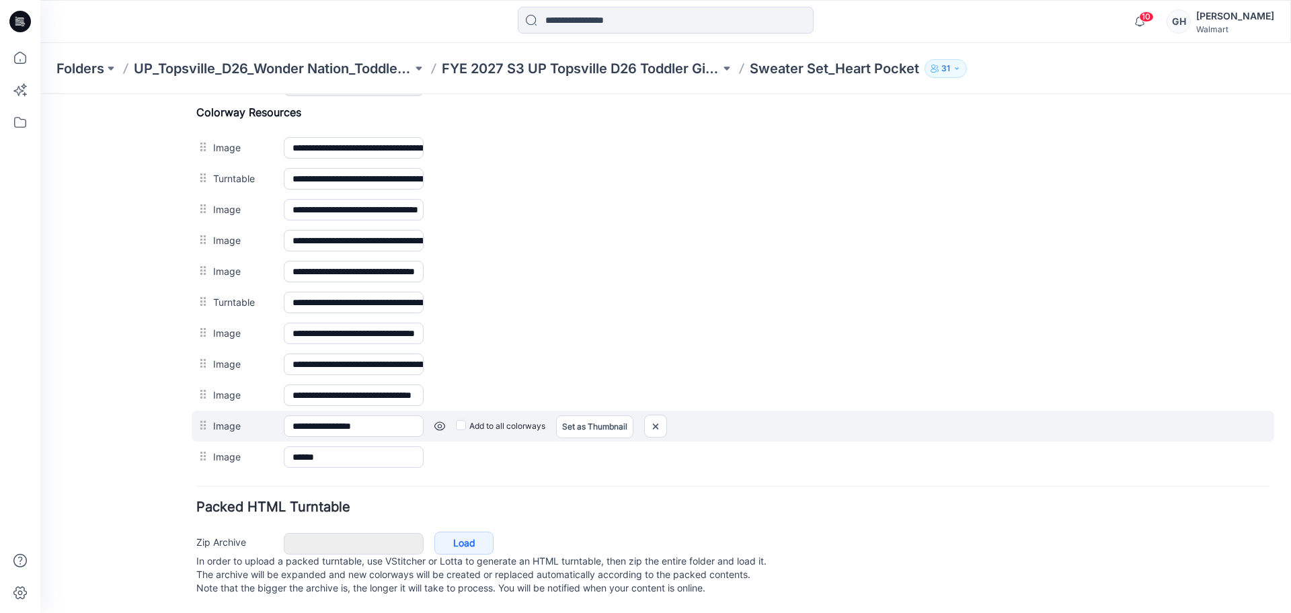
scroll to position [301, 0]
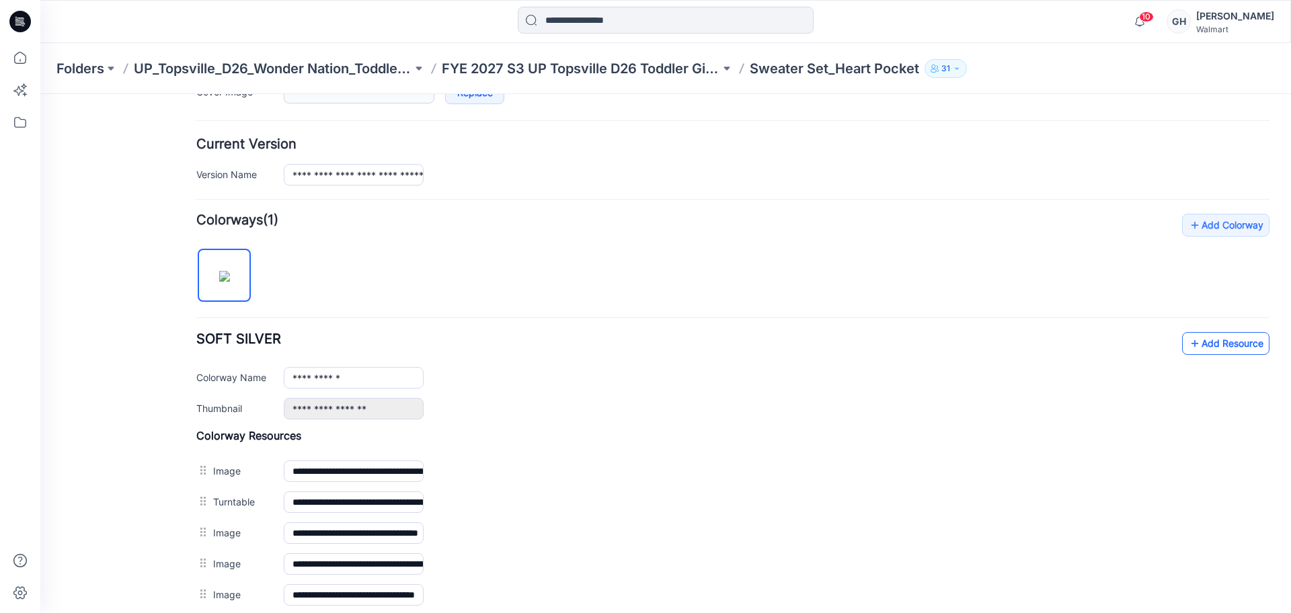
click at [1215, 345] on link "Add Resource" at bounding box center [1225, 343] width 87 height 23
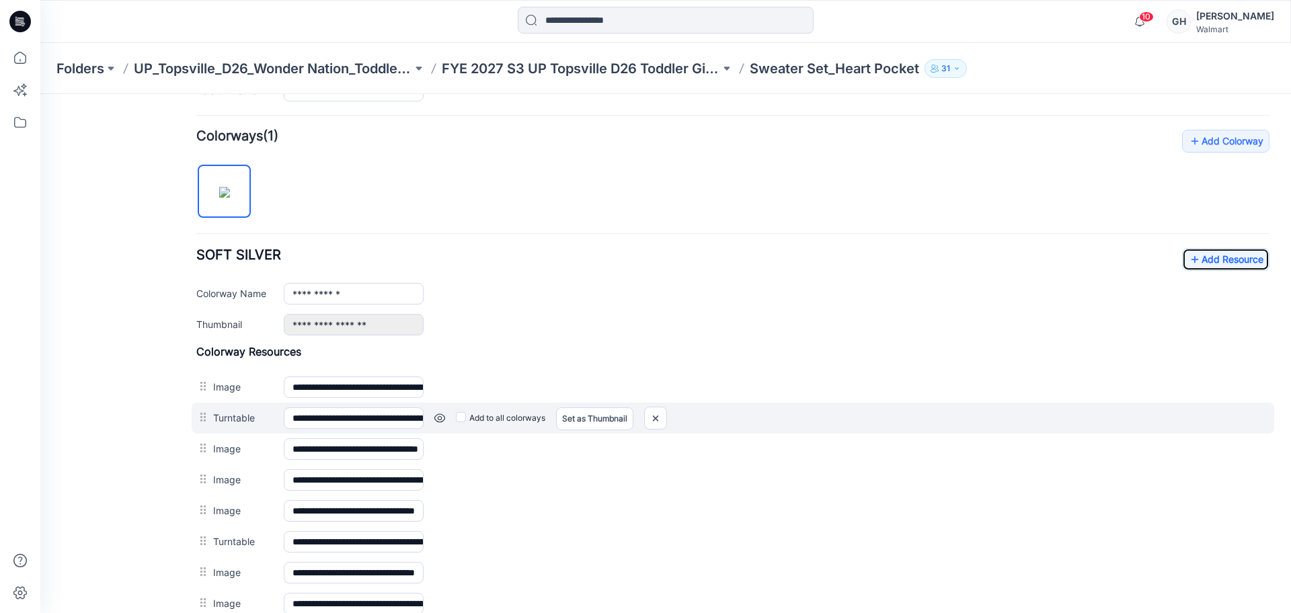
scroll to position [637, 0]
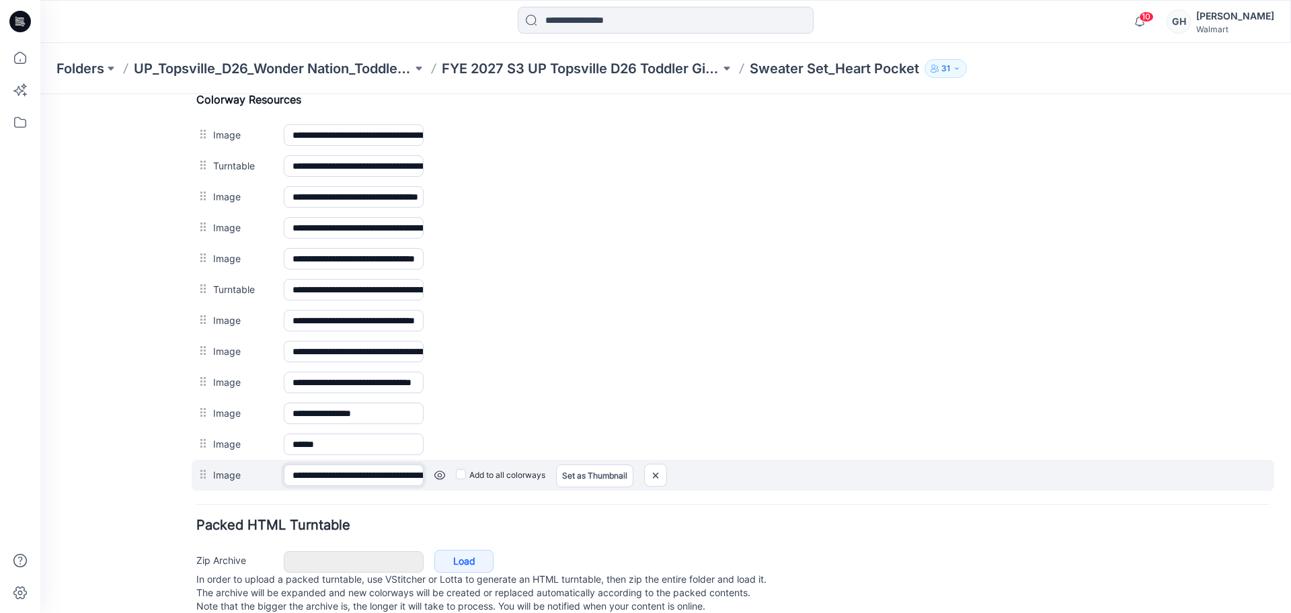
click at [321, 474] on input "**********" at bounding box center [354, 476] width 140 height 22
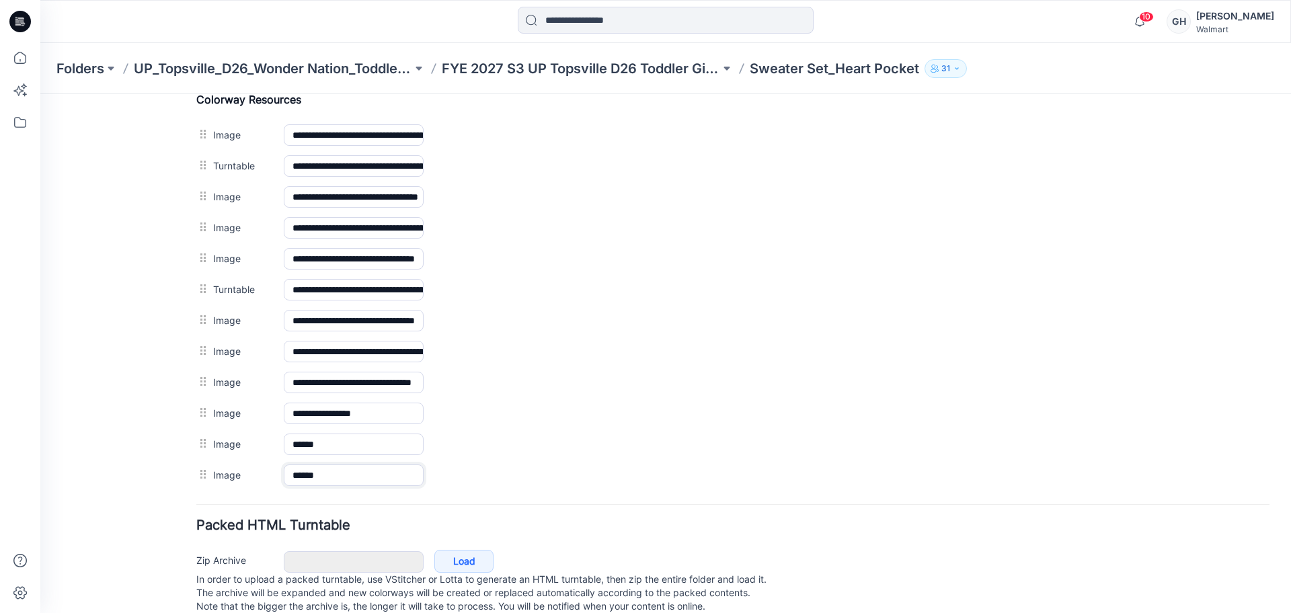
type input "******"
click at [319, 504] on hr at bounding box center [732, 504] width 1073 height 1
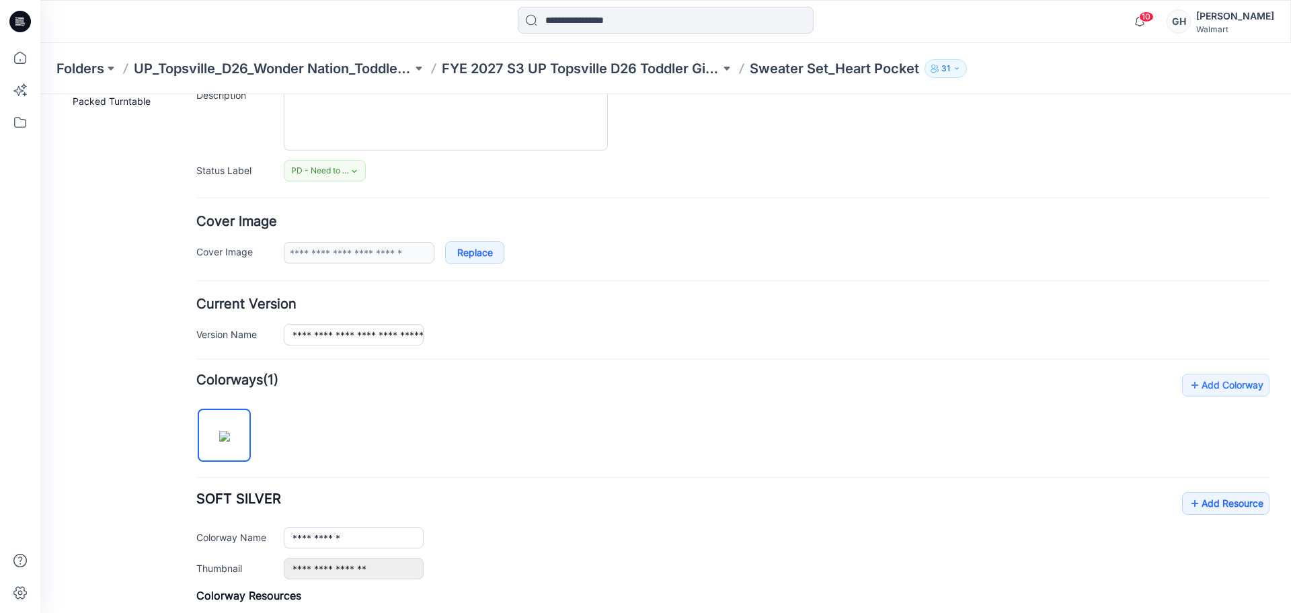
scroll to position [168, 0]
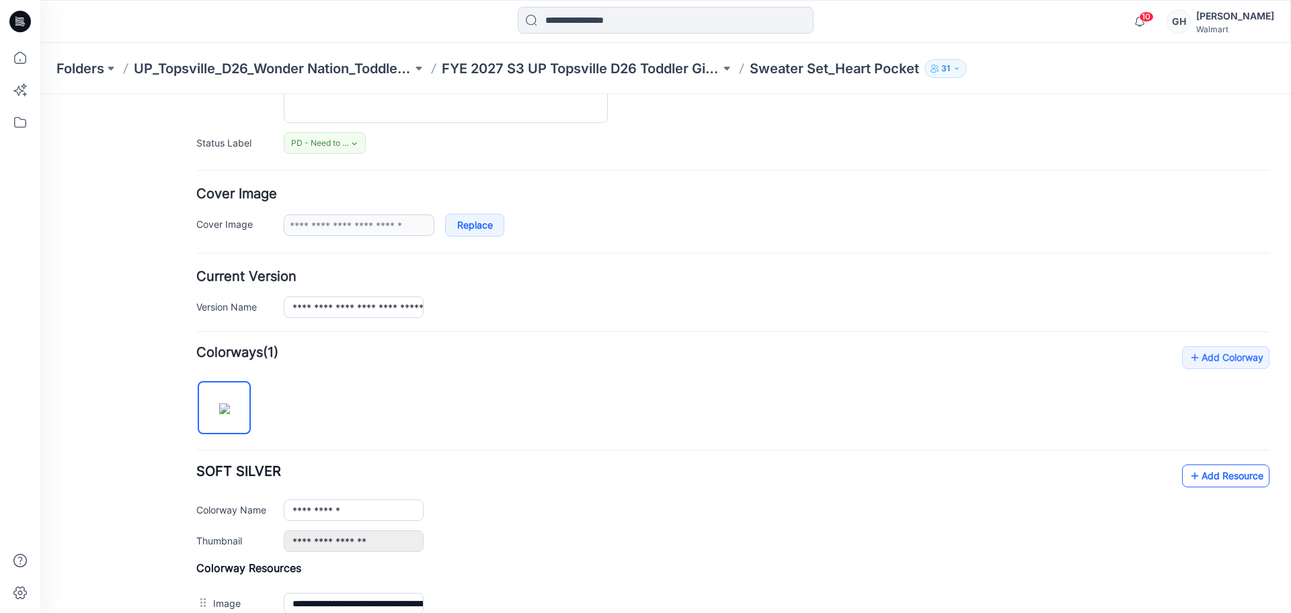
click at [1188, 467] on icon at bounding box center [1194, 476] width 13 height 22
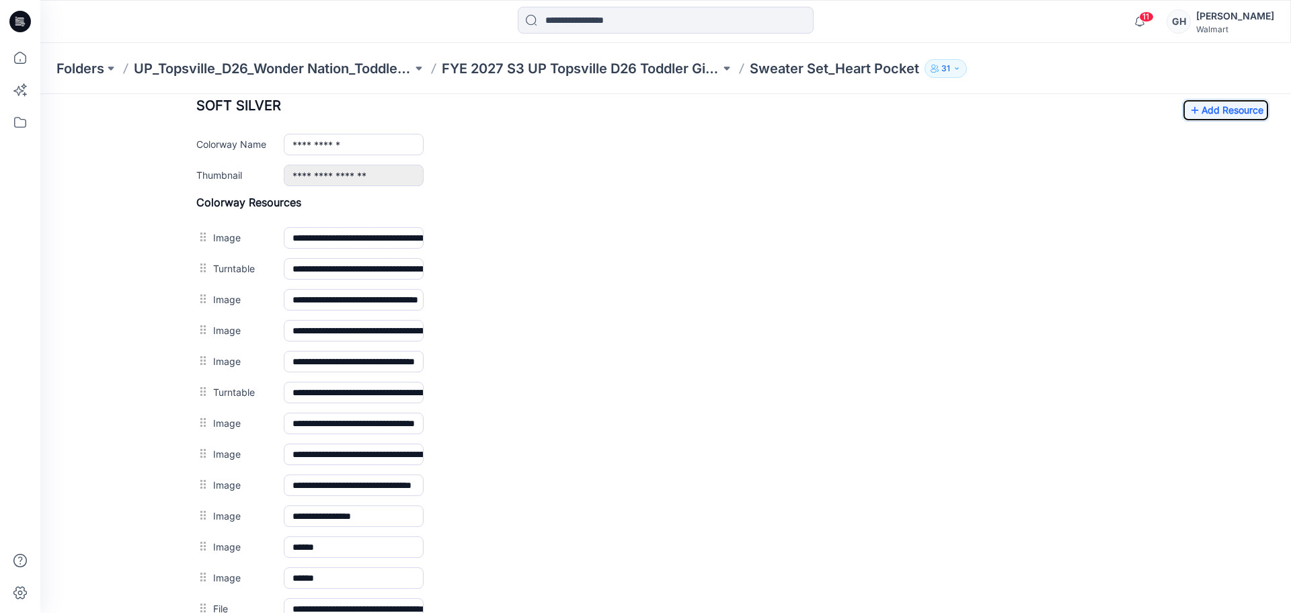
scroll to position [504, 0]
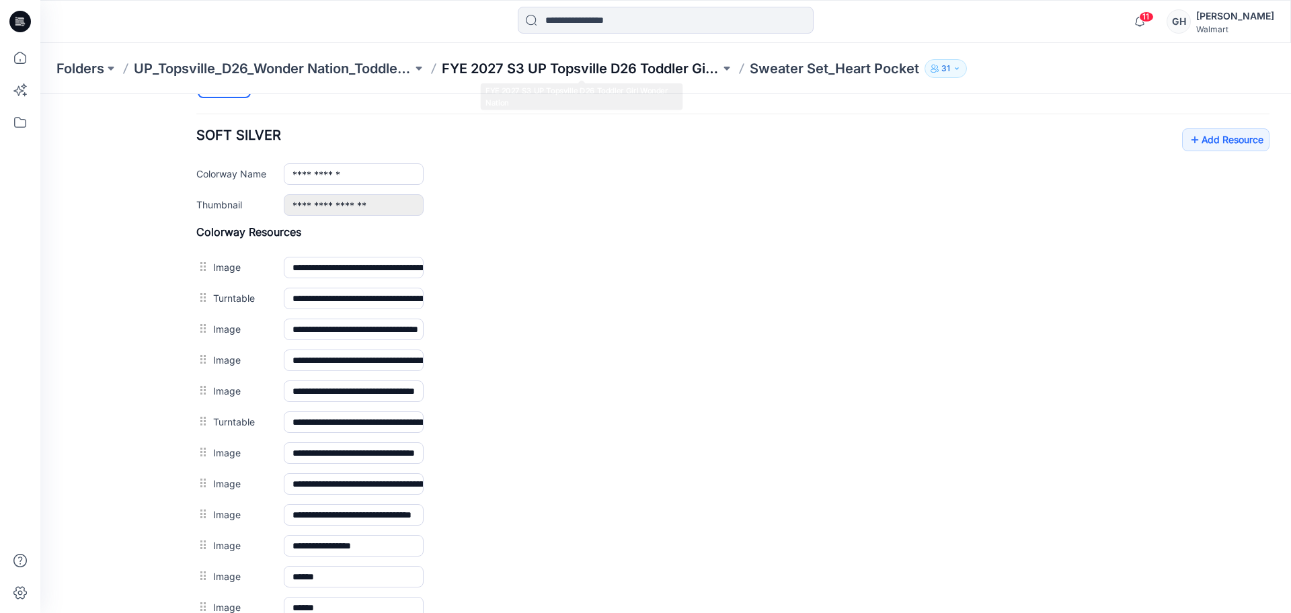
click at [594, 65] on p "FYE 2027 S3 UP Topsville D26 Toddler Girl Wonder Nation" at bounding box center [581, 68] width 278 height 19
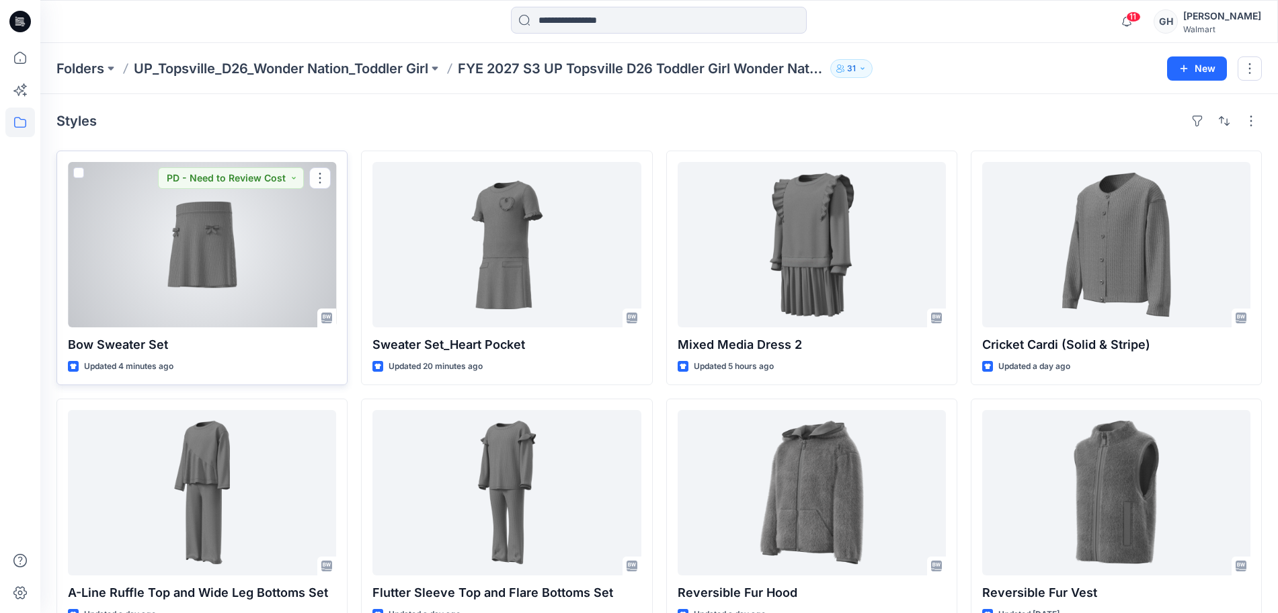
click at [242, 276] on div at bounding box center [202, 244] width 268 height 165
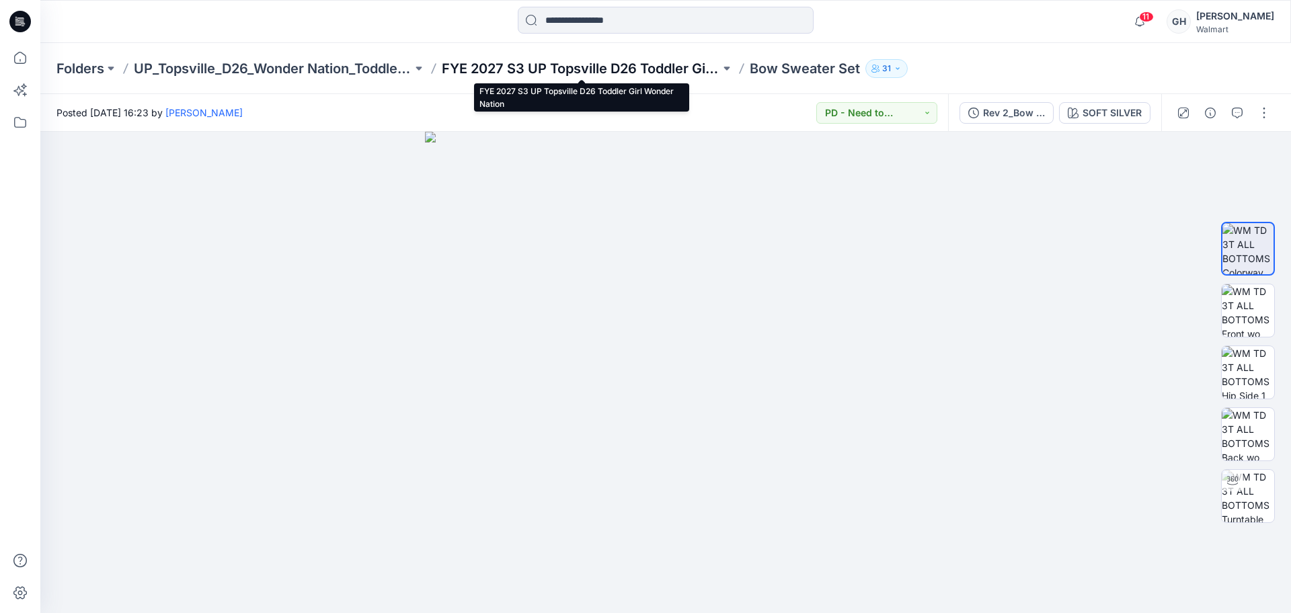
click at [659, 73] on p "FYE 2027 S3 UP Topsville D26 Toddler Girl Wonder Nation" at bounding box center [581, 68] width 278 height 19
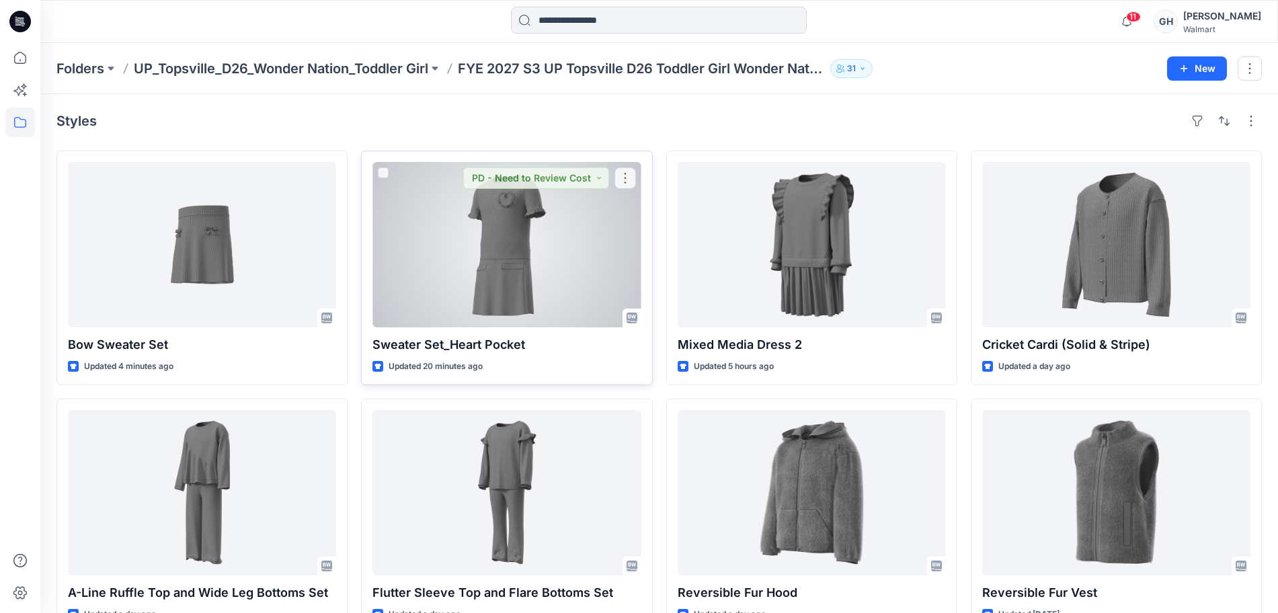
click at [520, 267] on div at bounding box center [506, 244] width 268 height 165
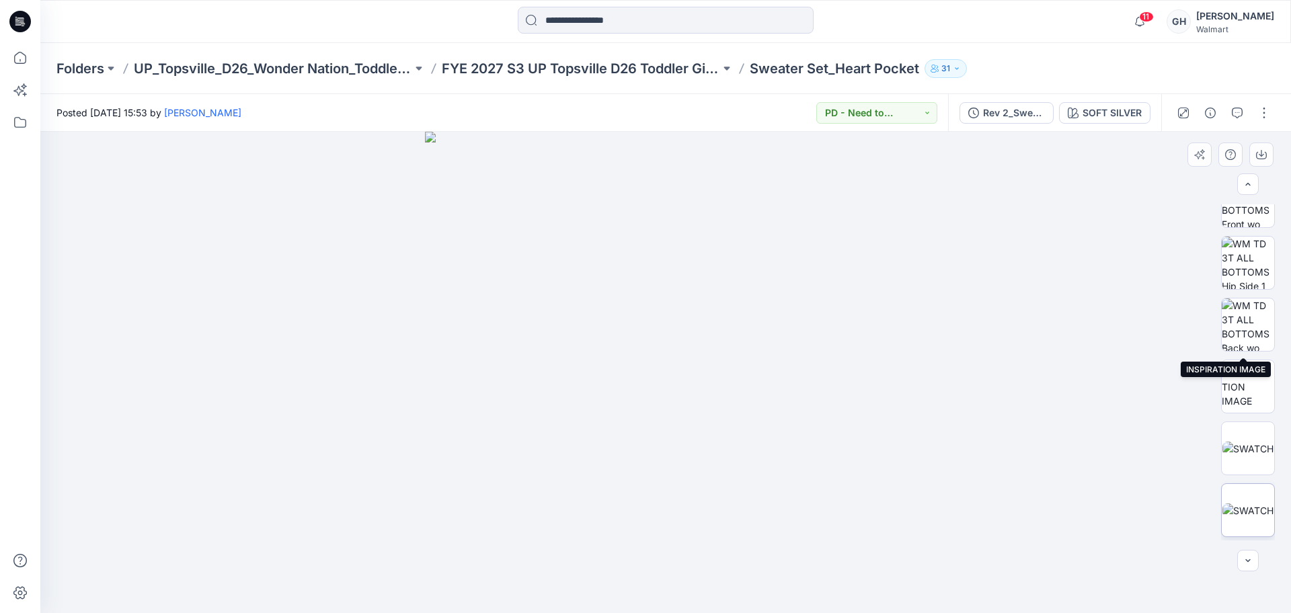
scroll to position [460, 0]
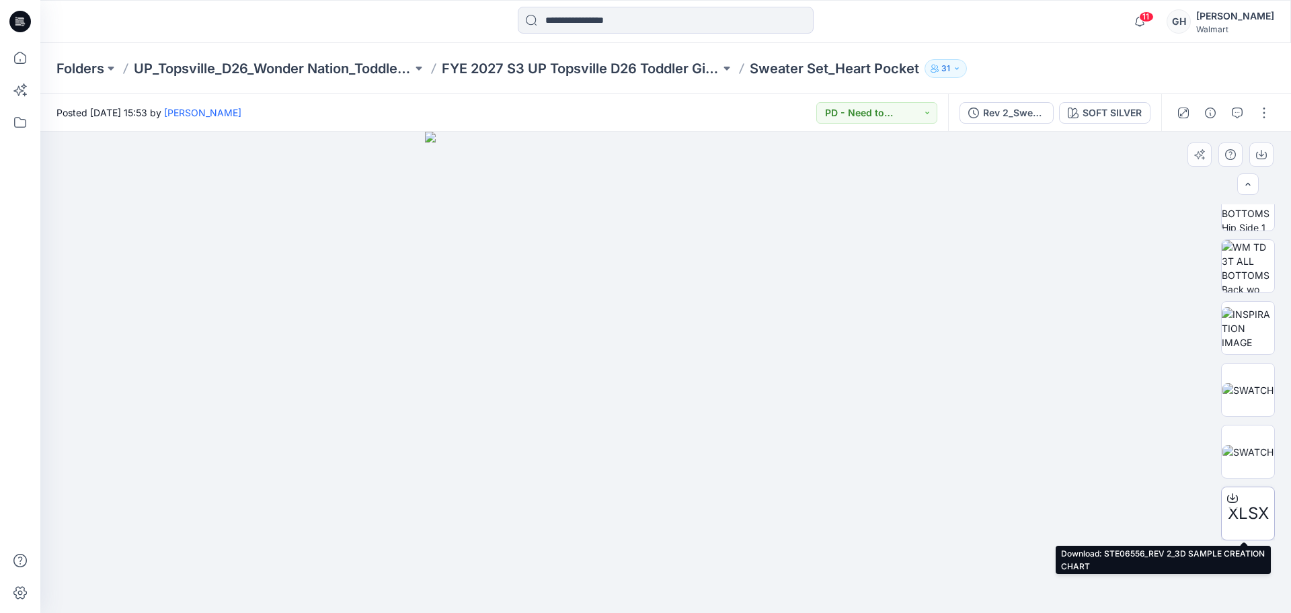
click at [1244, 500] on div "XLSX" at bounding box center [1248, 514] width 54 height 54
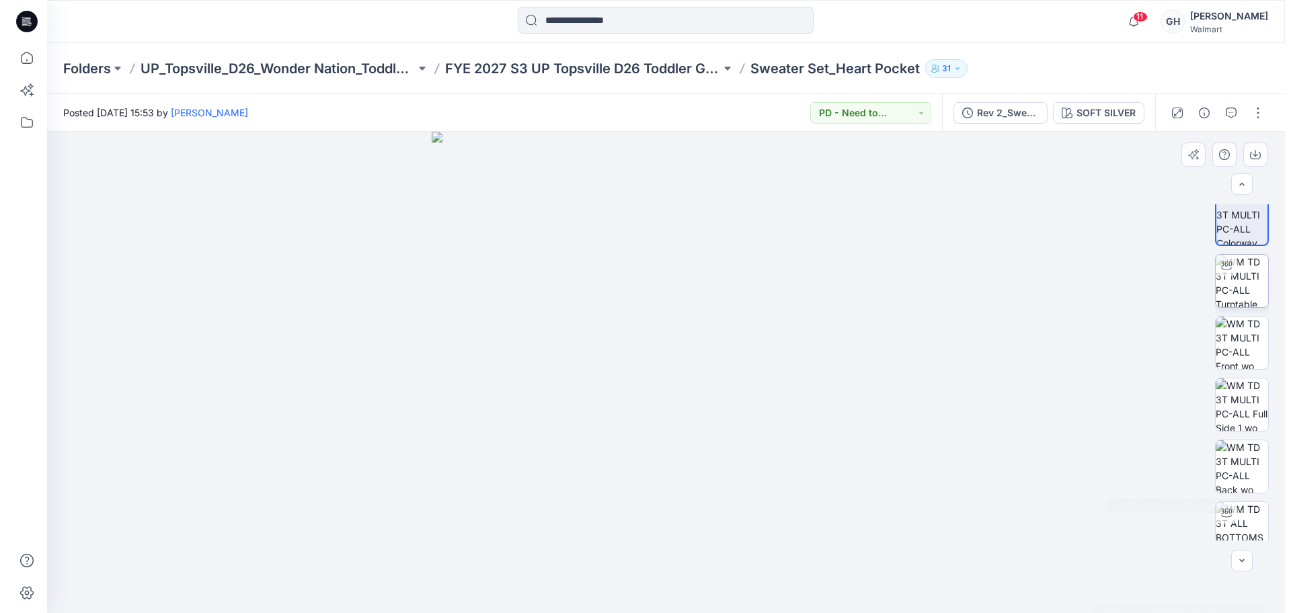
scroll to position [0, 0]
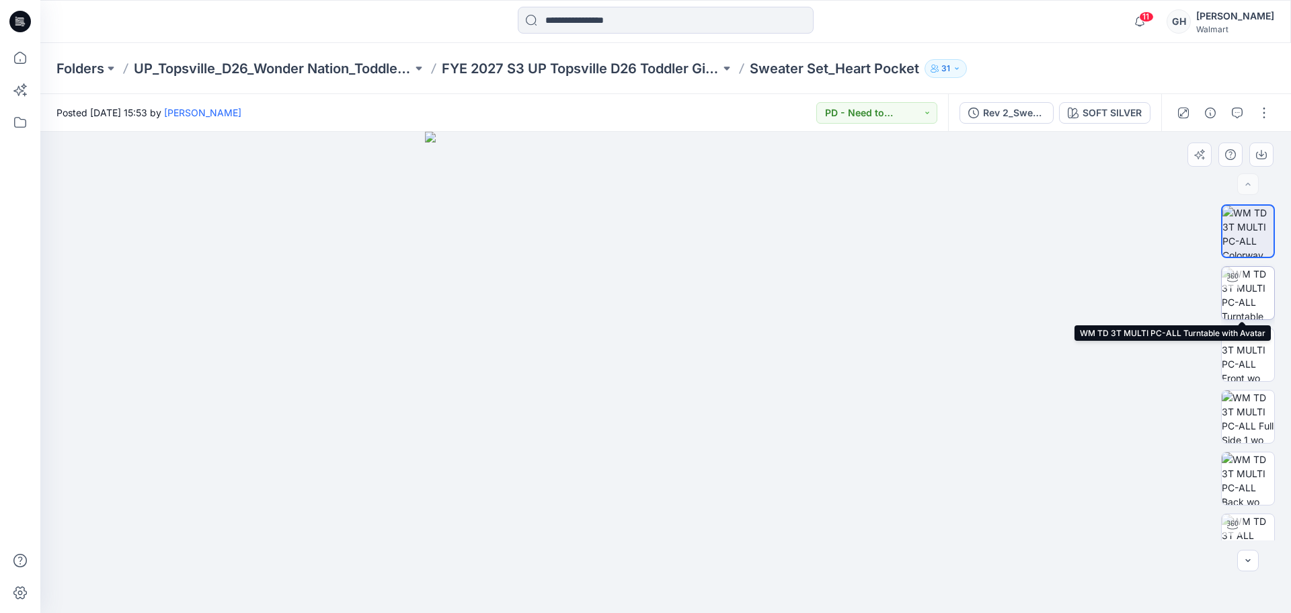
click at [1248, 286] on img at bounding box center [1248, 293] width 52 height 52
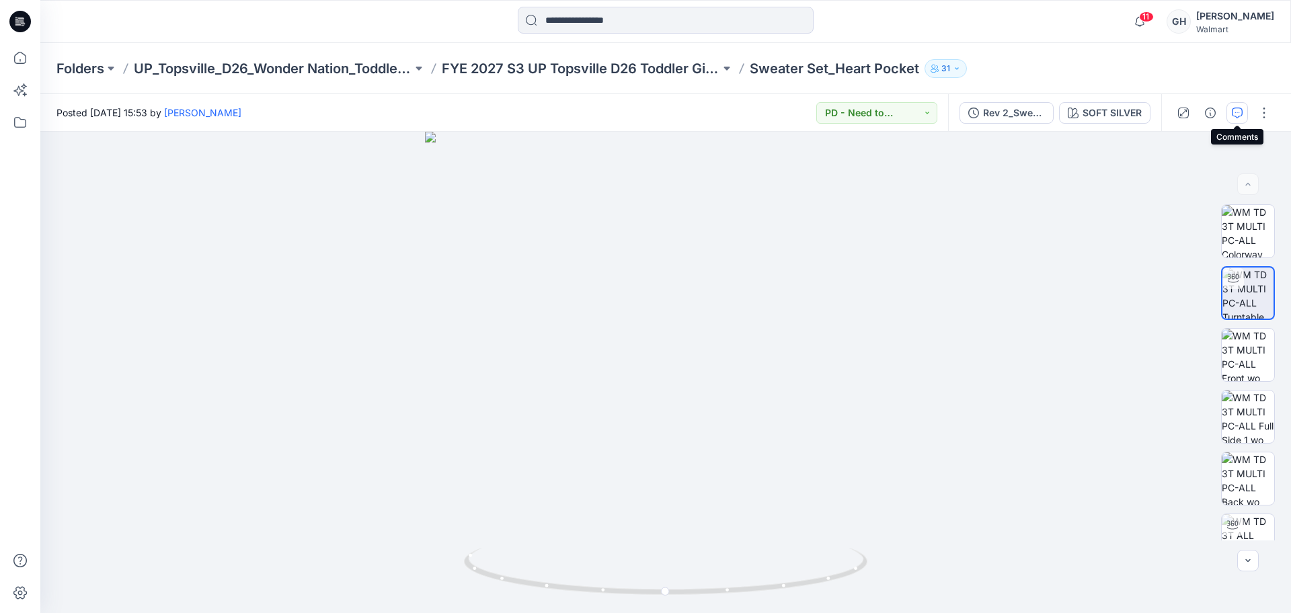
click at [1241, 110] on icon "button" at bounding box center [1237, 113] width 11 height 11
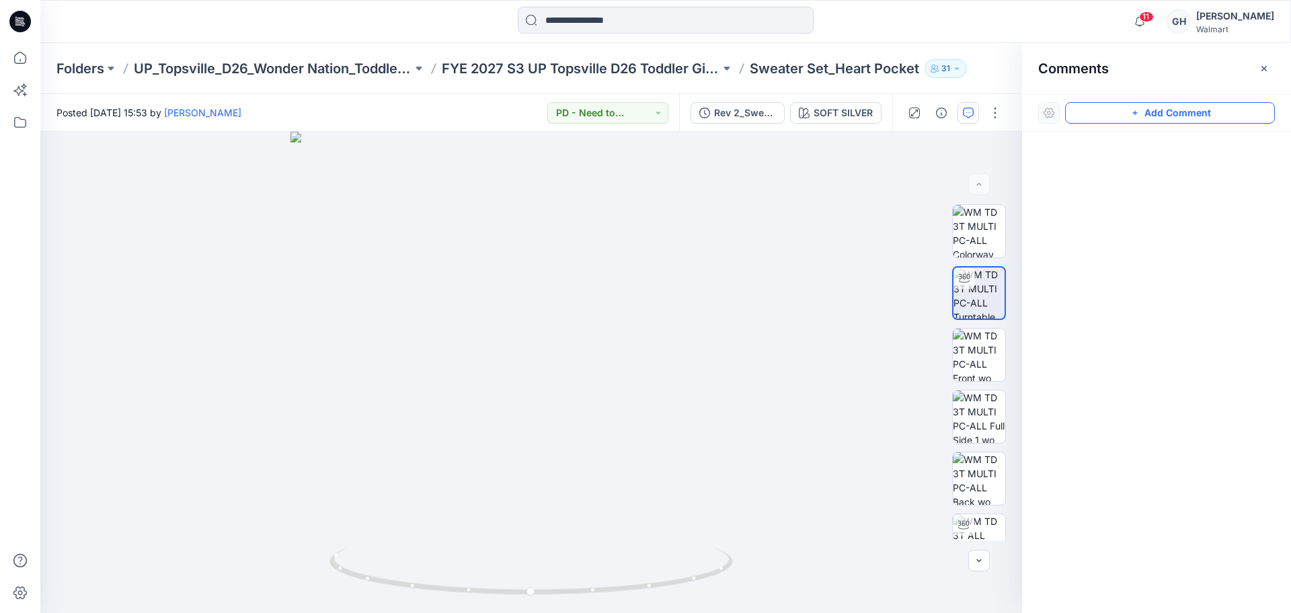
drag, startPoint x: 1129, startPoint y: 111, endPoint x: 1080, endPoint y: 120, distance: 49.3
click at [1128, 111] on button "Add Comment" at bounding box center [1170, 113] width 210 height 22
click at [657, 208] on div "1" at bounding box center [531, 372] width 982 height 481
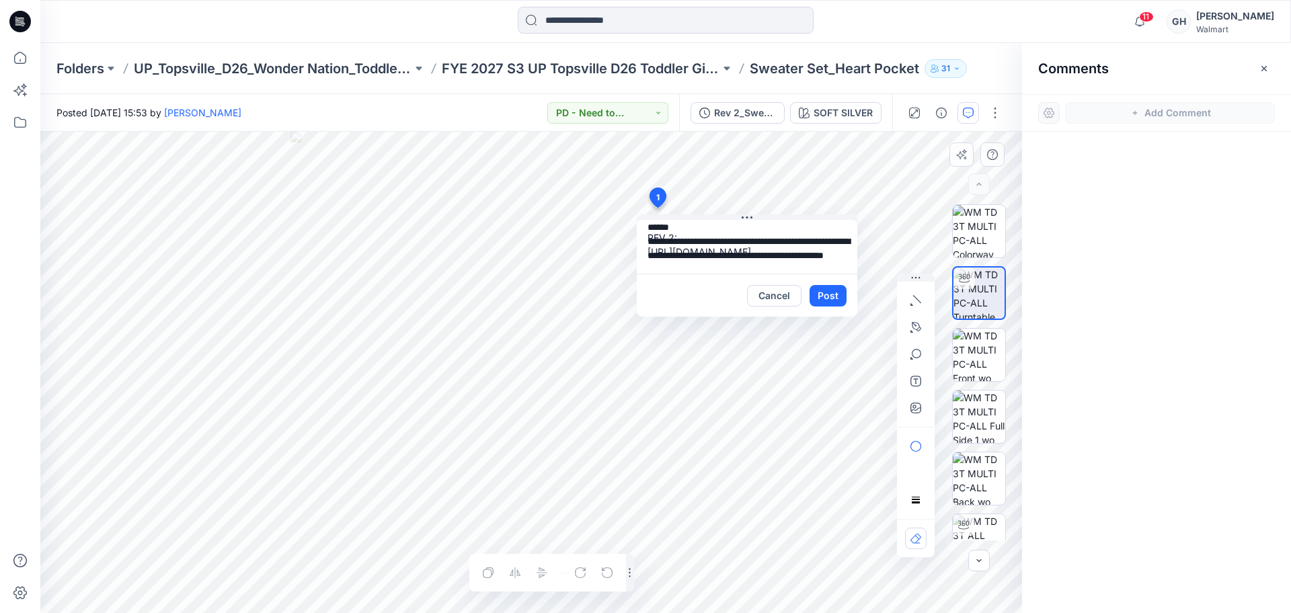
scroll to position [11, 0]
click at [620, 232] on div "**********" at bounding box center [531, 372] width 982 height 481
click at [563, 212] on div "**********" at bounding box center [531, 372] width 982 height 481
click at [676, 253] on textarea "******" at bounding box center [747, 247] width 221 height 54
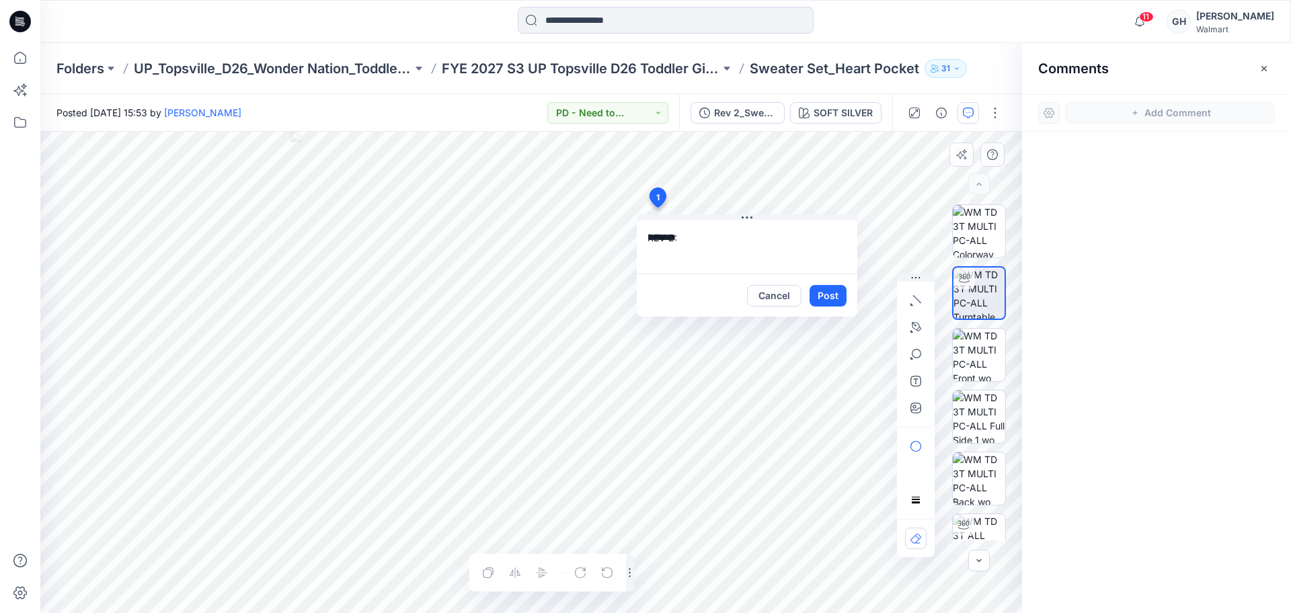
paste textarea "**********"
type textarea "**********"
click at [835, 292] on button "Post" at bounding box center [827, 296] width 37 height 22
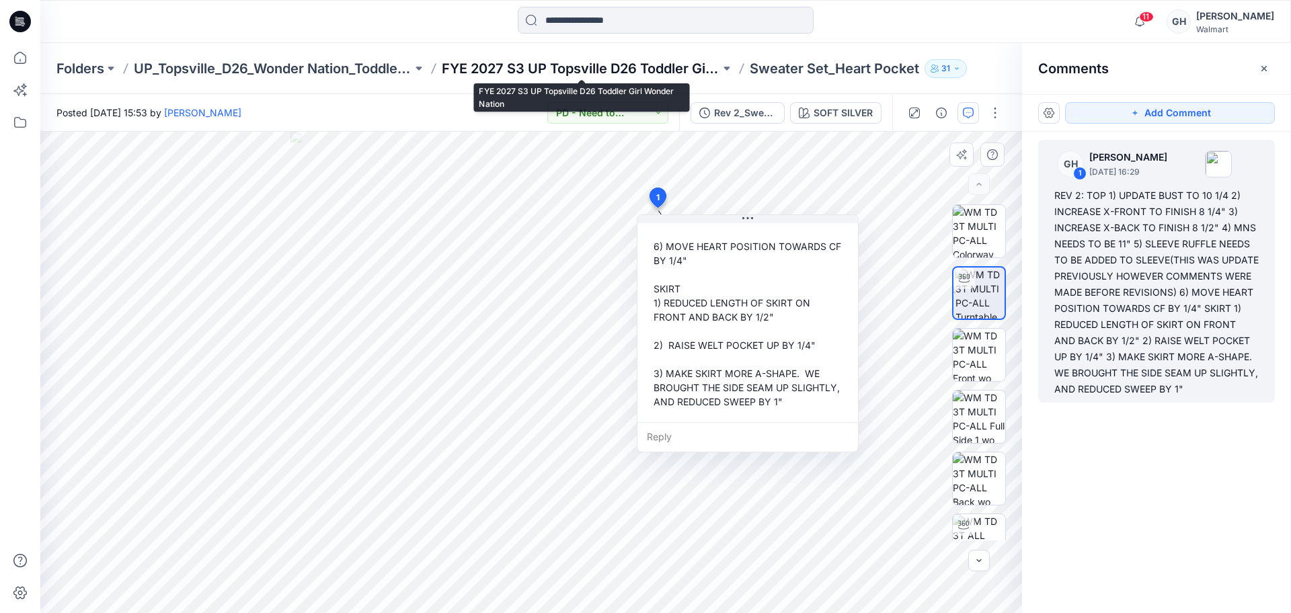
click at [684, 73] on p "FYE 2027 S3 UP Topsville D26 Toddler Girl Wonder Nation" at bounding box center [581, 68] width 278 height 19
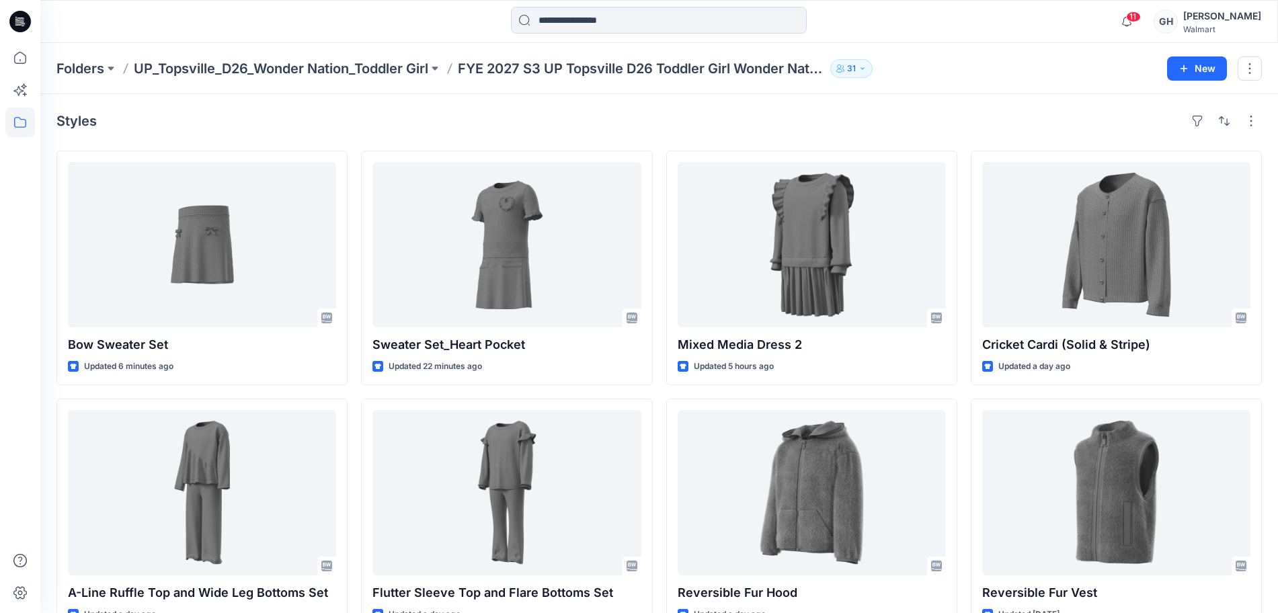
click at [341, 68] on p "UP_Topsville_D26_Wonder Nation_Toddler Girl" at bounding box center [281, 68] width 294 height 19
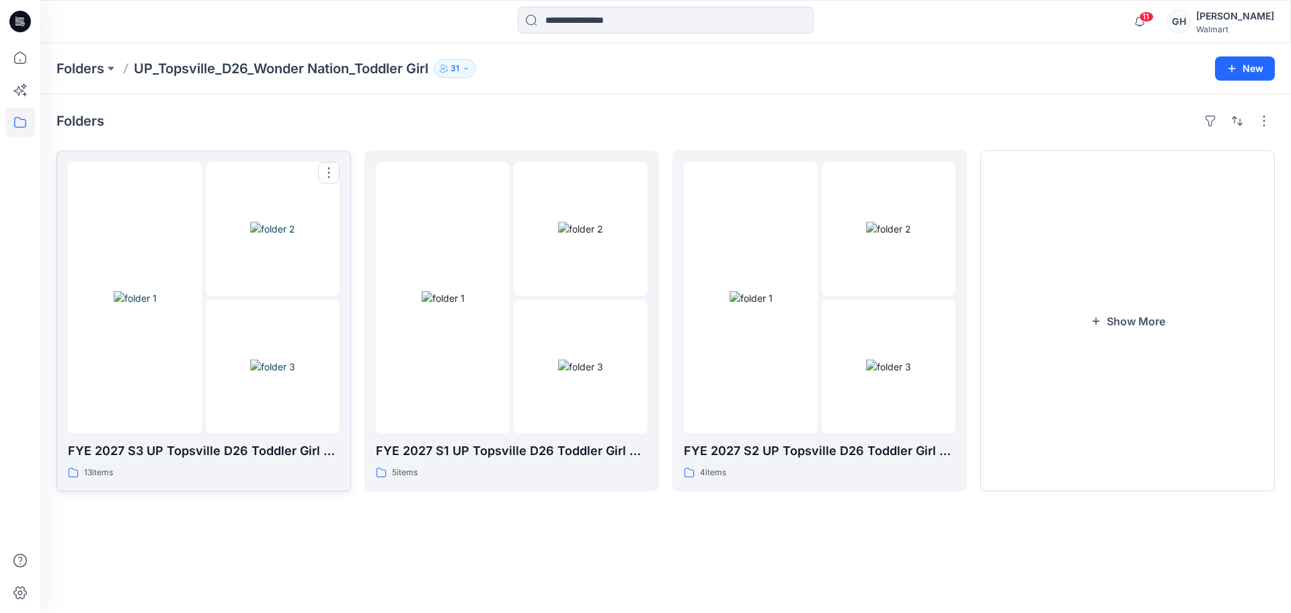
click at [184, 387] on div at bounding box center [135, 298] width 134 height 272
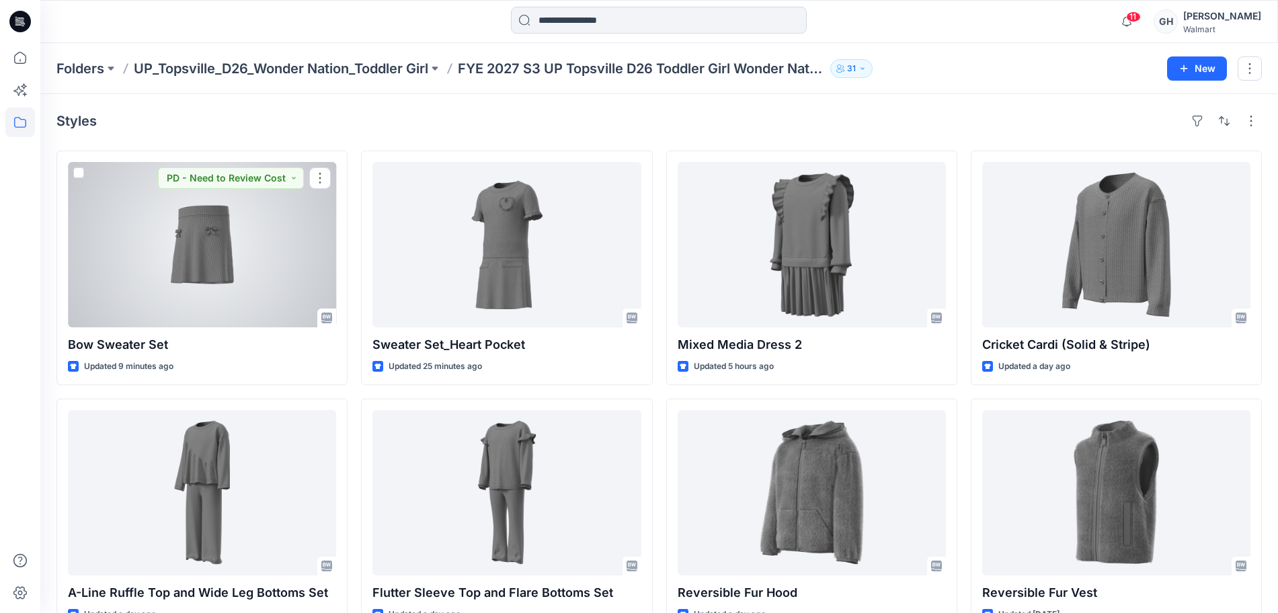
click at [178, 268] on div at bounding box center [202, 244] width 268 height 165
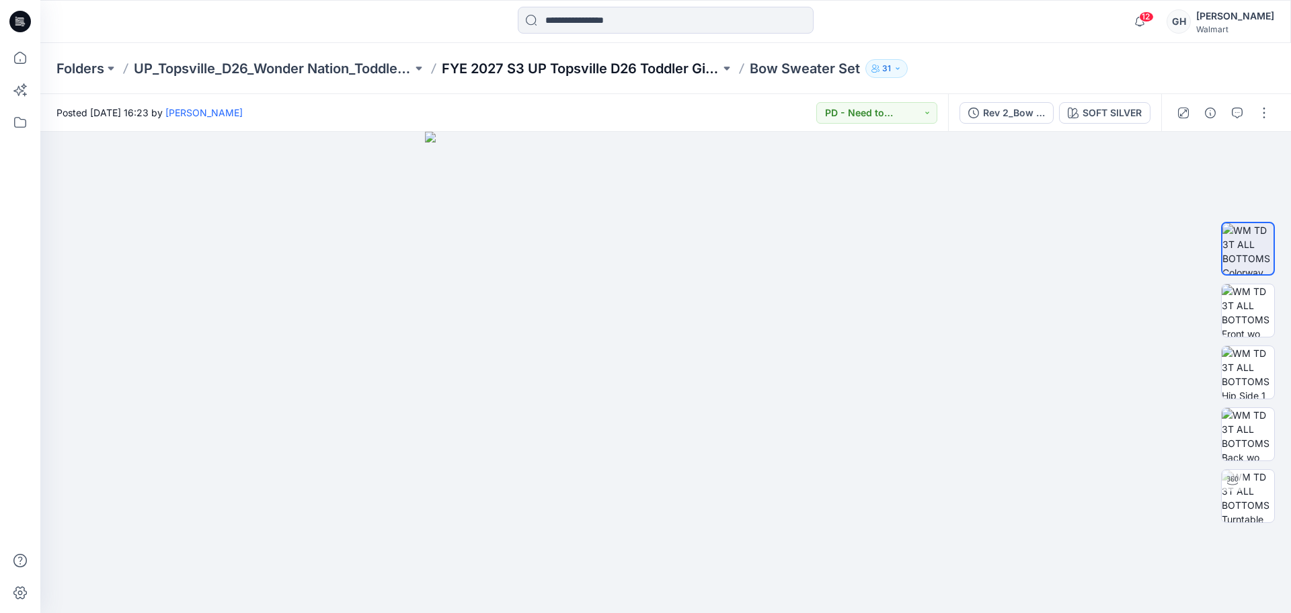
click at [598, 63] on p "FYE 2027 S3 UP Topsville D26 Toddler Girl Wonder Nation" at bounding box center [581, 68] width 278 height 19
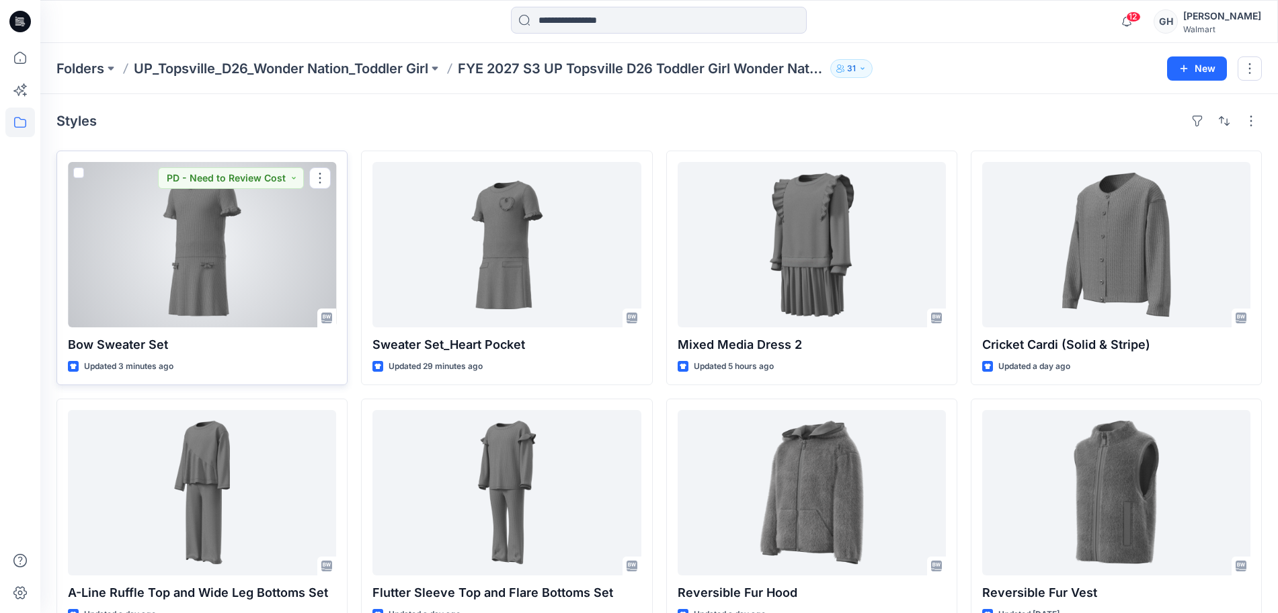
click at [221, 248] on div at bounding box center [202, 244] width 268 height 165
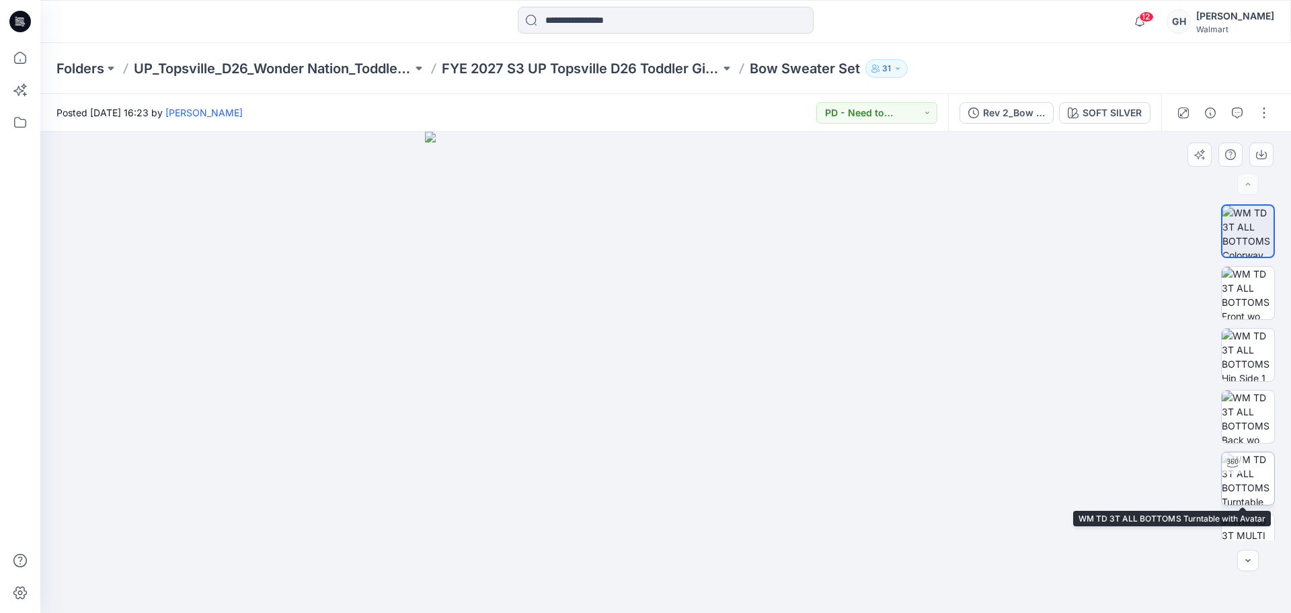
scroll to position [274, 0]
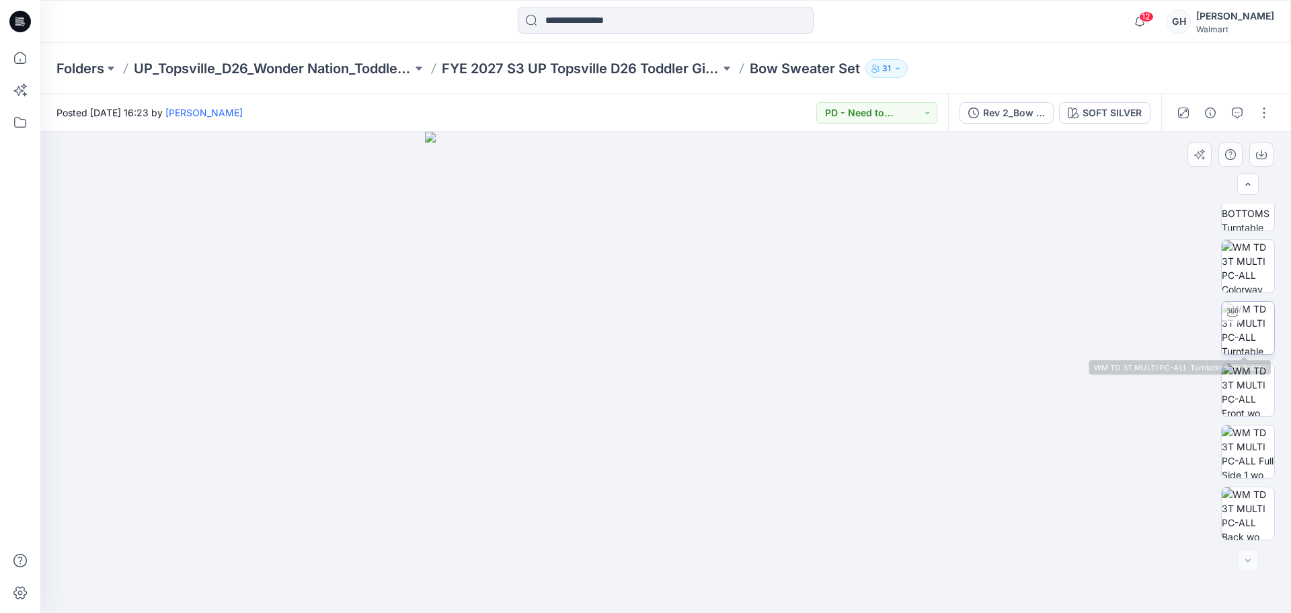
click at [1238, 315] on div at bounding box center [1233, 313] width 22 height 22
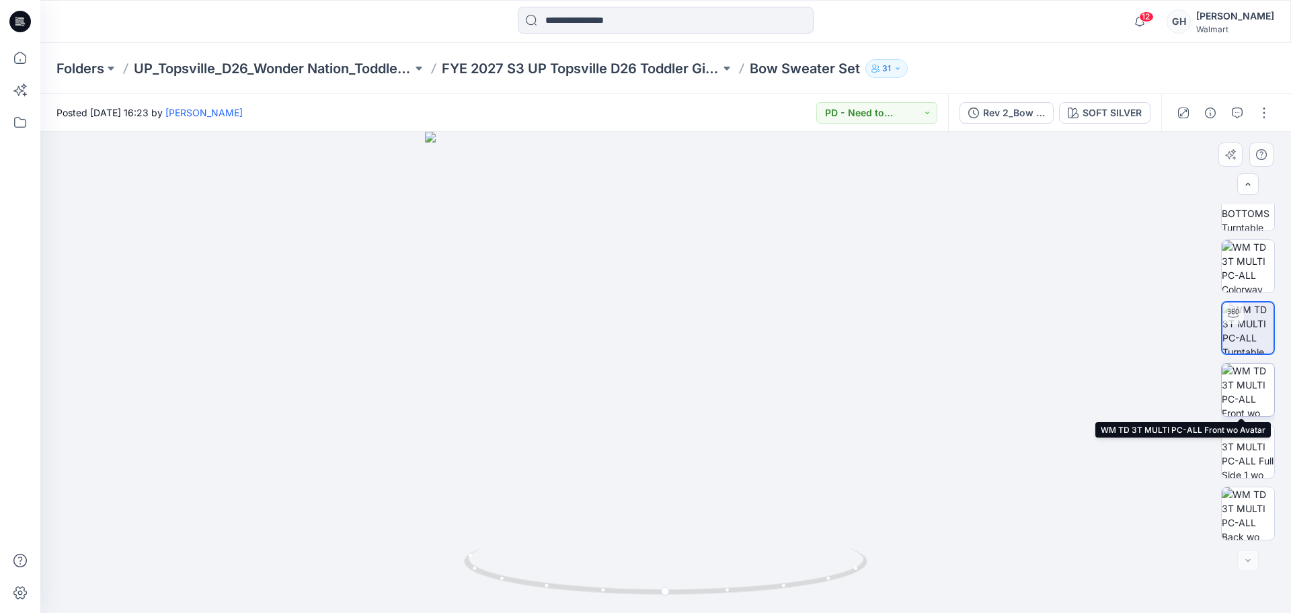
click at [1246, 402] on img at bounding box center [1248, 390] width 52 height 52
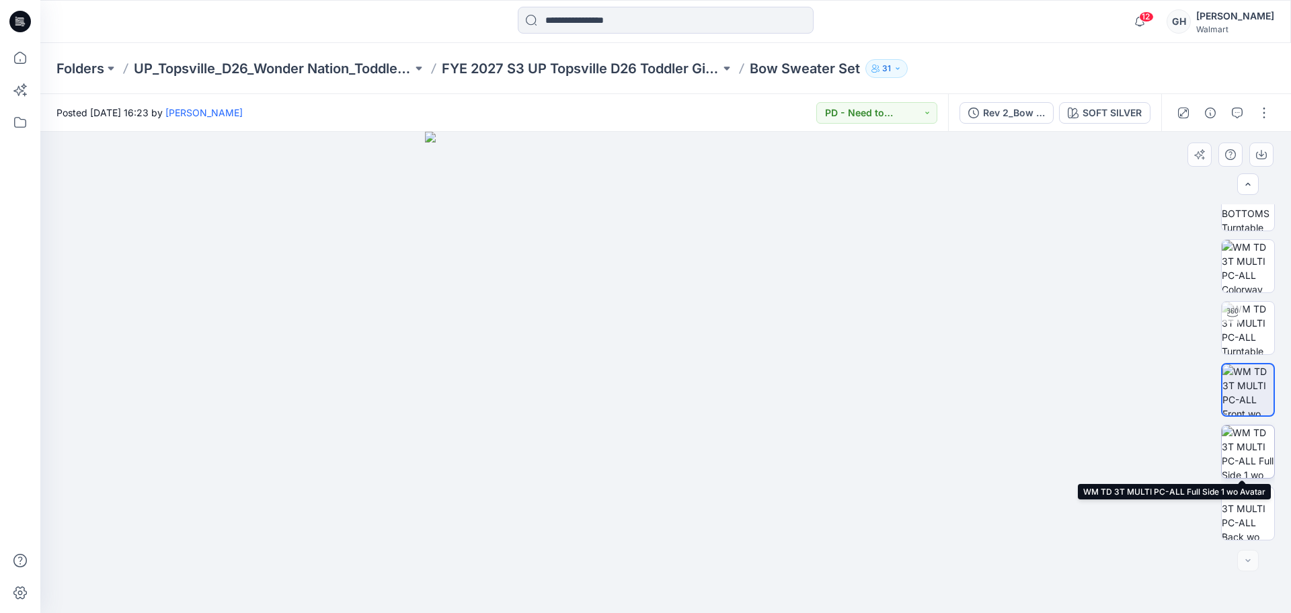
click at [1241, 450] on img at bounding box center [1248, 452] width 52 height 52
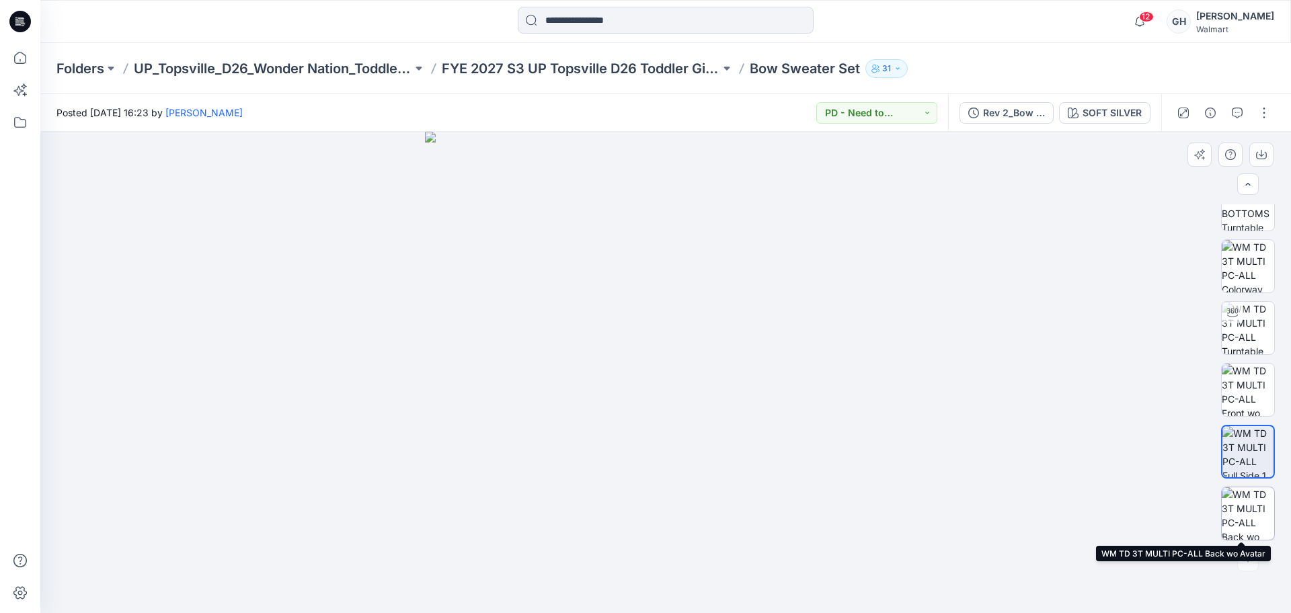
click at [1242, 502] on img at bounding box center [1248, 513] width 52 height 52
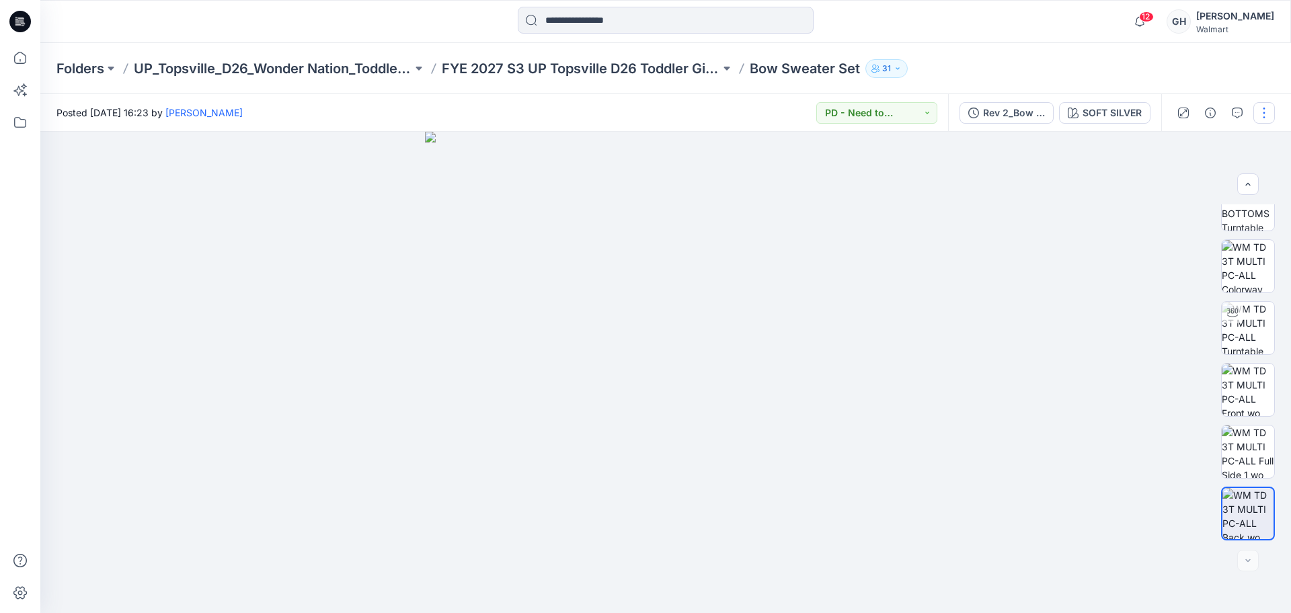
click at [1261, 108] on button "button" at bounding box center [1264, 113] width 22 height 22
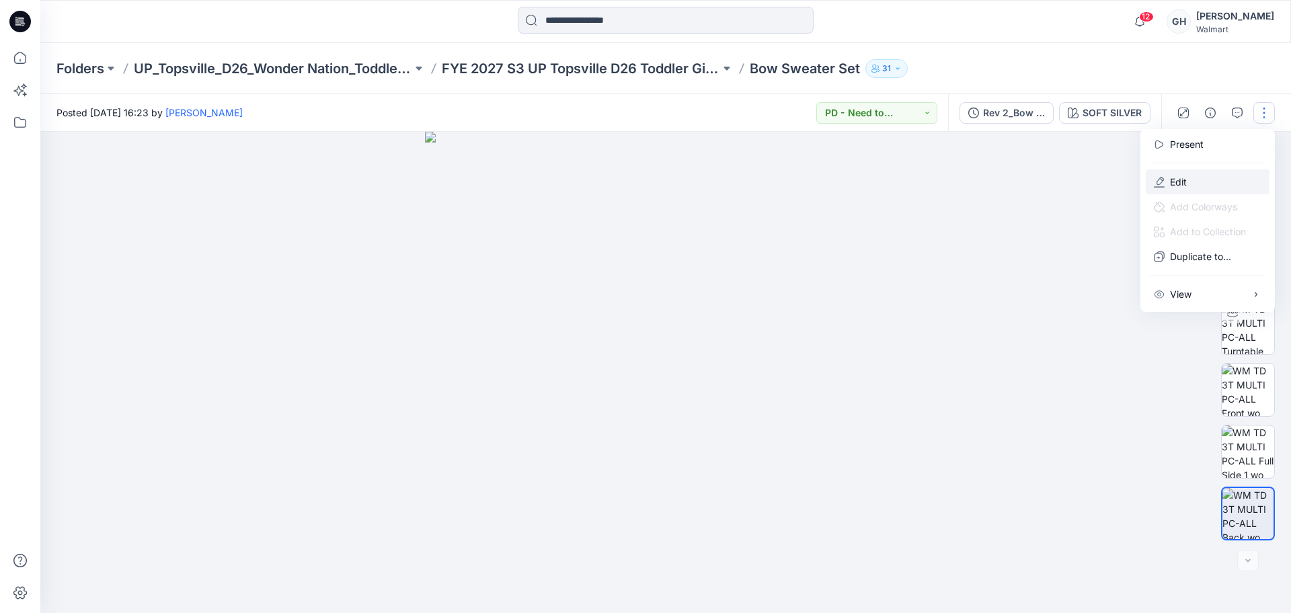
click at [1185, 184] on p "Edit" at bounding box center [1178, 182] width 17 height 14
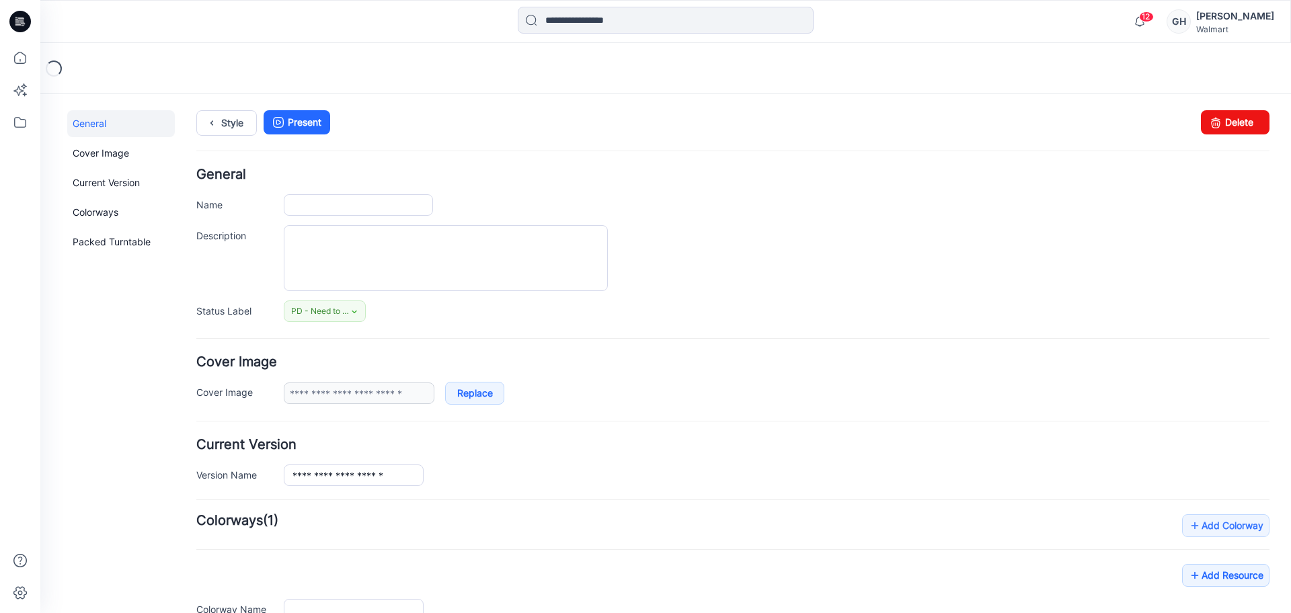
type input "**********"
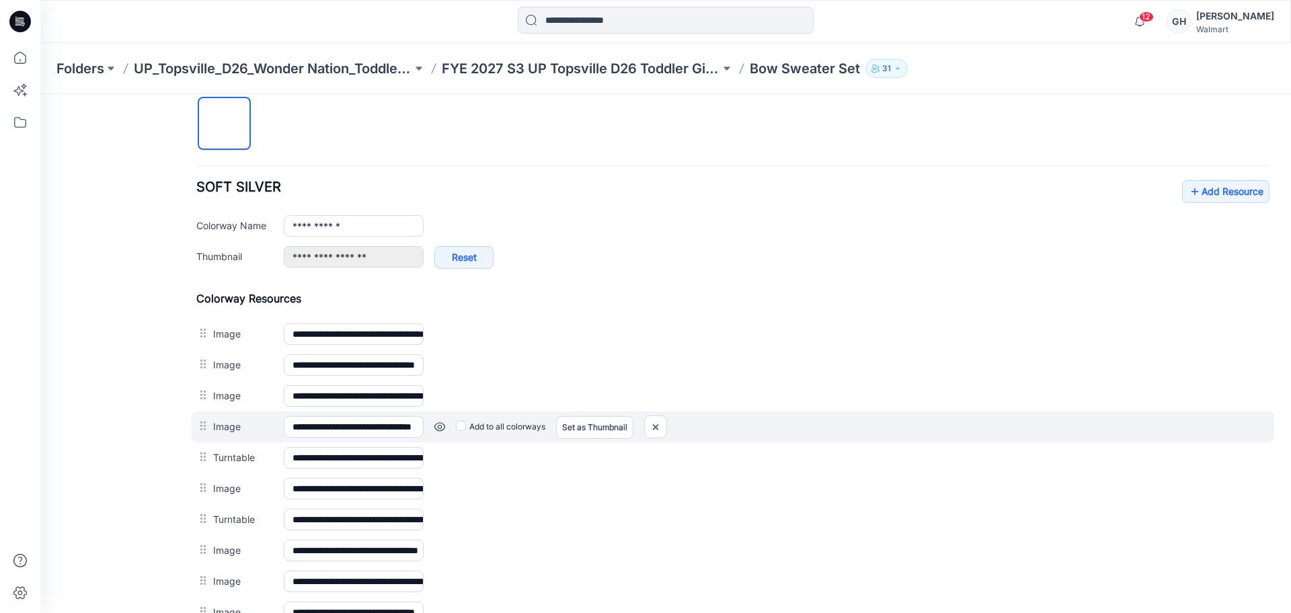
scroll to position [621, 0]
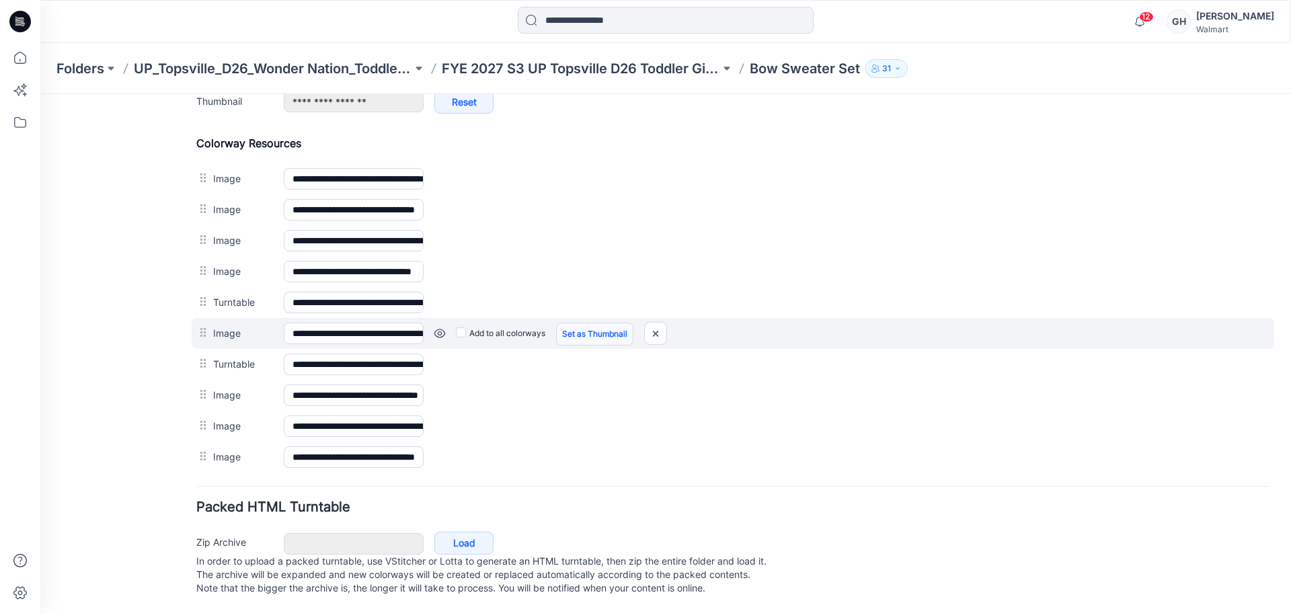
click at [623, 323] on link "Set as Thumbnail" at bounding box center [594, 334] width 77 height 23
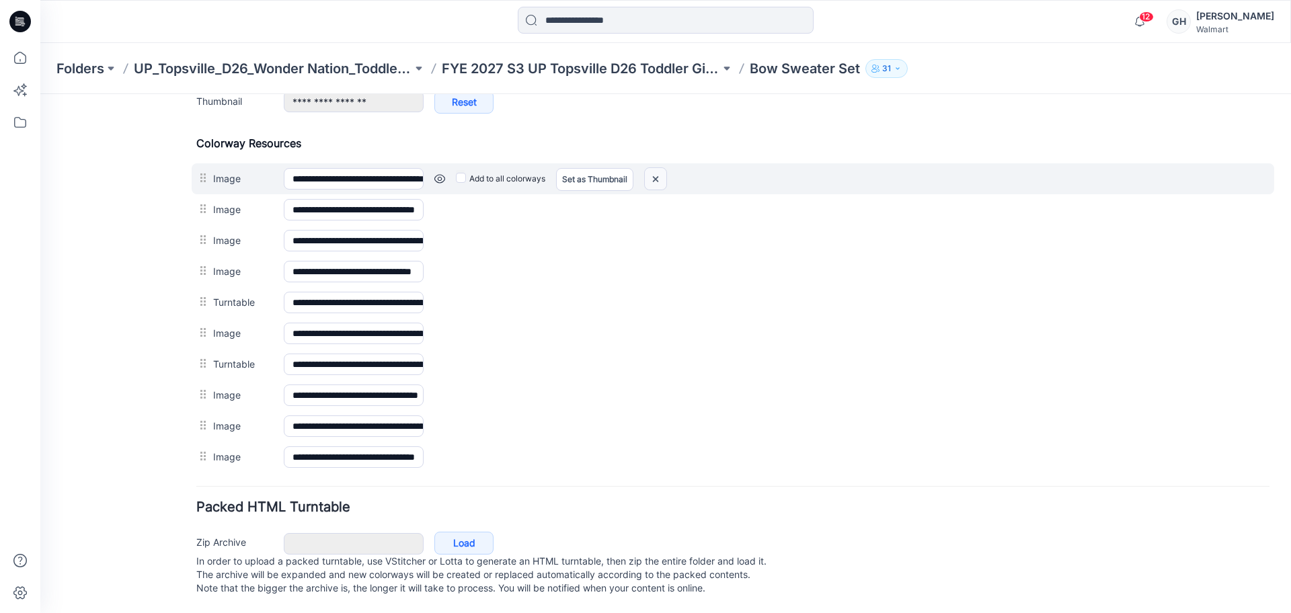
click at [656, 169] on img at bounding box center [656, 179] width 22 height 22
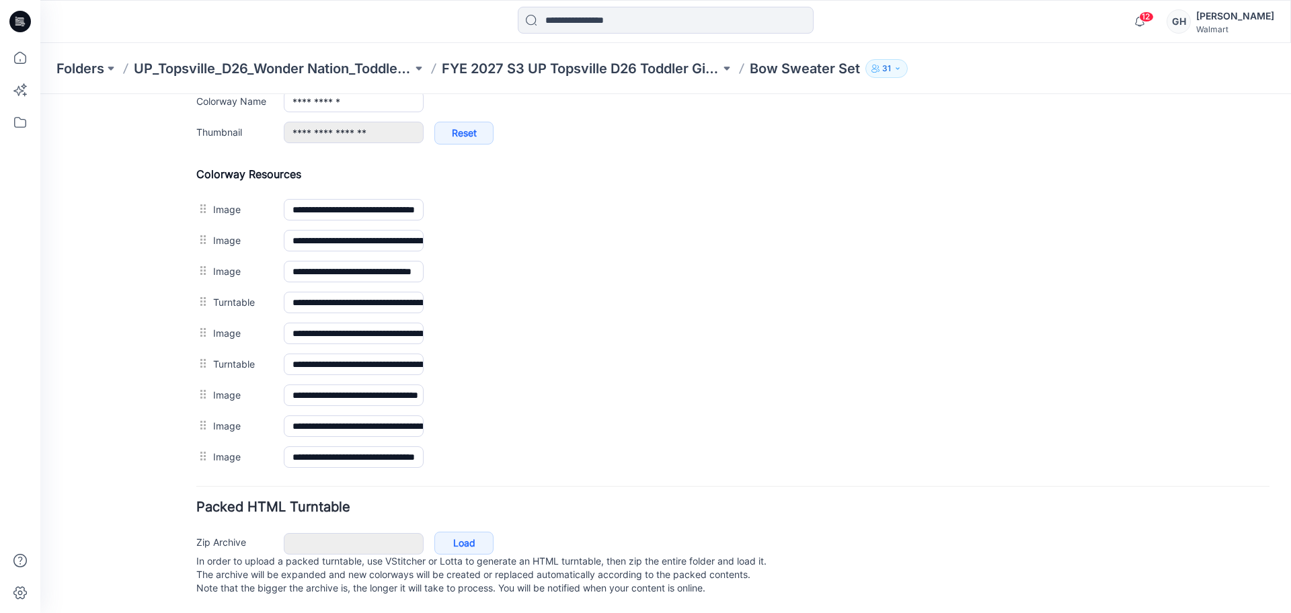
scroll to position [575, 0]
click at [632, 68] on p "FYE 2027 S3 UP Topsville D26 Toddler Girl Wonder Nation" at bounding box center [581, 68] width 278 height 19
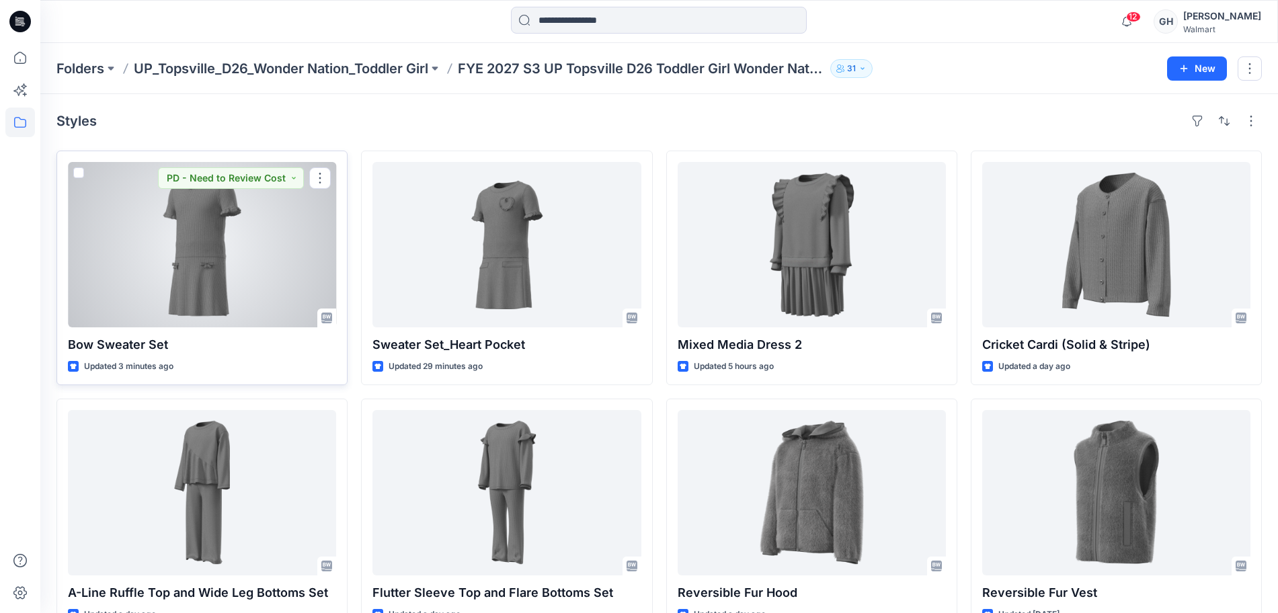
click at [224, 270] on div at bounding box center [202, 244] width 268 height 165
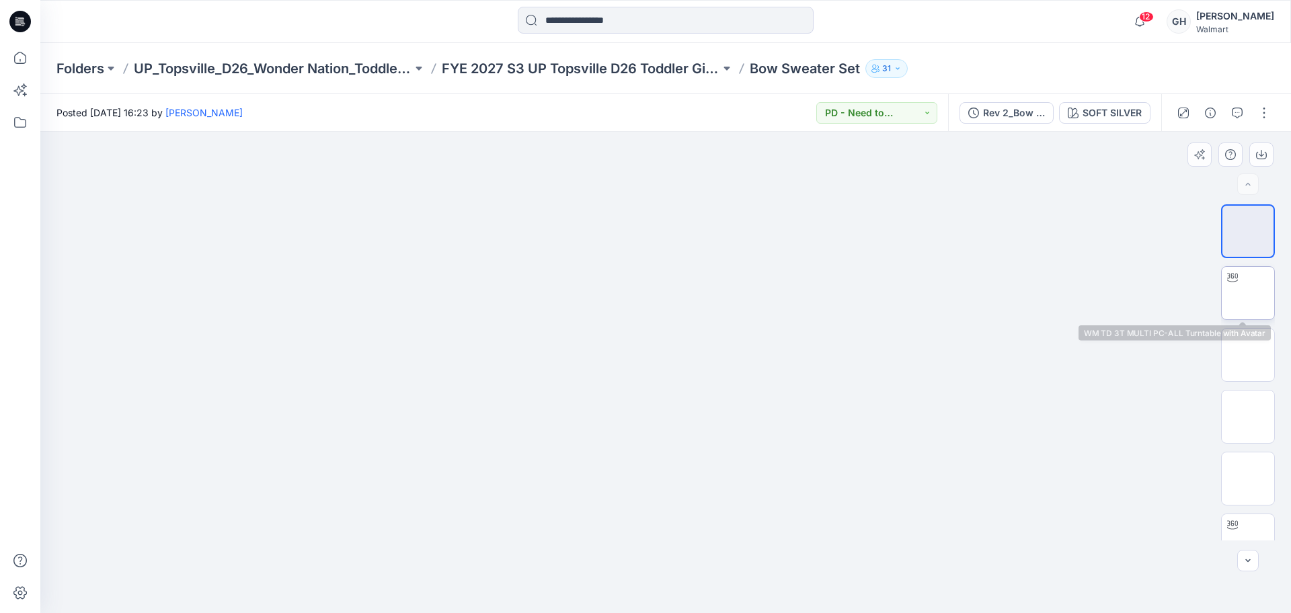
click at [1248, 293] on img at bounding box center [1248, 293] width 0 height 0
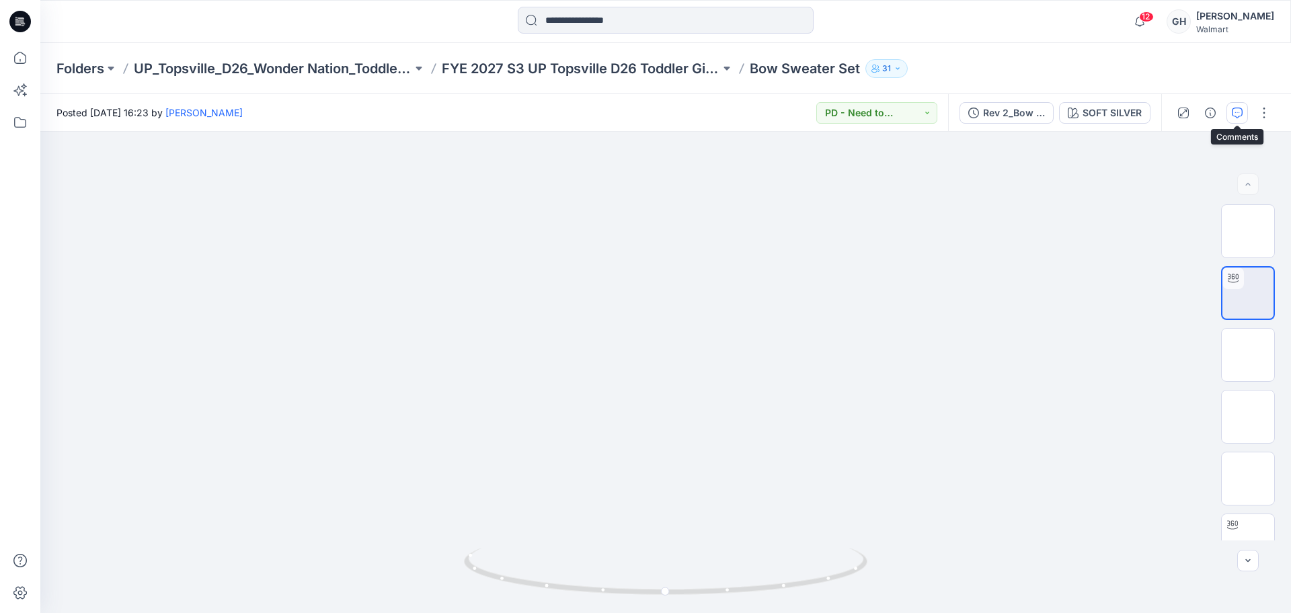
click at [1236, 108] on icon "button" at bounding box center [1237, 113] width 11 height 11
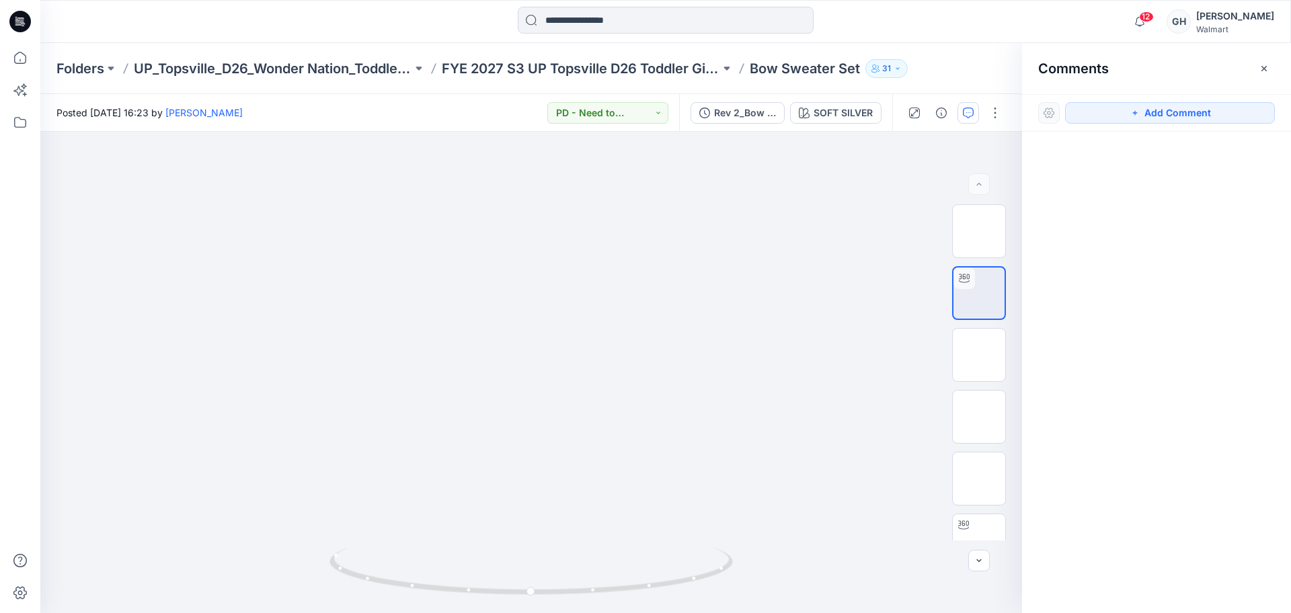
drag, startPoint x: 1200, startPoint y: 126, endPoint x: 1082, endPoint y: 137, distance: 118.8
click at [1199, 126] on div "Add Comment" at bounding box center [1156, 113] width 269 height 38
click at [1167, 99] on div "Add Comment" at bounding box center [1156, 113] width 269 height 38
click at [1151, 106] on button "Add Comment" at bounding box center [1170, 113] width 210 height 22
click at [582, 214] on div "1" at bounding box center [531, 372] width 982 height 481
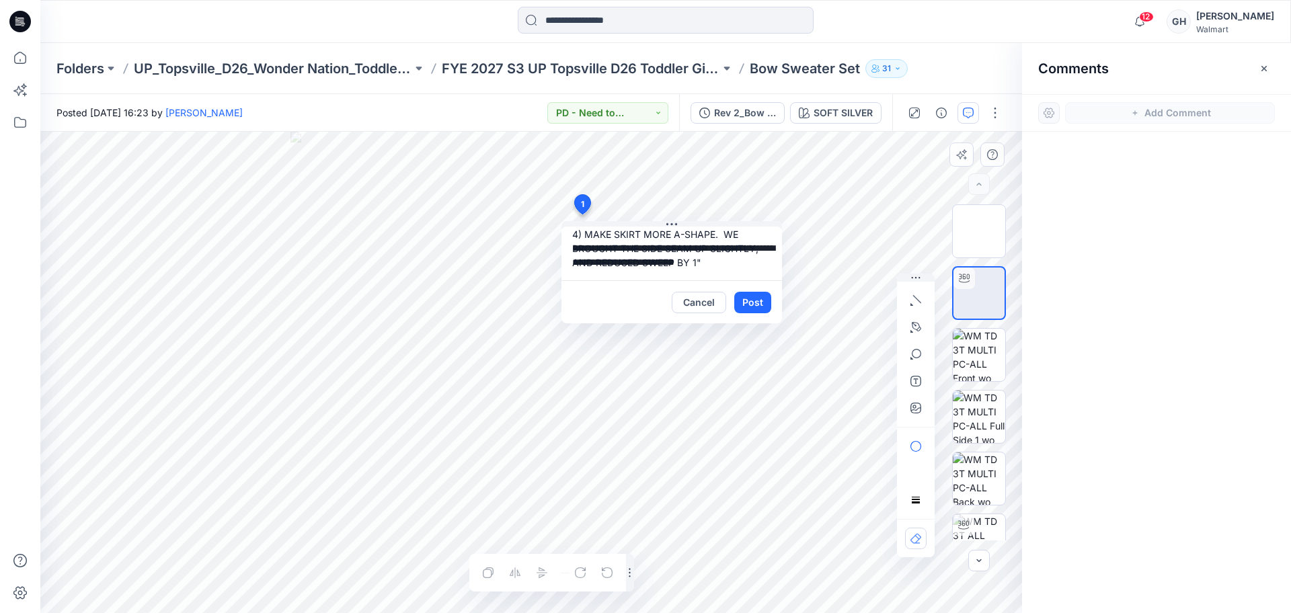
type textarea "**********"
click at [752, 303] on button "Post" at bounding box center [752, 303] width 37 height 22
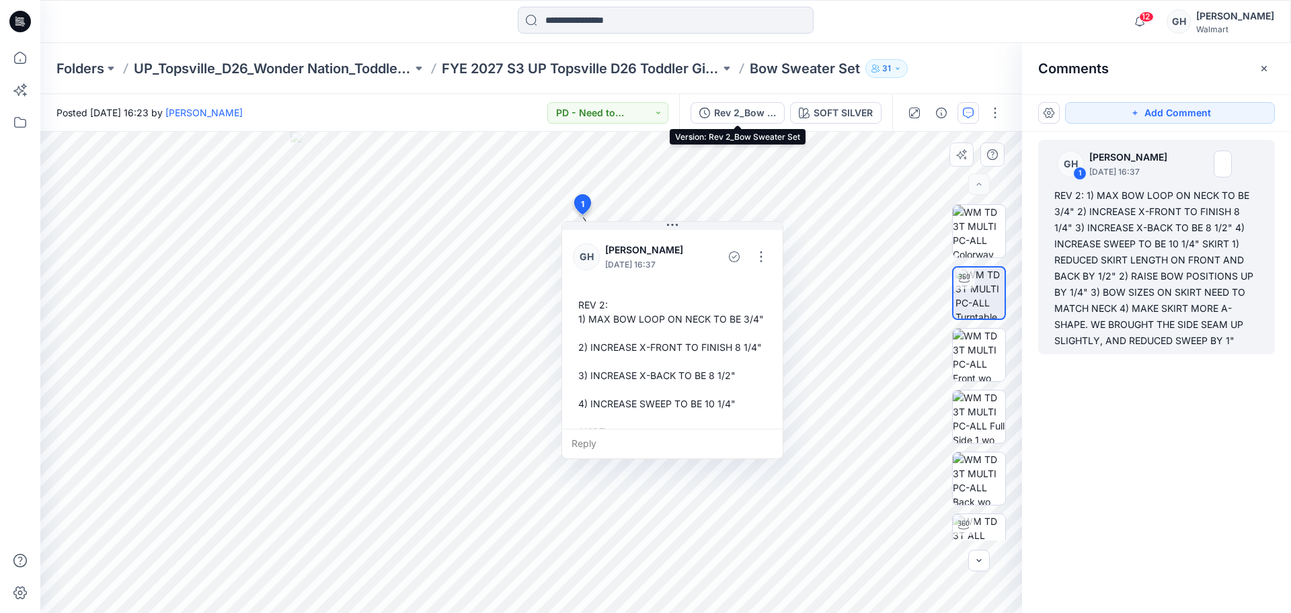
click at [742, 116] on div "Rev 2_Bow Sweater Set" at bounding box center [745, 113] width 62 height 15
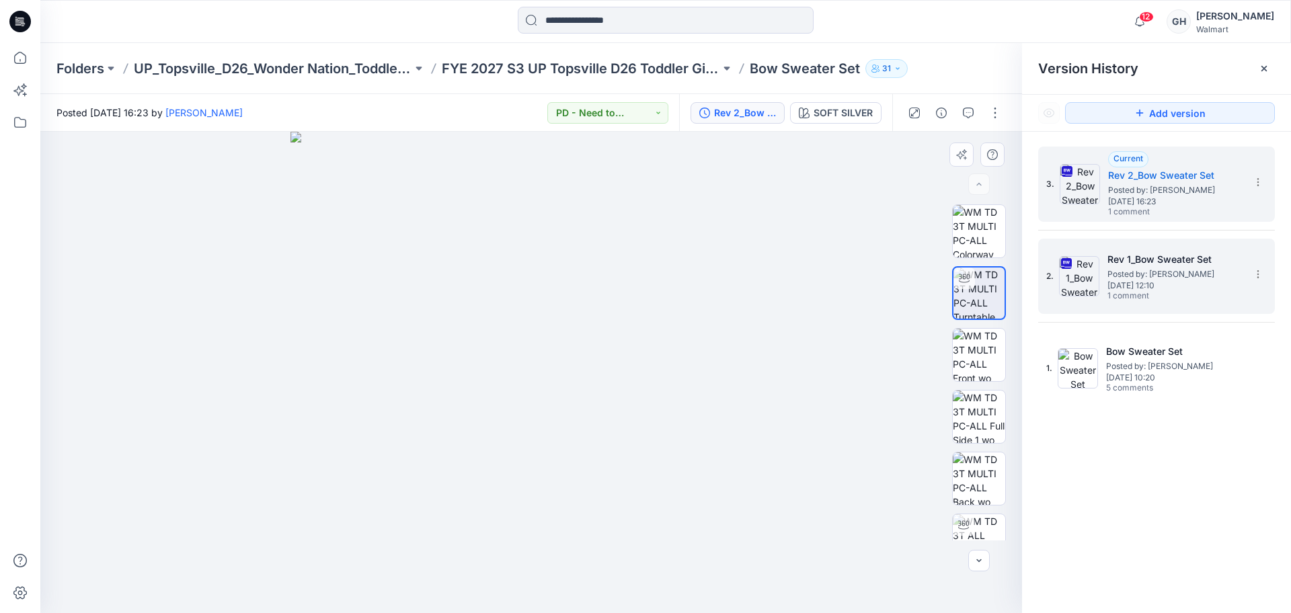
click at [1158, 257] on h5 "Rev 1_Bow Sweater Set" at bounding box center [1174, 259] width 134 height 16
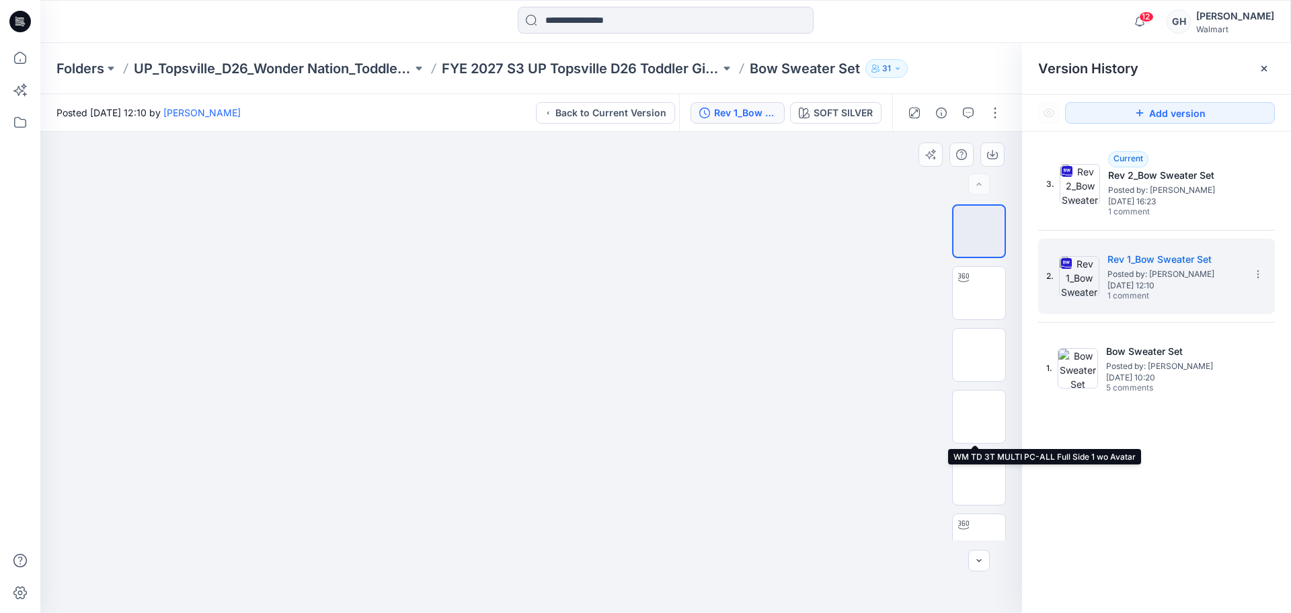
scroll to position [398, 0]
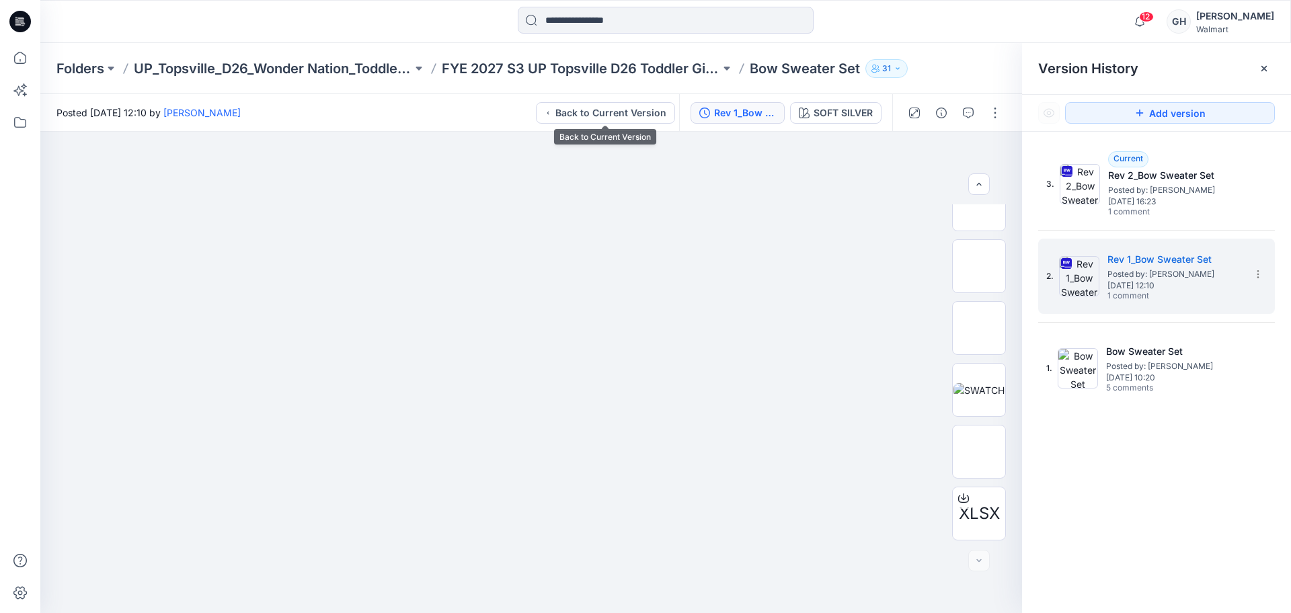
drag, startPoint x: 607, startPoint y: 114, endPoint x: 705, endPoint y: 110, distance: 97.6
click at [606, 114] on button "Back to Current Version" at bounding box center [605, 113] width 139 height 22
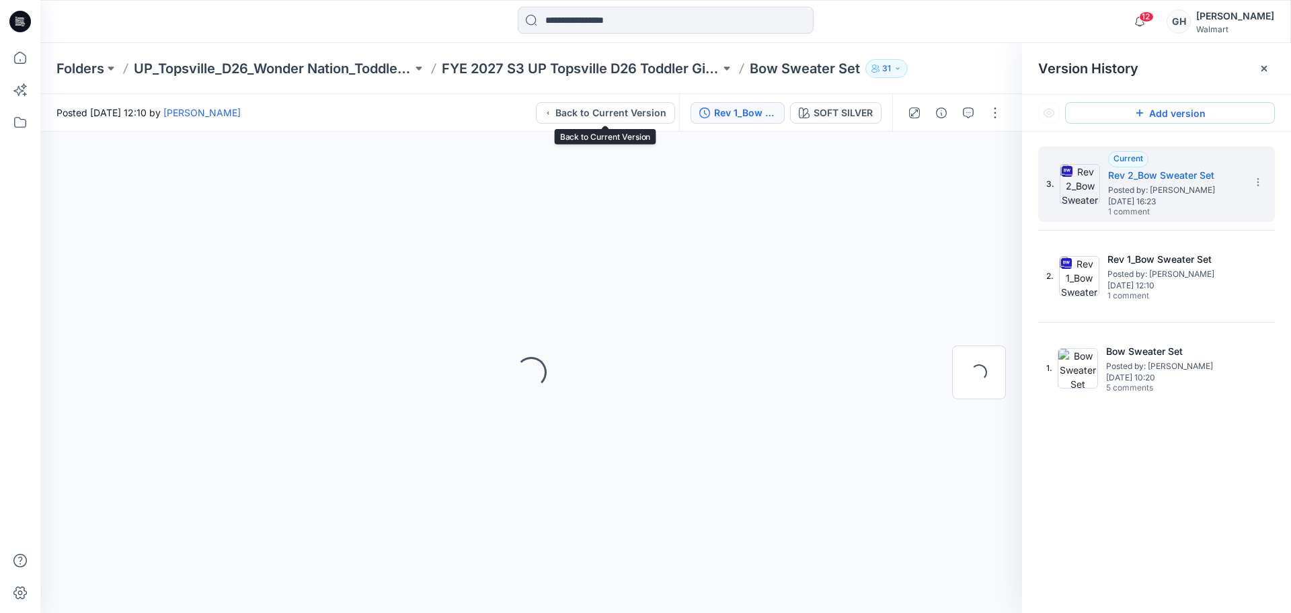
scroll to position [0, 0]
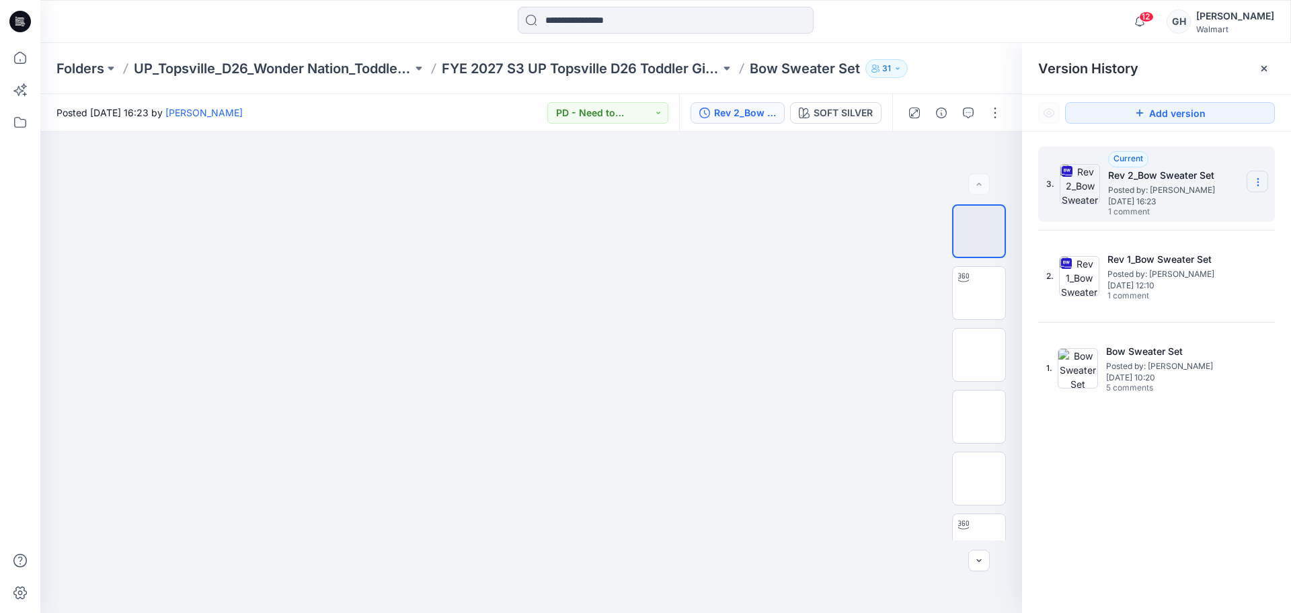
click at [1263, 182] on section at bounding box center [1257, 182] width 22 height 22
click at [1264, 71] on icon at bounding box center [1264, 68] width 11 height 11
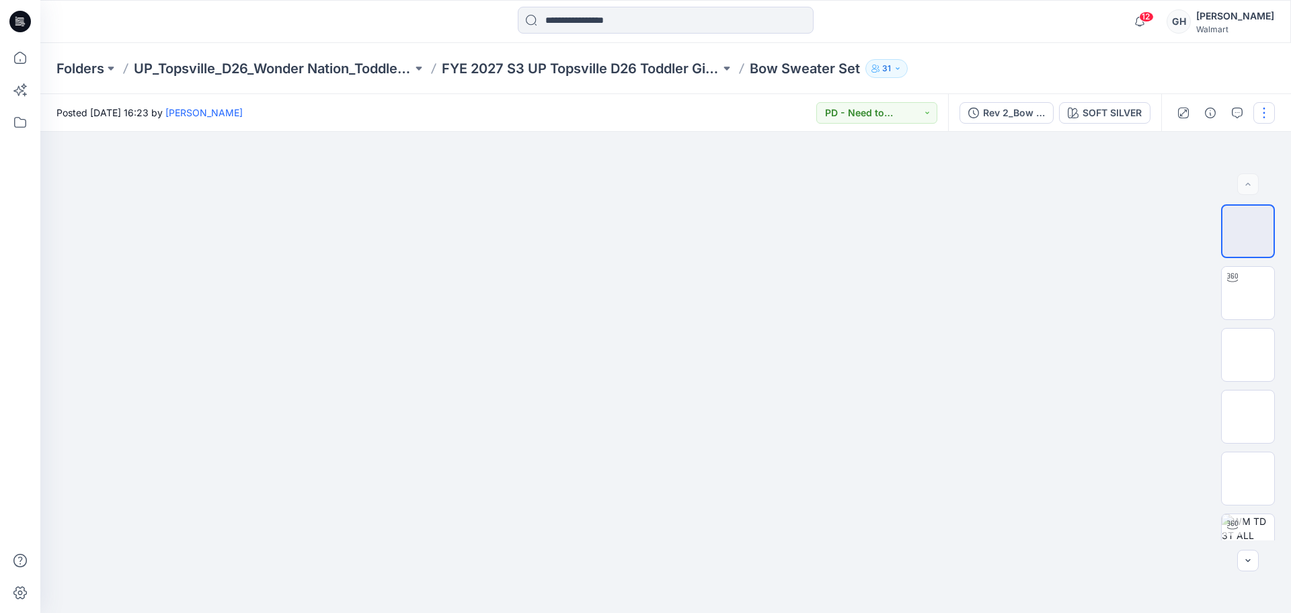
click at [1266, 102] on button "button" at bounding box center [1264, 113] width 22 height 22
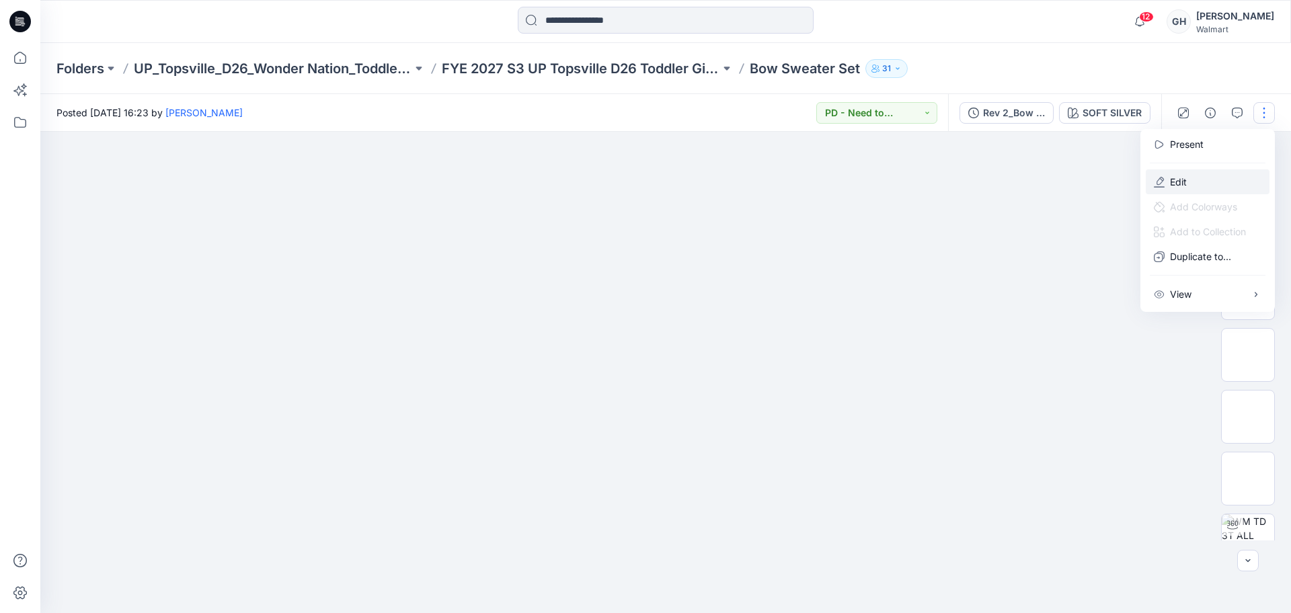
click at [1193, 174] on button "Edit" at bounding box center [1208, 181] width 124 height 25
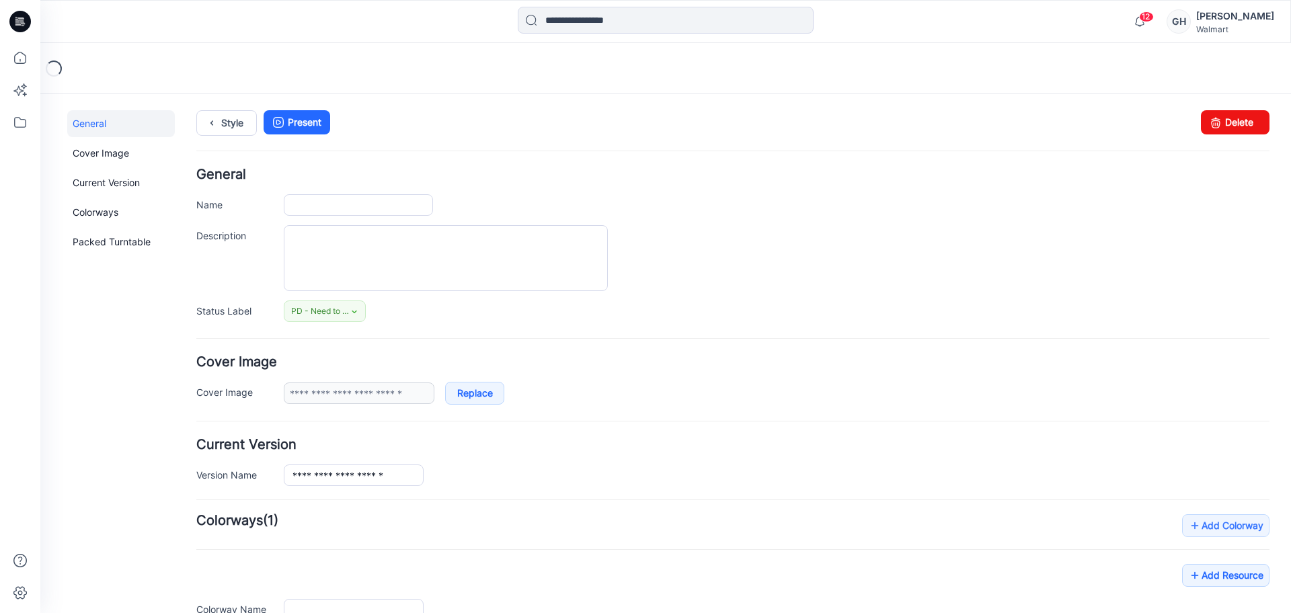
type input "**********"
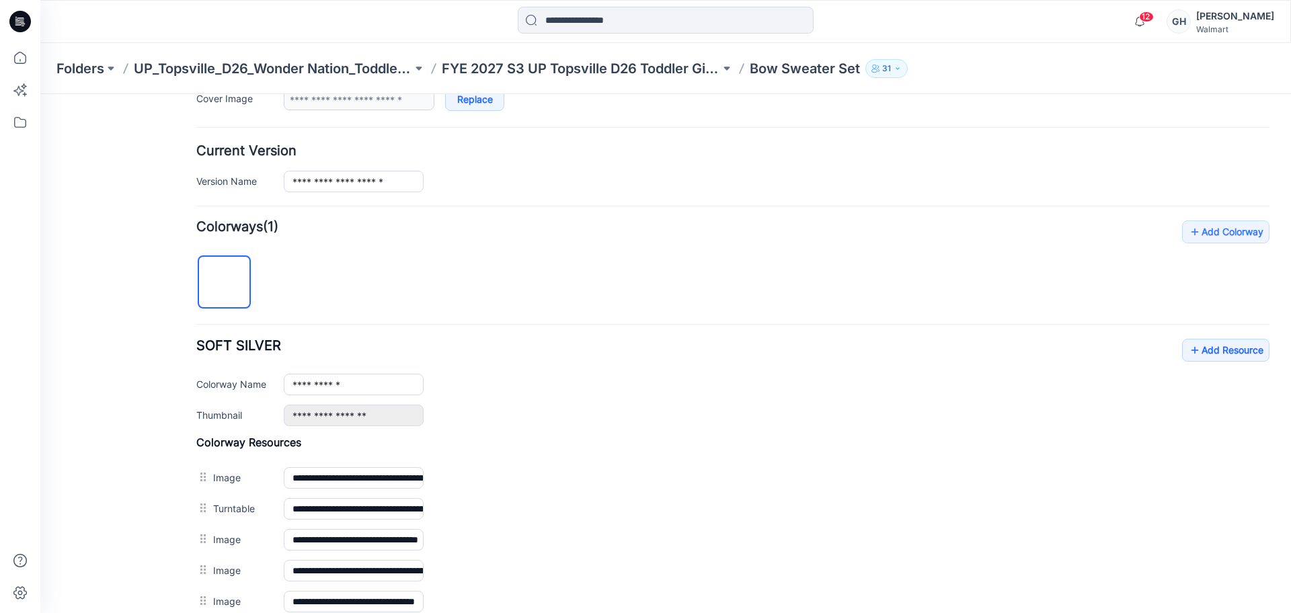
scroll to position [239, 0]
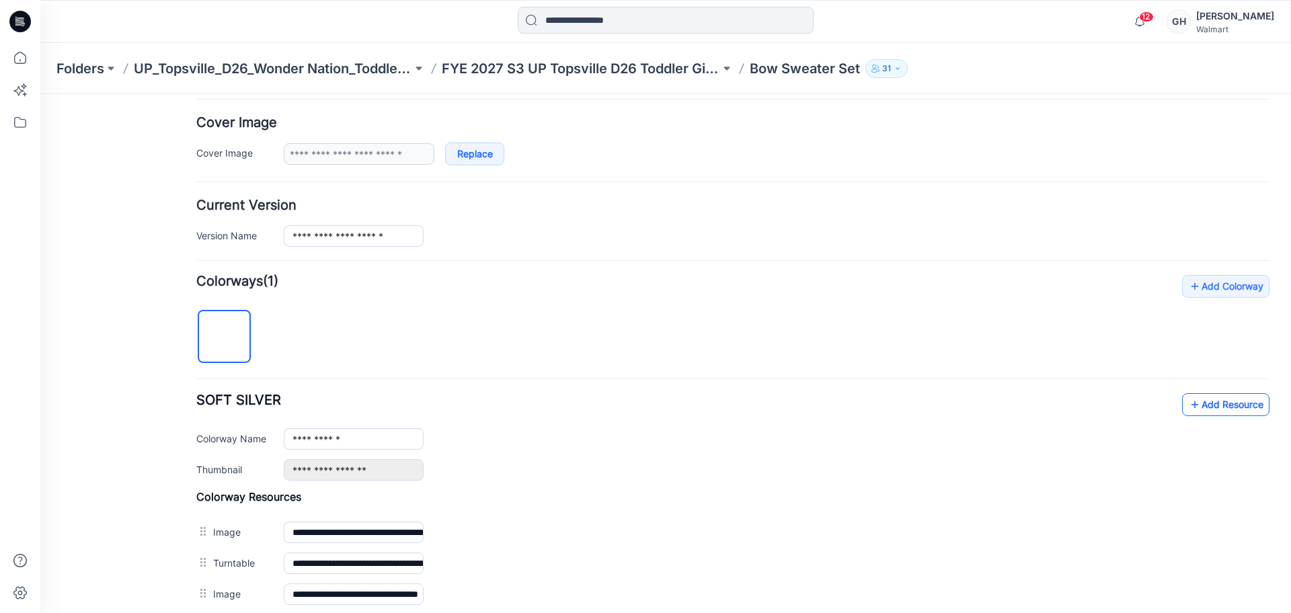
click at [1188, 396] on icon at bounding box center [1194, 405] width 13 height 22
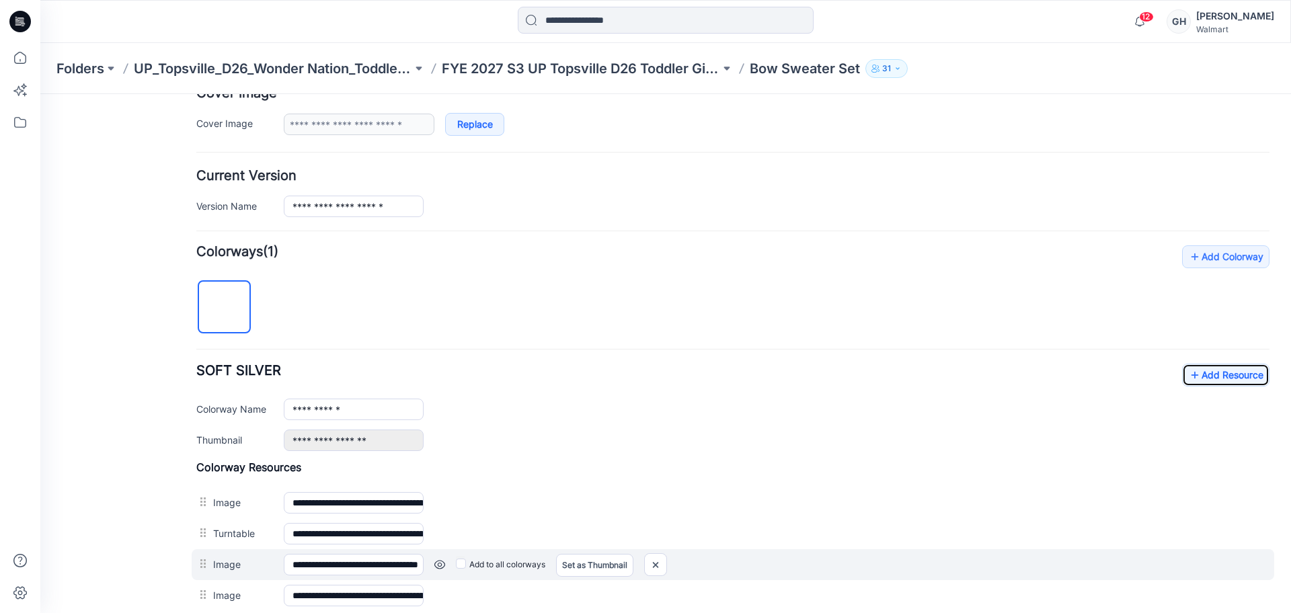
scroll to position [336, 0]
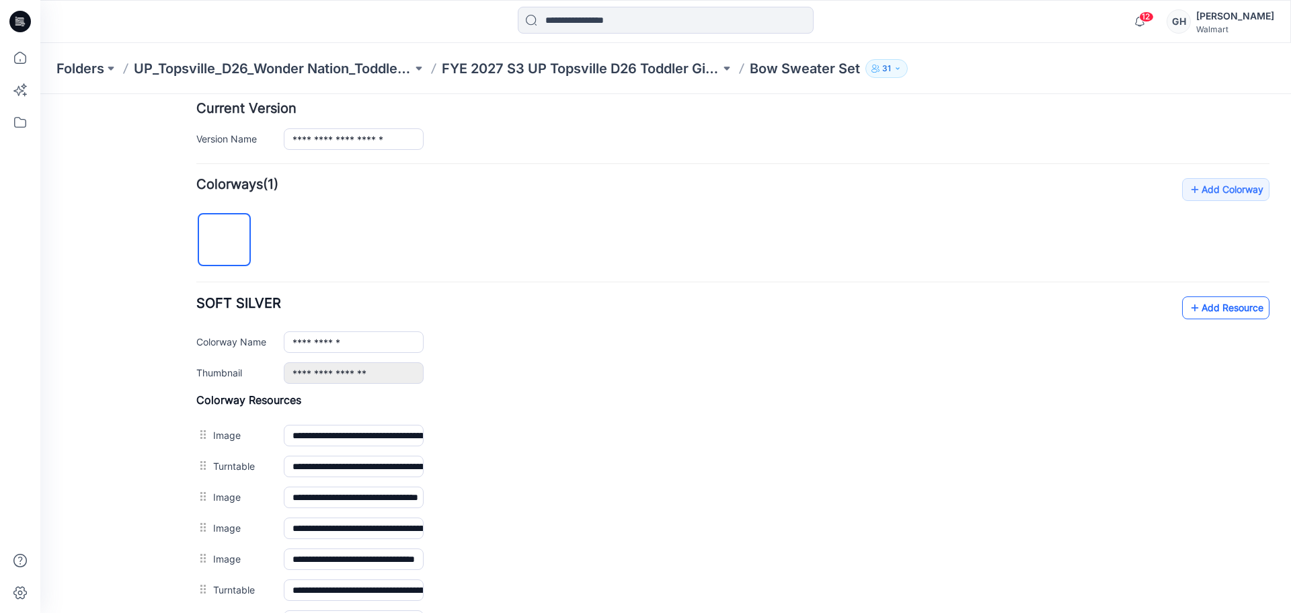
click at [1188, 315] on icon at bounding box center [1194, 308] width 13 height 22
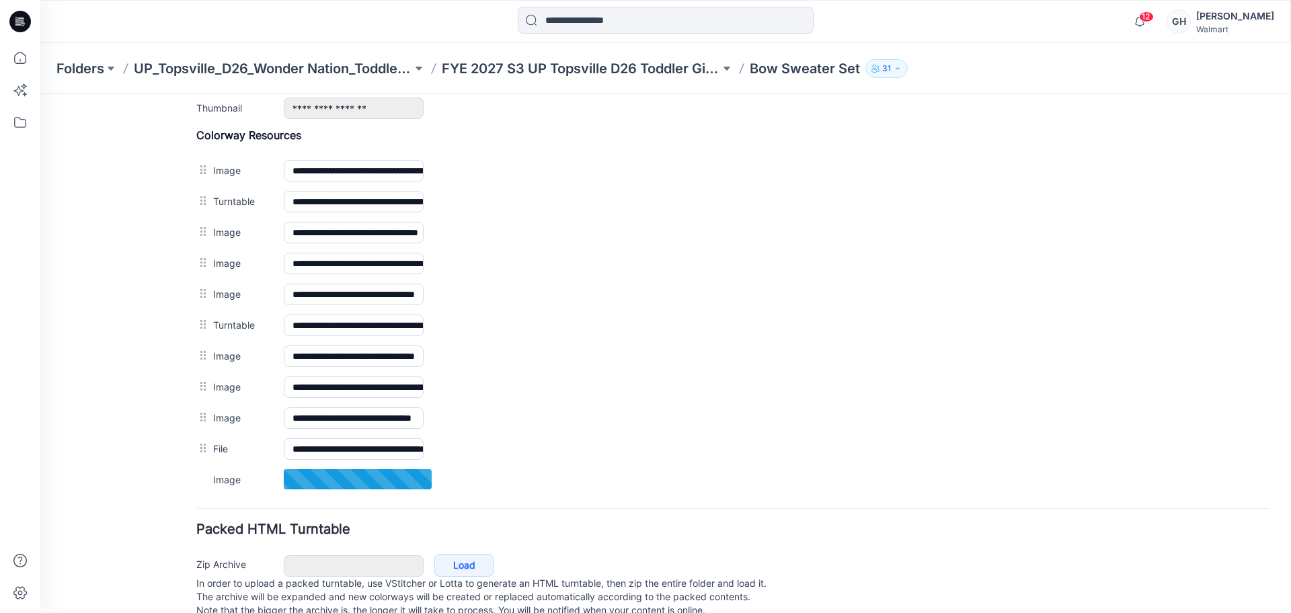
scroll to position [637, 0]
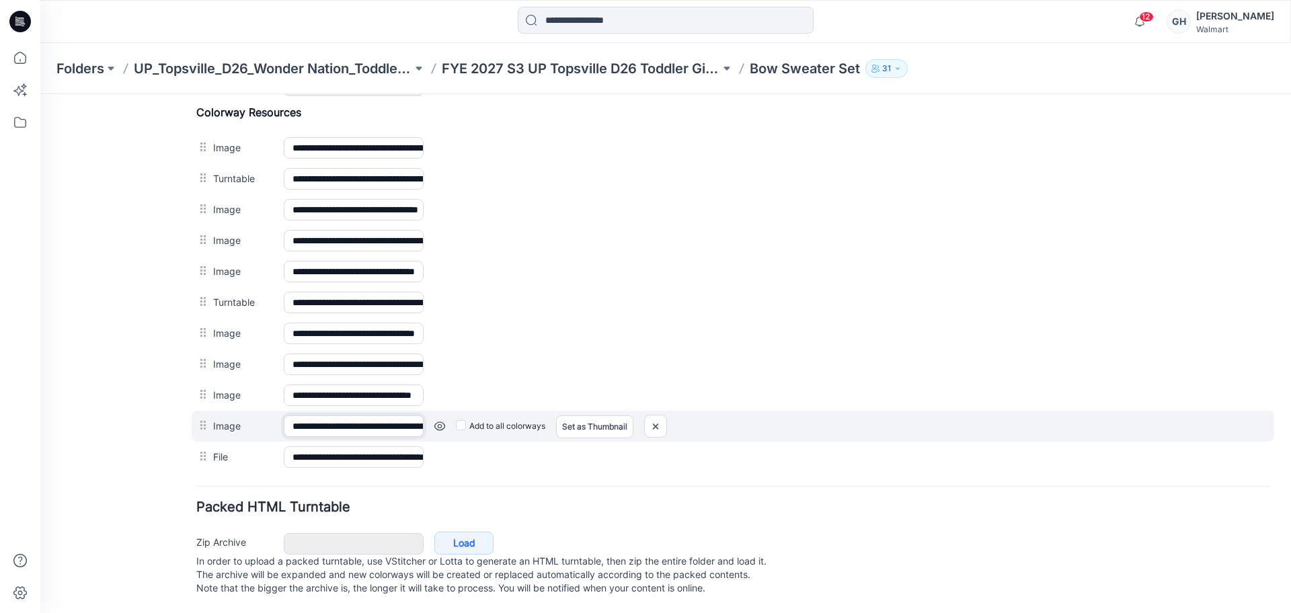
click at [301, 415] on input "**********" at bounding box center [354, 426] width 140 height 22
click at [294, 415] on input "**********" at bounding box center [354, 426] width 140 height 22
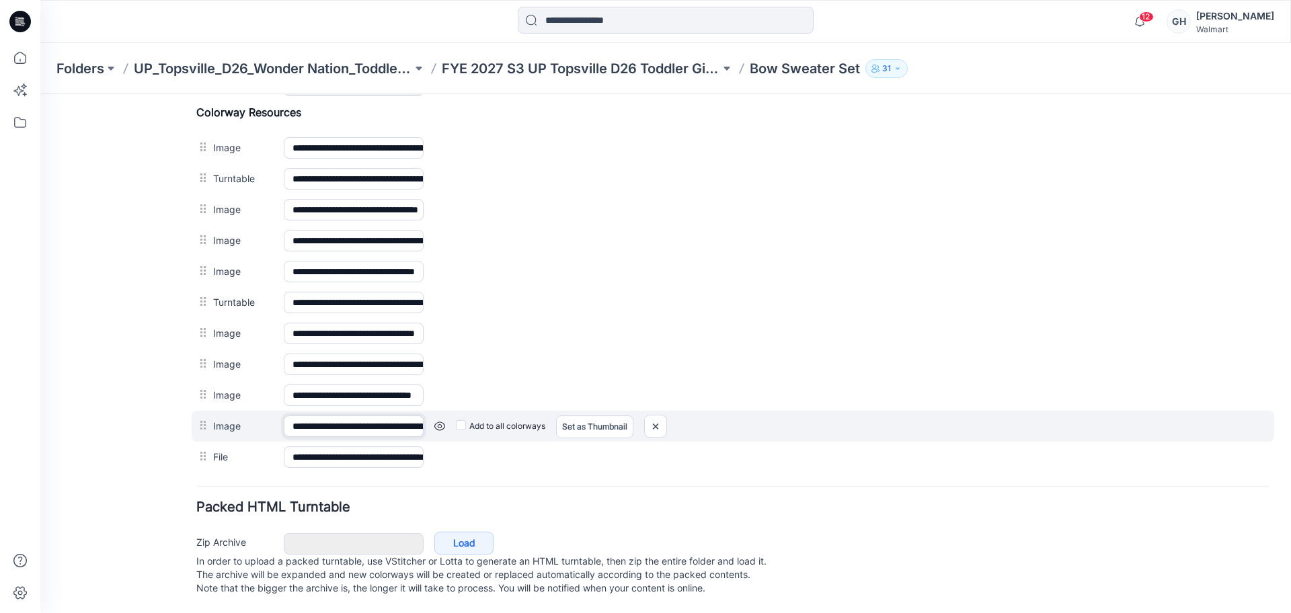
click at [294, 415] on input "**********" at bounding box center [354, 426] width 140 height 22
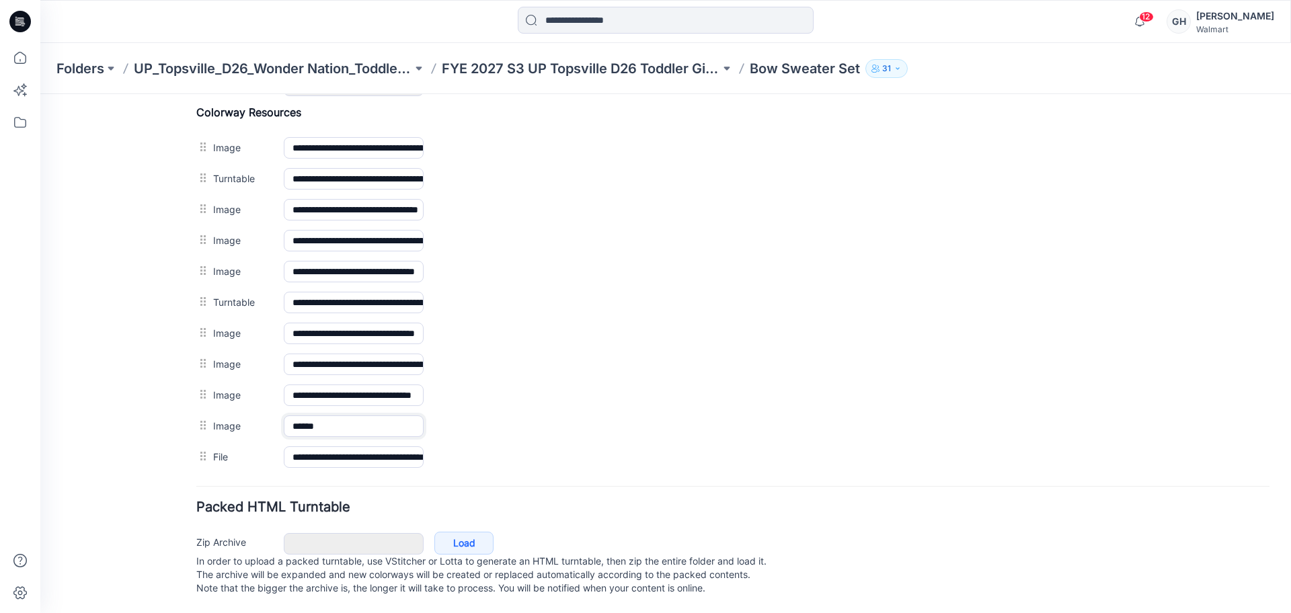
type input "******"
click at [532, 485] on form "**********" at bounding box center [732, 71] width 1073 height 1055
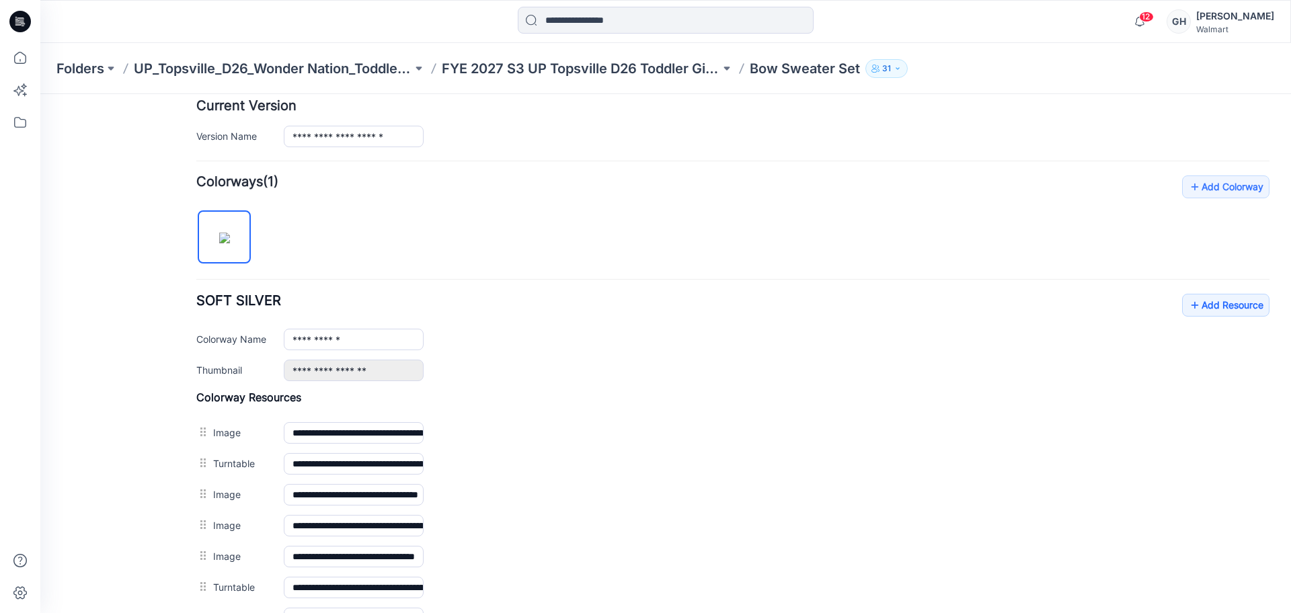
scroll to position [301, 0]
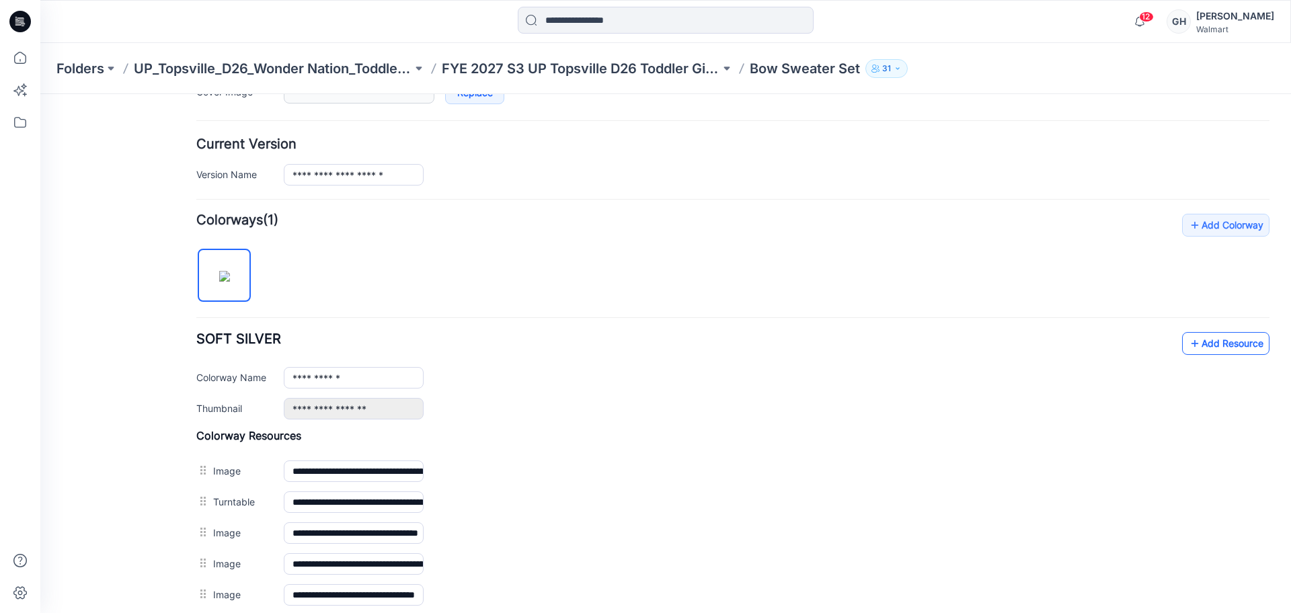
click at [1227, 344] on link "Add Resource" at bounding box center [1225, 343] width 87 height 23
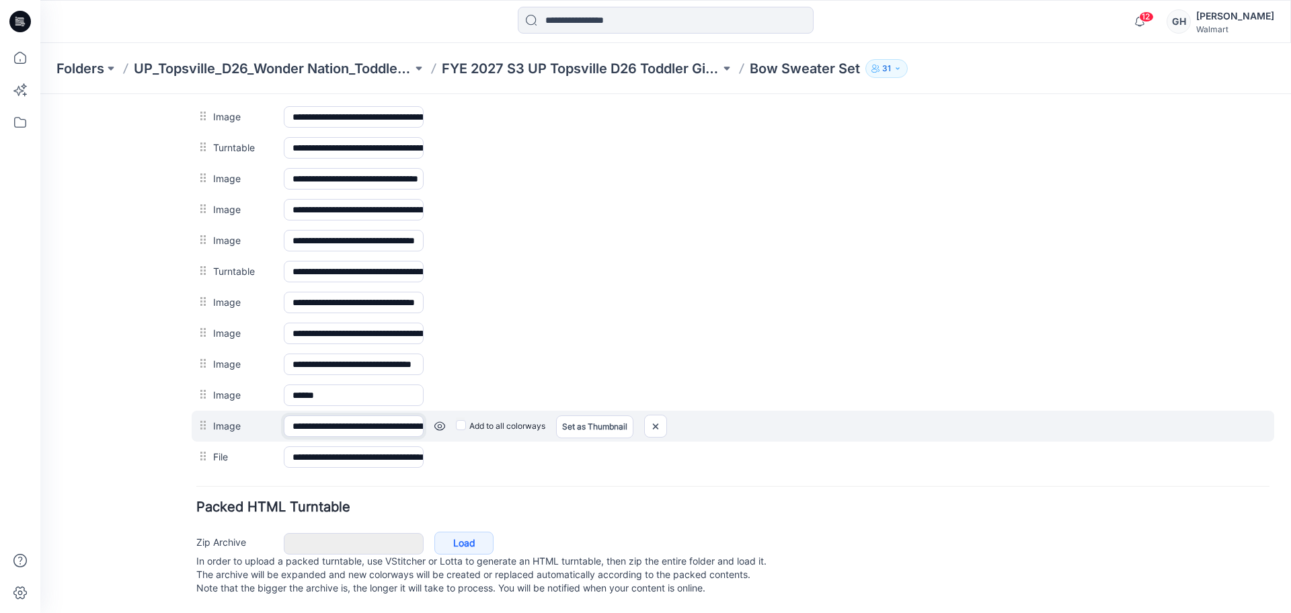
click at [315, 419] on input "**********" at bounding box center [354, 426] width 140 height 22
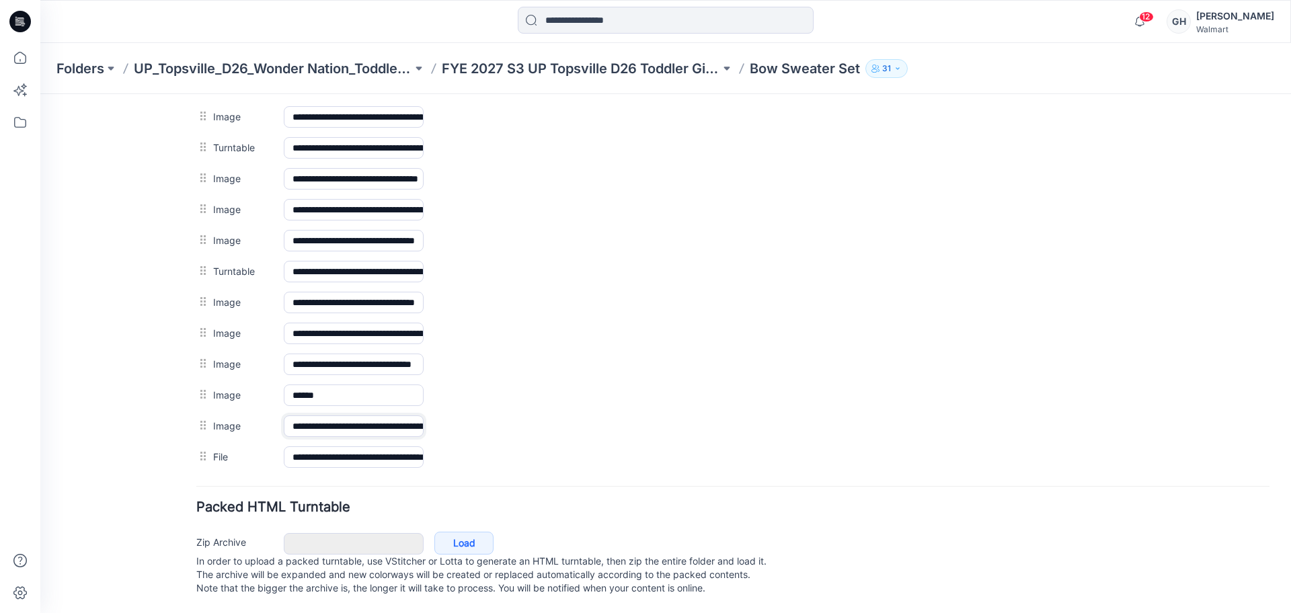
click at [315, 419] on input "**********" at bounding box center [354, 426] width 140 height 22
type input "**********"
click at [130, 443] on div "General Cover Image Current Version Colorways Packed Turntable" at bounding box center [121, 34] width 108 height 1158
click at [595, 56] on div "Folders UP_Topsville_D26_Wonder Nation_Toddler Girl FYE 2027 S3 UP Topsville D2…" at bounding box center [665, 68] width 1250 height 51
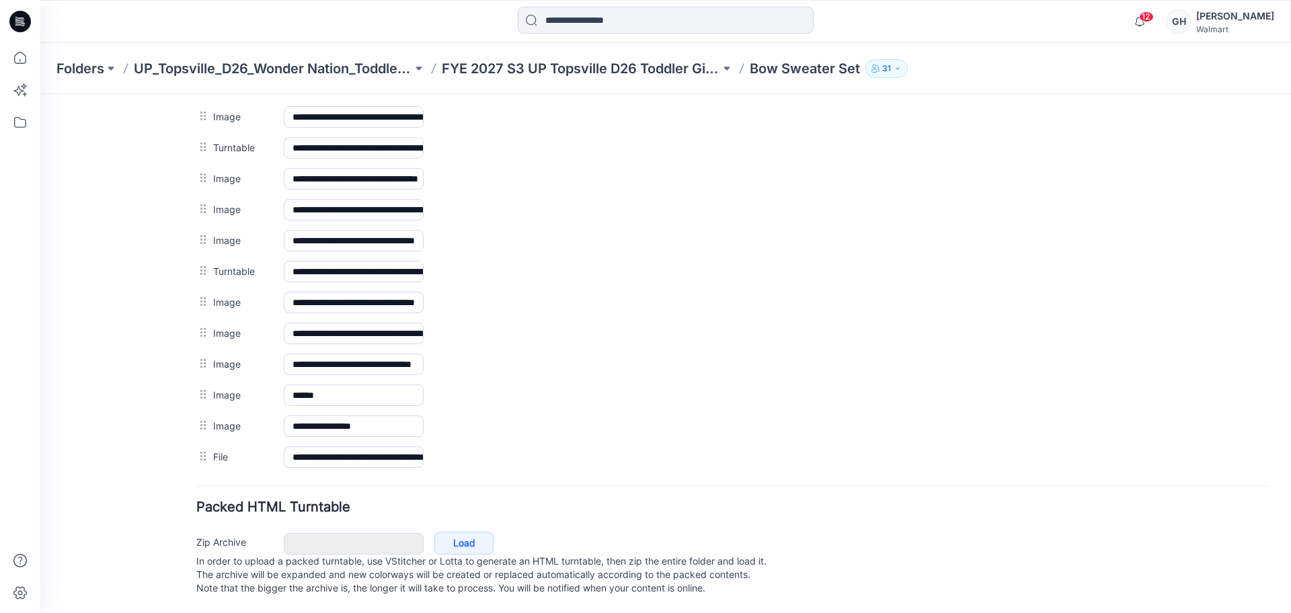
click at [590, 74] on p "FYE 2027 S3 UP Topsville D26 Toddler Girl Wonder Nation" at bounding box center [581, 68] width 278 height 19
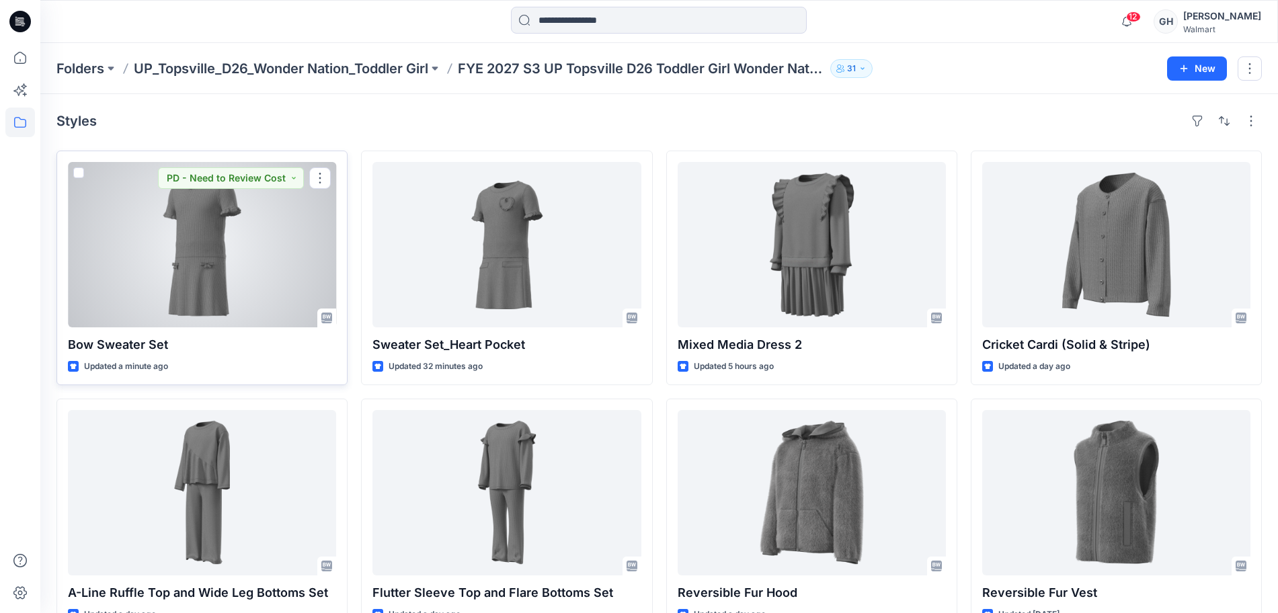
click at [237, 275] on div at bounding box center [202, 244] width 268 height 165
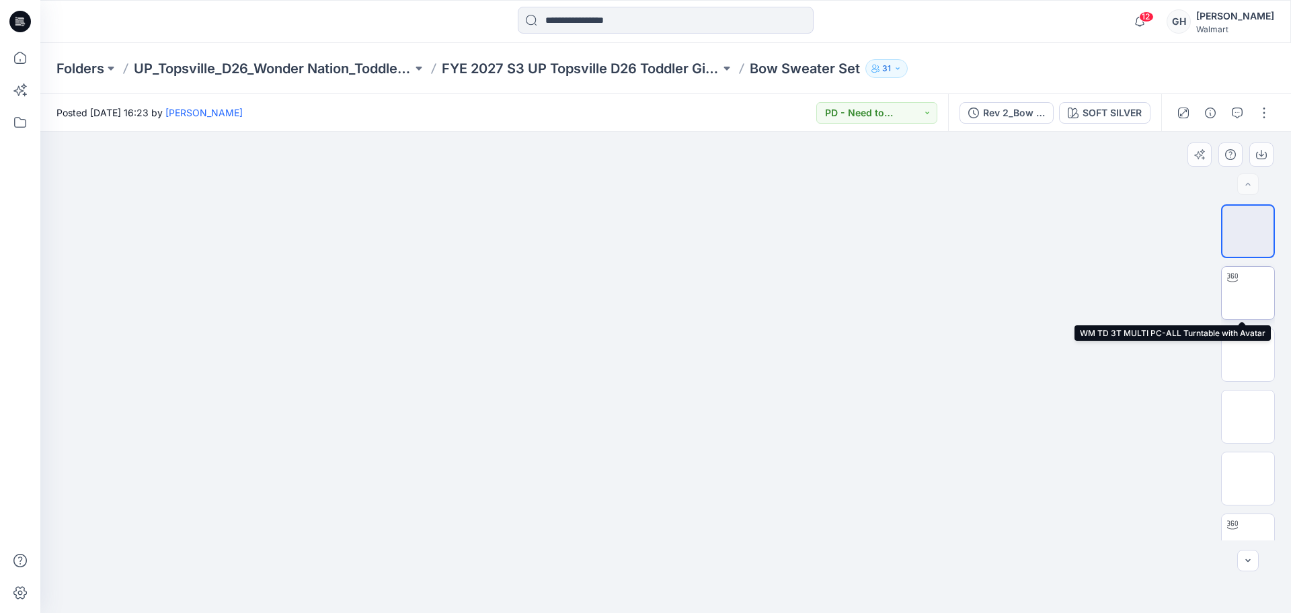
click at [1248, 293] on img at bounding box center [1248, 293] width 0 height 0
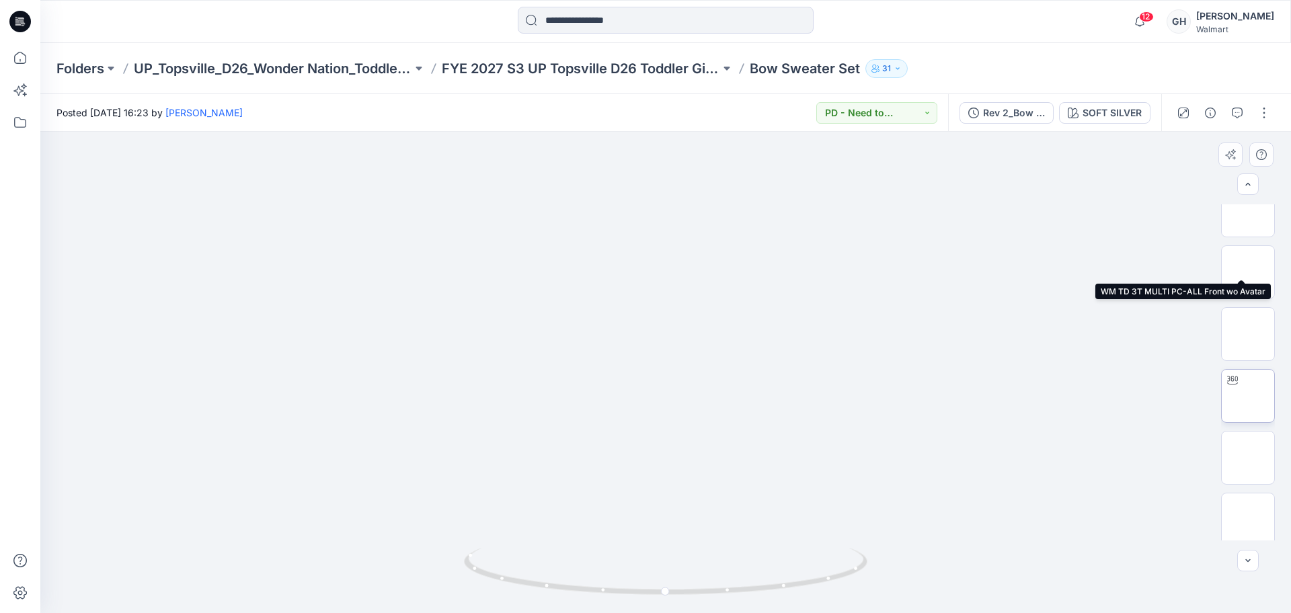
scroll to position [168, 0]
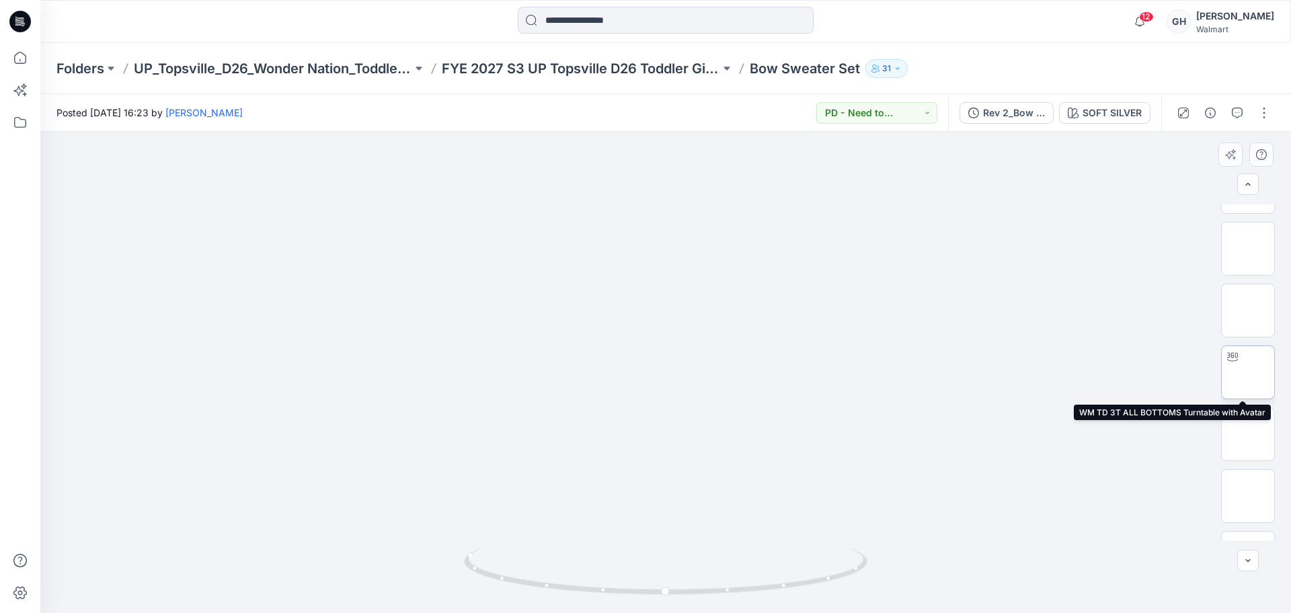
click at [1248, 372] on img at bounding box center [1248, 372] width 0 height 0
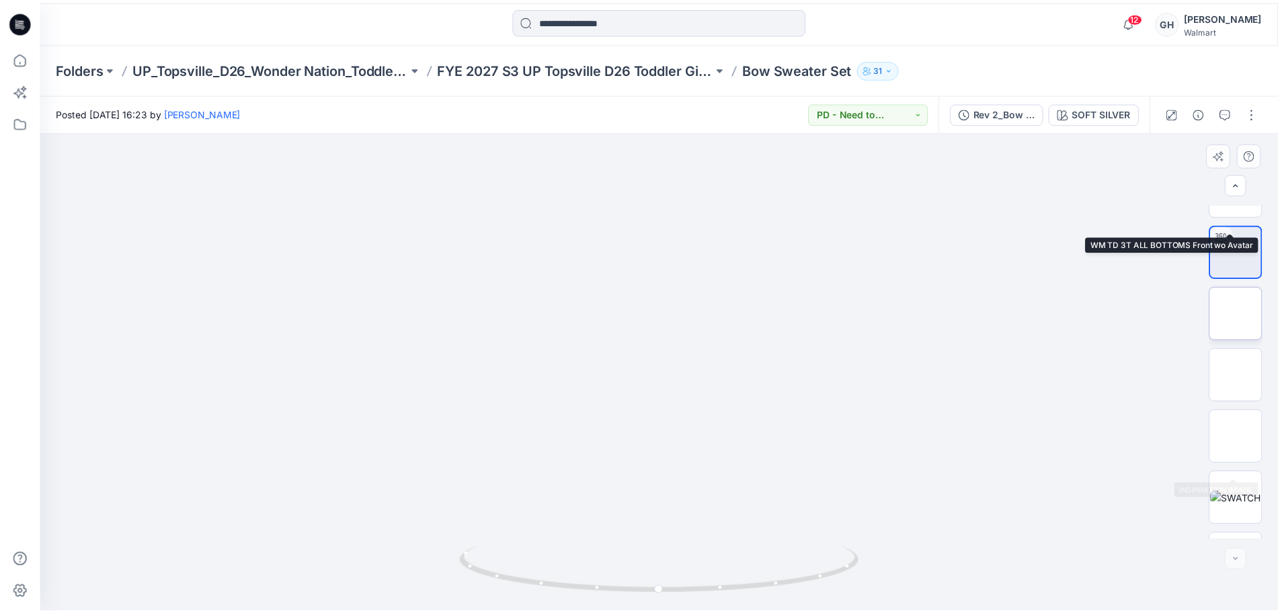
scroll to position [398, 0]
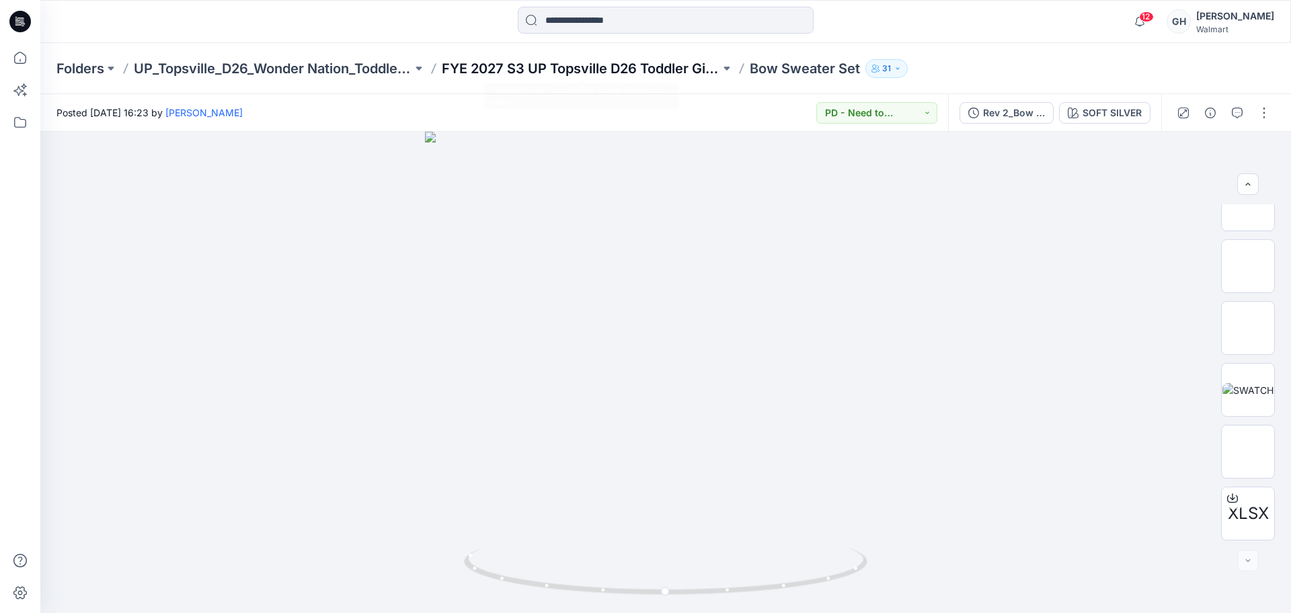
click at [604, 74] on p "FYE 2027 S3 UP Topsville D26 Toddler Girl Wonder Nation" at bounding box center [581, 68] width 278 height 19
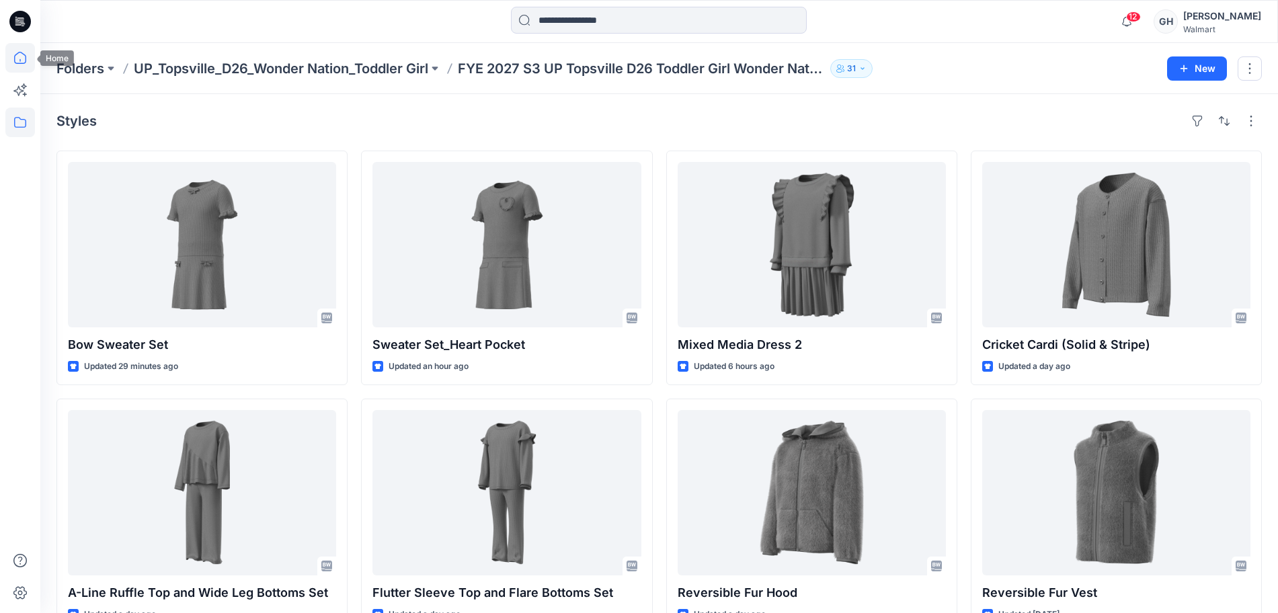
click at [9, 56] on icon at bounding box center [20, 58] width 30 height 30
